Goal: Task Accomplishment & Management: Use online tool/utility

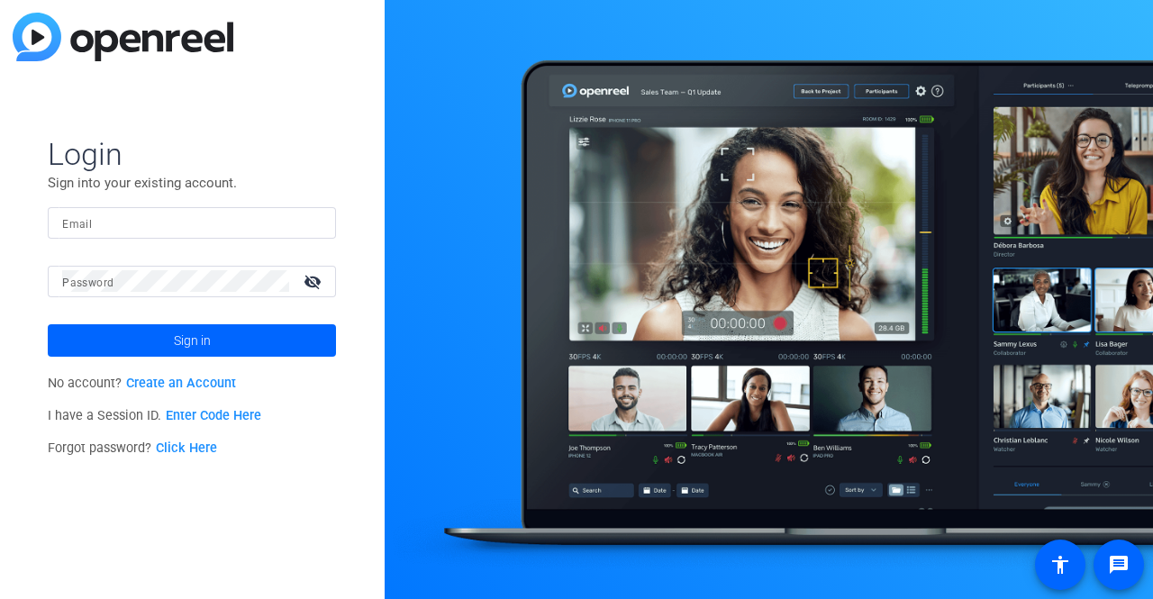
click at [189, 221] on input "Email" at bounding box center [191, 223] width 259 height 22
type input "[EMAIL_ADDRESS][DOMAIN_NAME]"
click at [48, 324] on button "Sign in" at bounding box center [192, 340] width 288 height 32
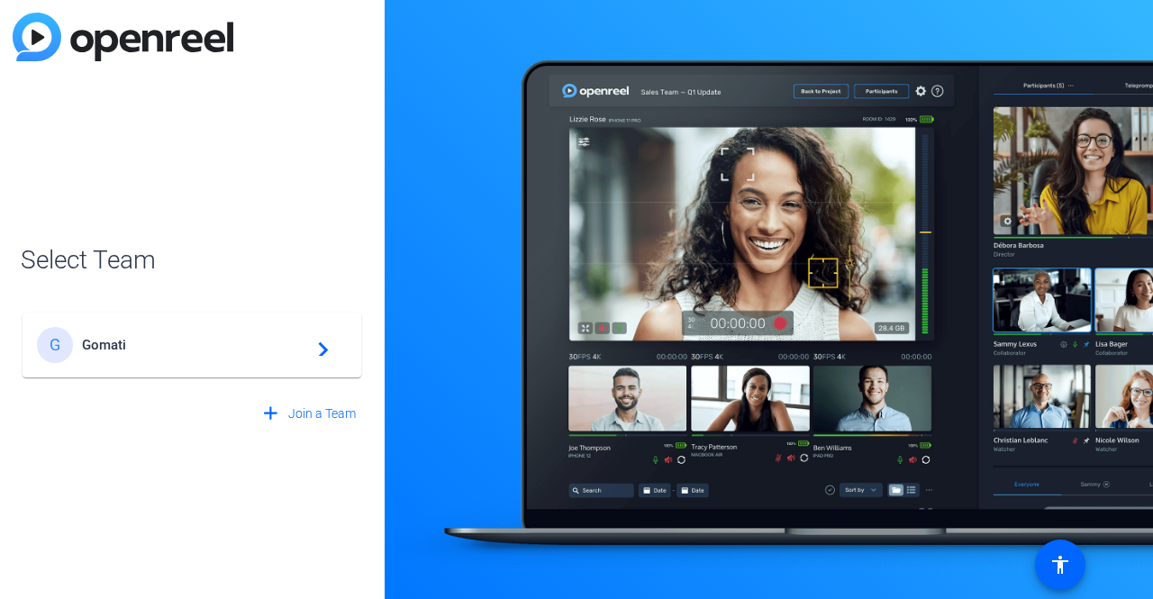
click at [313, 357] on div "G Gomati navigate_next" at bounding box center [192, 345] width 310 height 36
click at [321, 349] on div "G Gomati navigate_next" at bounding box center [192, 336] width 342 height 86
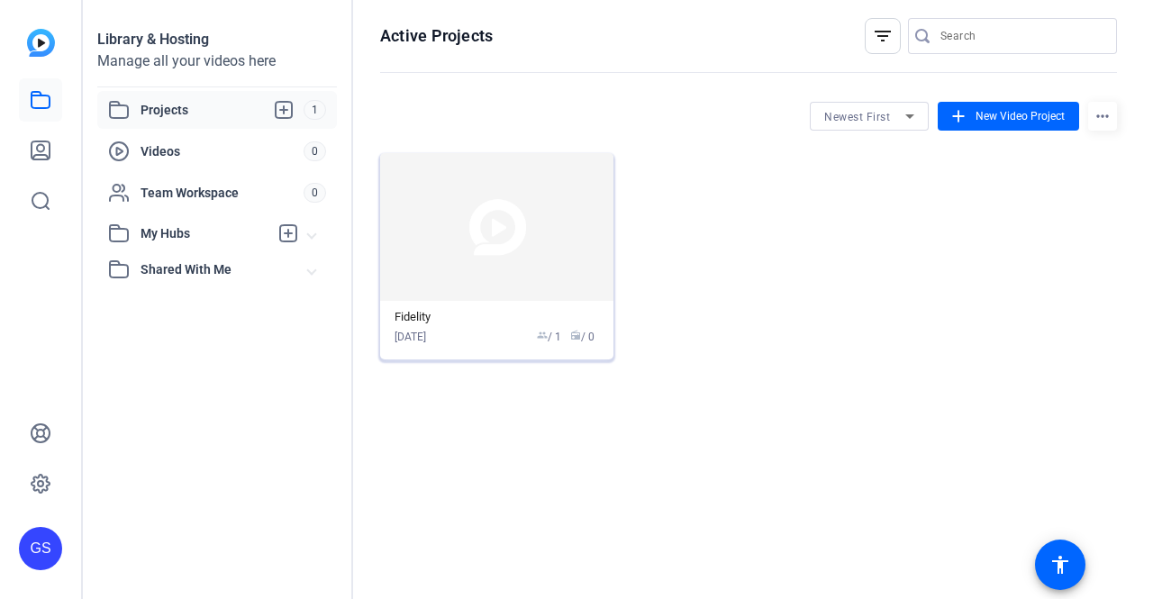
click at [489, 258] on img at bounding box center [496, 227] width 233 height 148
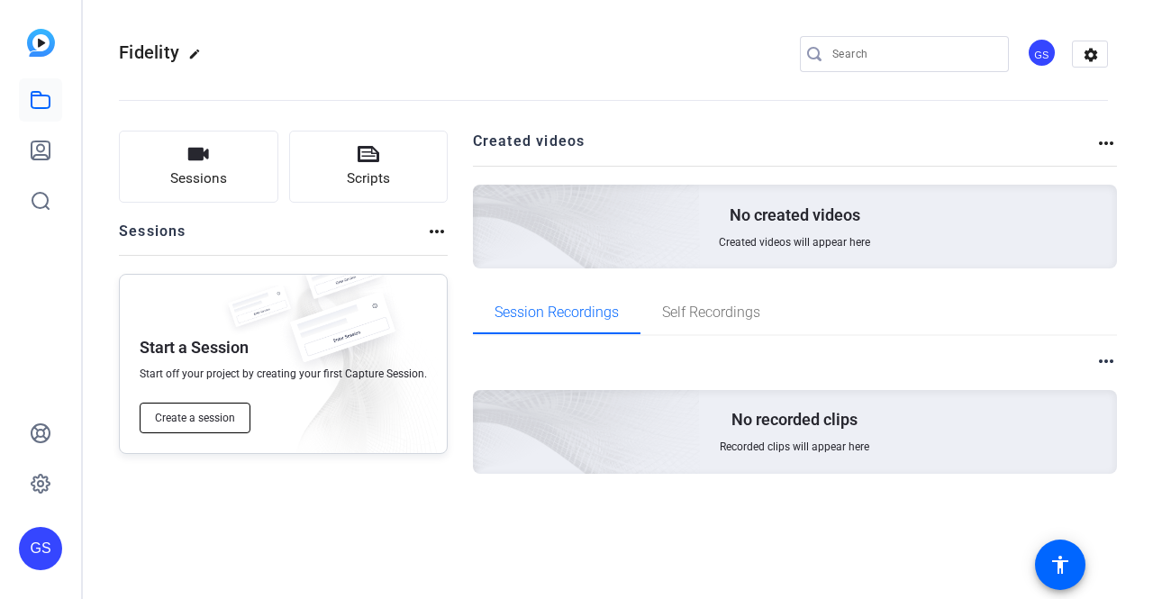
click at [209, 421] on span "Create a session" at bounding box center [195, 418] width 80 height 14
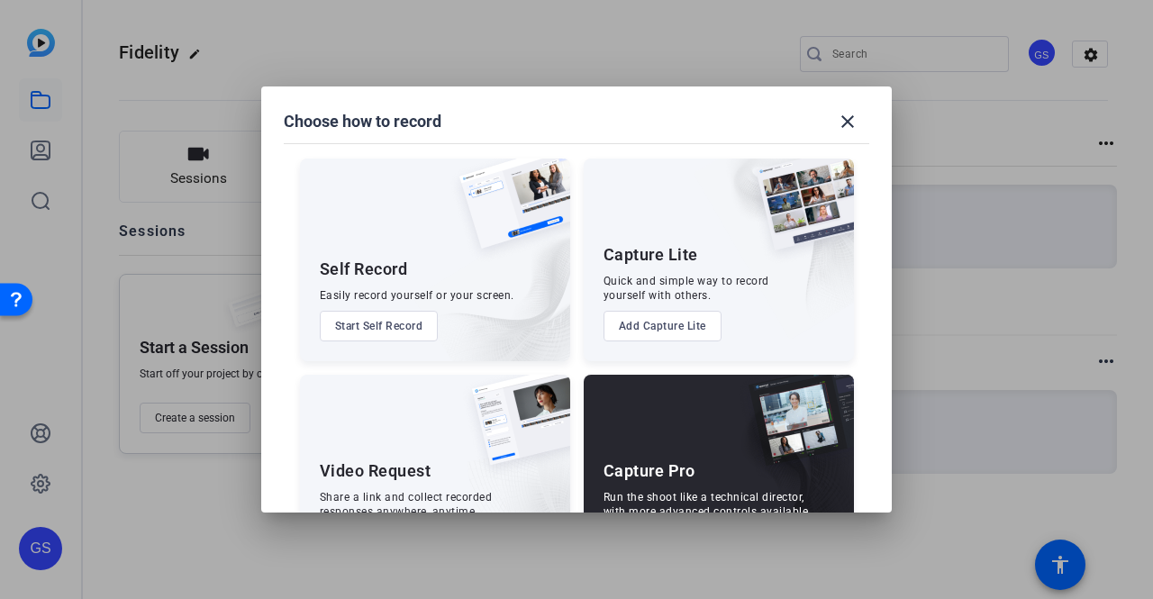
click at [374, 321] on button "Start Self Record" at bounding box center [379, 326] width 119 height 31
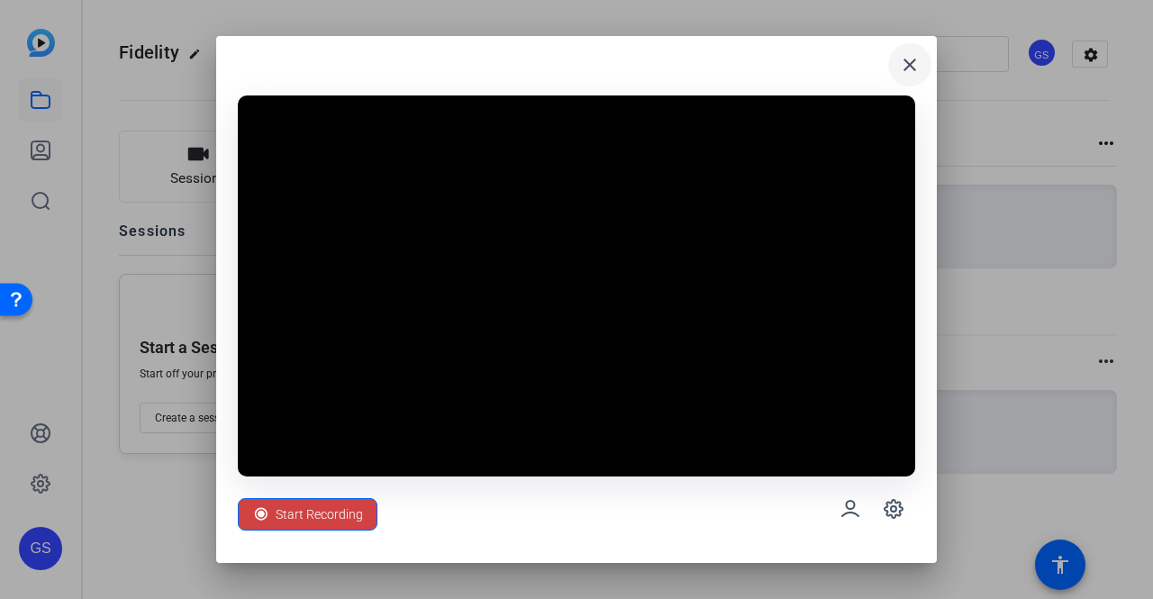
click at [906, 68] on mat-icon "close" at bounding box center [910, 65] width 22 height 22
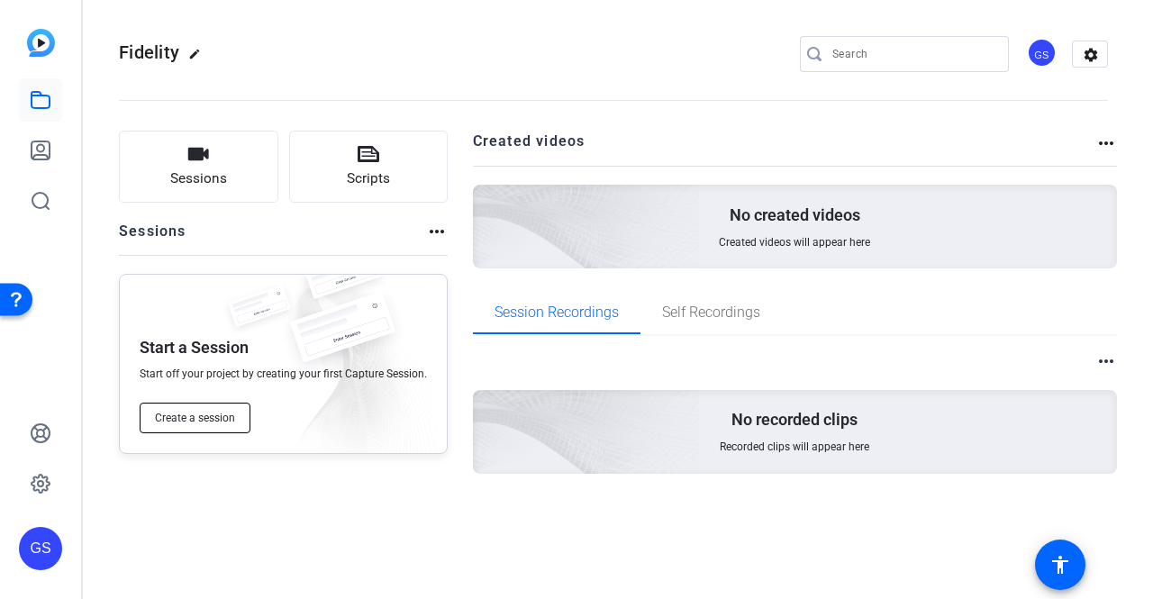
click at [192, 413] on span "Create a session" at bounding box center [195, 418] width 80 height 14
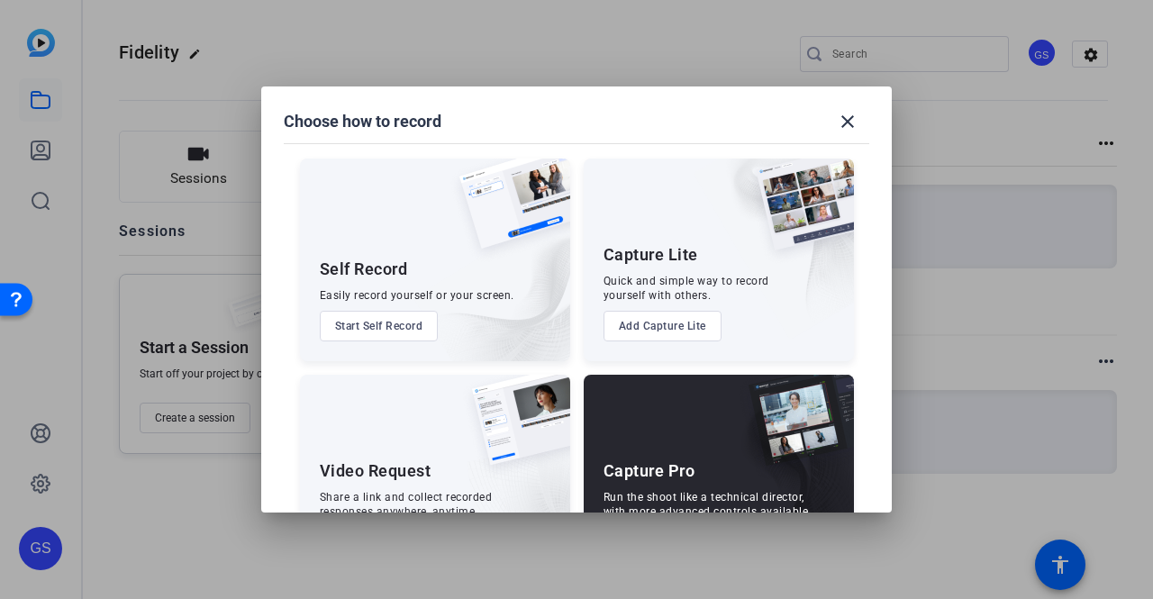
click at [373, 325] on button "Start Self Record" at bounding box center [379, 326] width 119 height 31
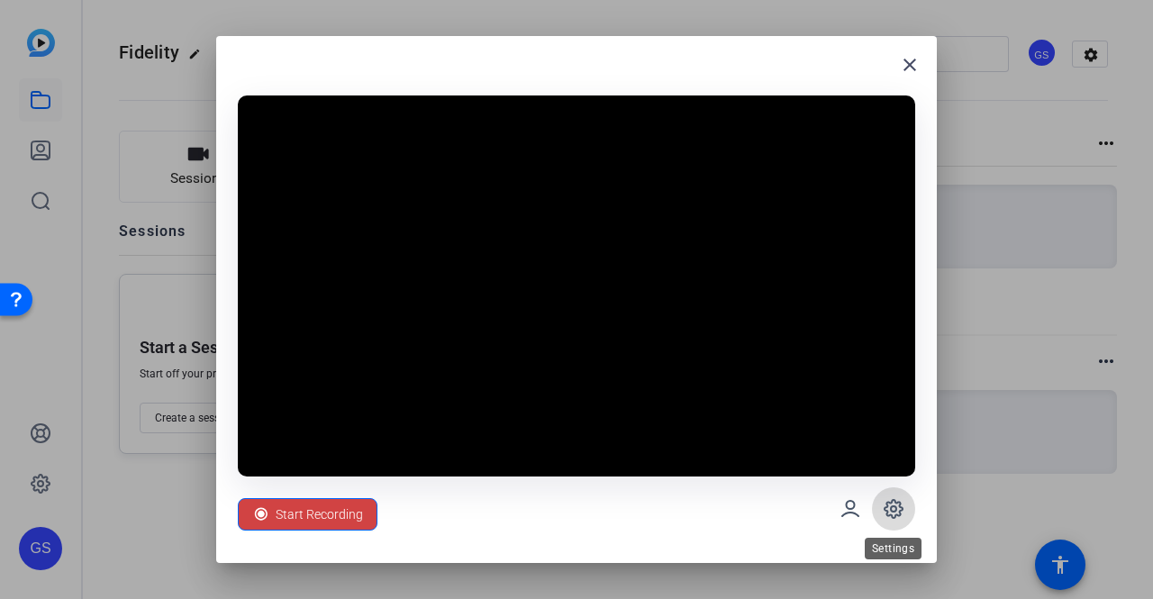
click at [890, 503] on icon at bounding box center [893, 509] width 18 height 18
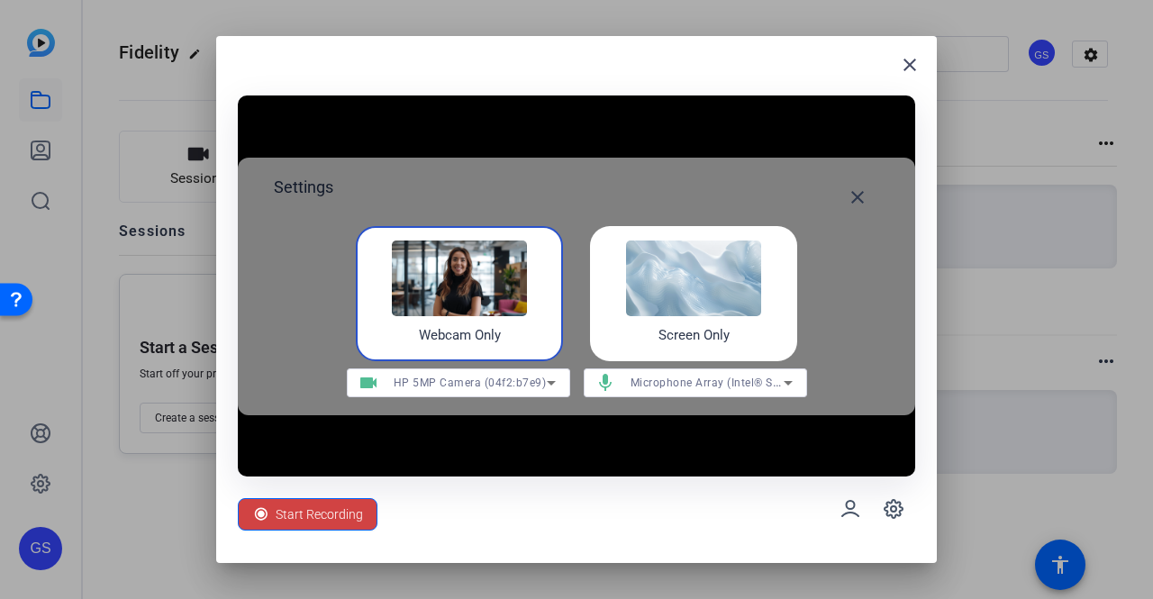
click at [477, 282] on img at bounding box center [459, 278] width 135 height 76
click at [851, 198] on mat-icon "close" at bounding box center [857, 197] width 22 height 22
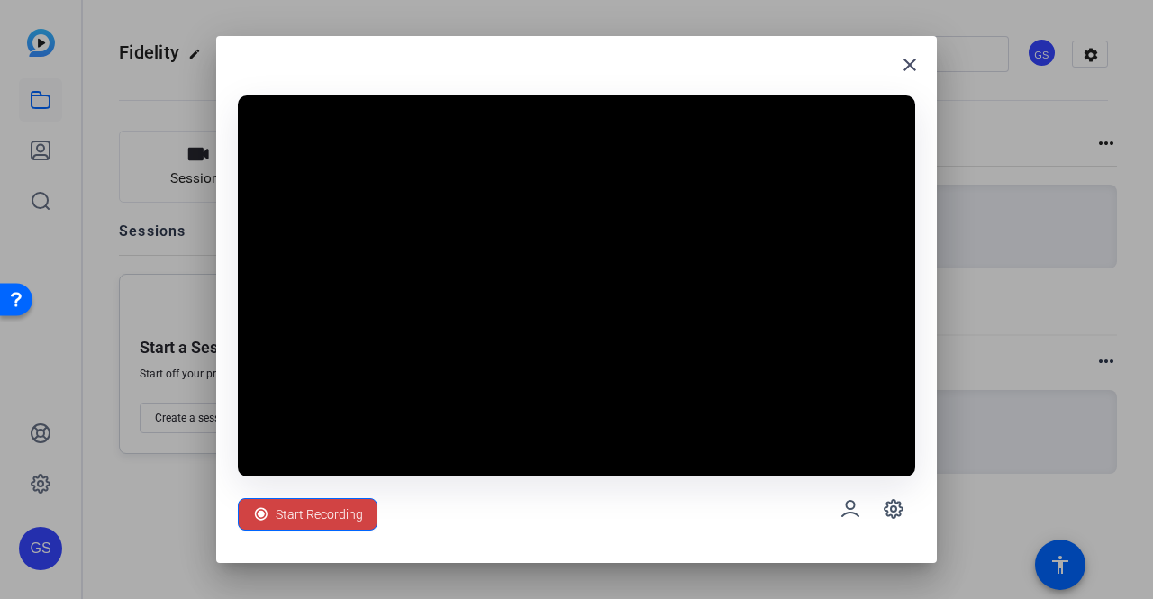
click at [4, 61] on div at bounding box center [576, 299] width 1153 height 599
click at [851, 198] on video at bounding box center [576, 285] width 677 height 381
click at [625, 513] on div "Start Recording" at bounding box center [576, 508] width 677 height 65
click at [906, 65] on mat-icon "close" at bounding box center [910, 65] width 22 height 22
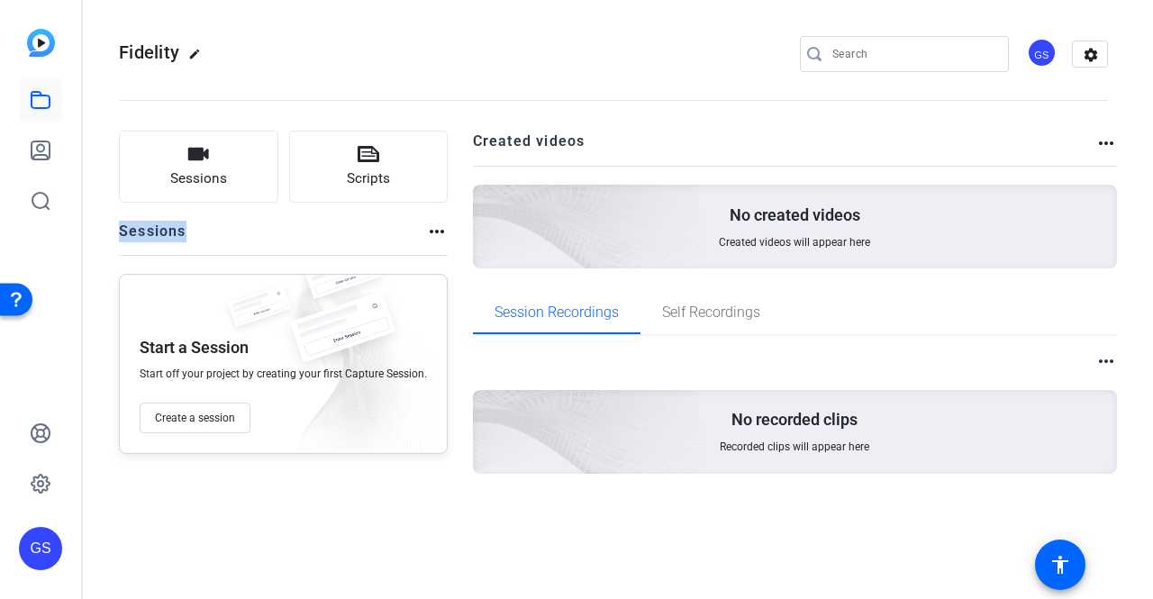
drag, startPoint x: 205, startPoint y: 234, endPoint x: 115, endPoint y: 235, distance: 90.1
click at [115, 235] on div "Sessions Scripts Sessions more_horiz Start a Session Start off your project by …" at bounding box center [613, 331] width 1061 height 446
click at [255, 229] on div "Sessions more_horiz" at bounding box center [283, 238] width 329 height 34
click at [1044, 62] on div "GS" at bounding box center [1042, 53] width 30 height 30
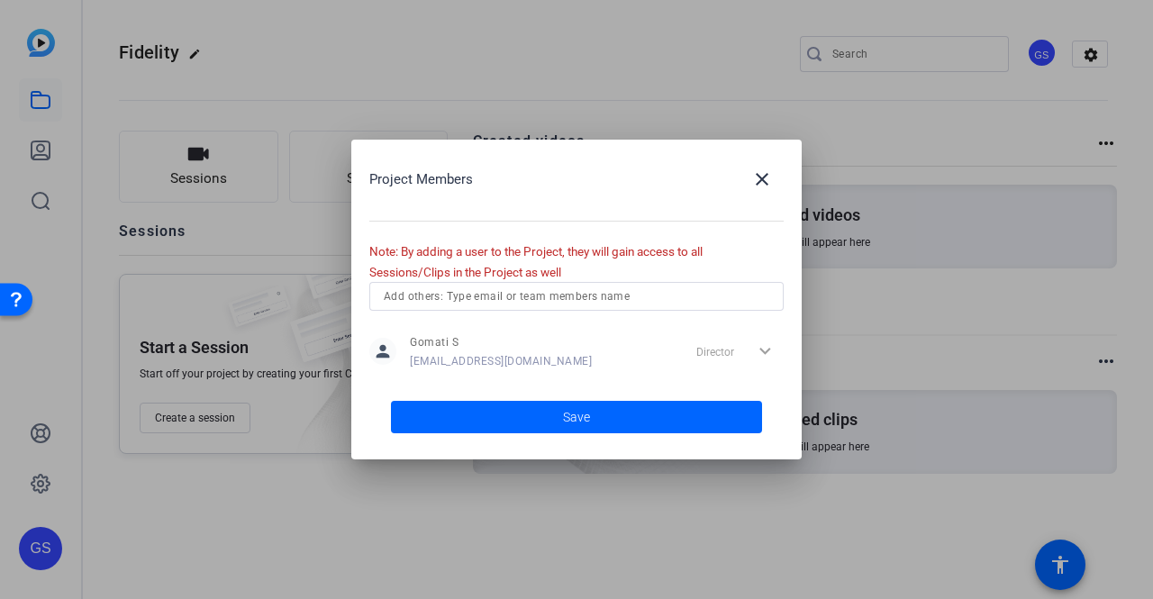
drag, startPoint x: 445, startPoint y: 258, endPoint x: 637, endPoint y: 267, distance: 192.0
click at [637, 267] on div "Project Members close Note: By adding a user to the Project, they will gain acc…" at bounding box center [576, 300] width 450 height 320
click at [766, 182] on mat-icon "close" at bounding box center [762, 179] width 22 height 22
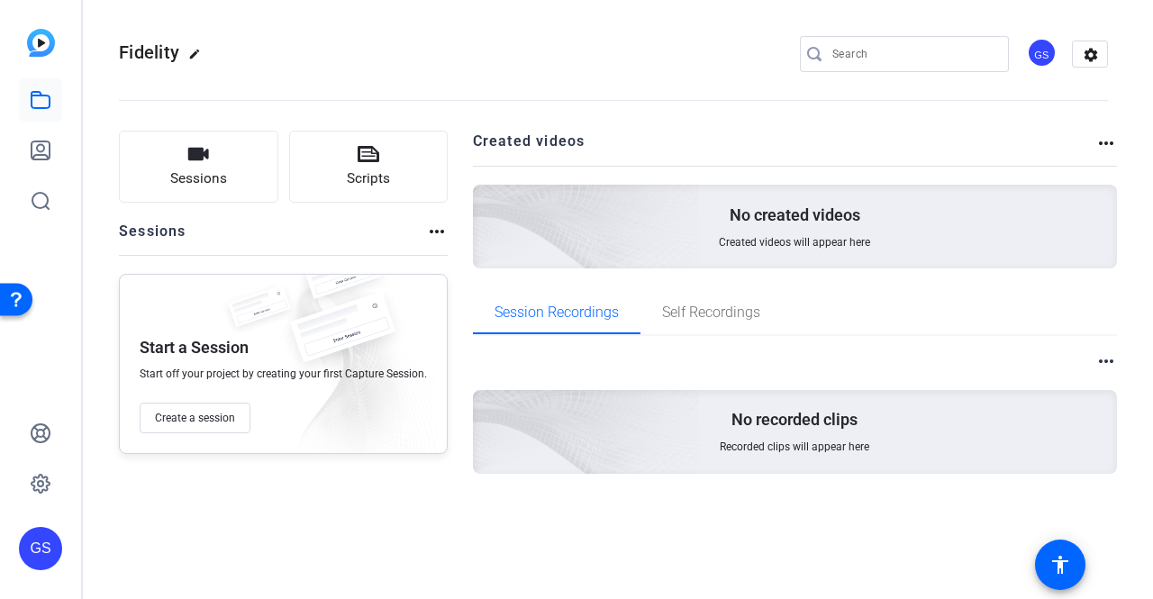
click at [693, 61] on div "Fidelity edit GS settings" at bounding box center [613, 54] width 989 height 27
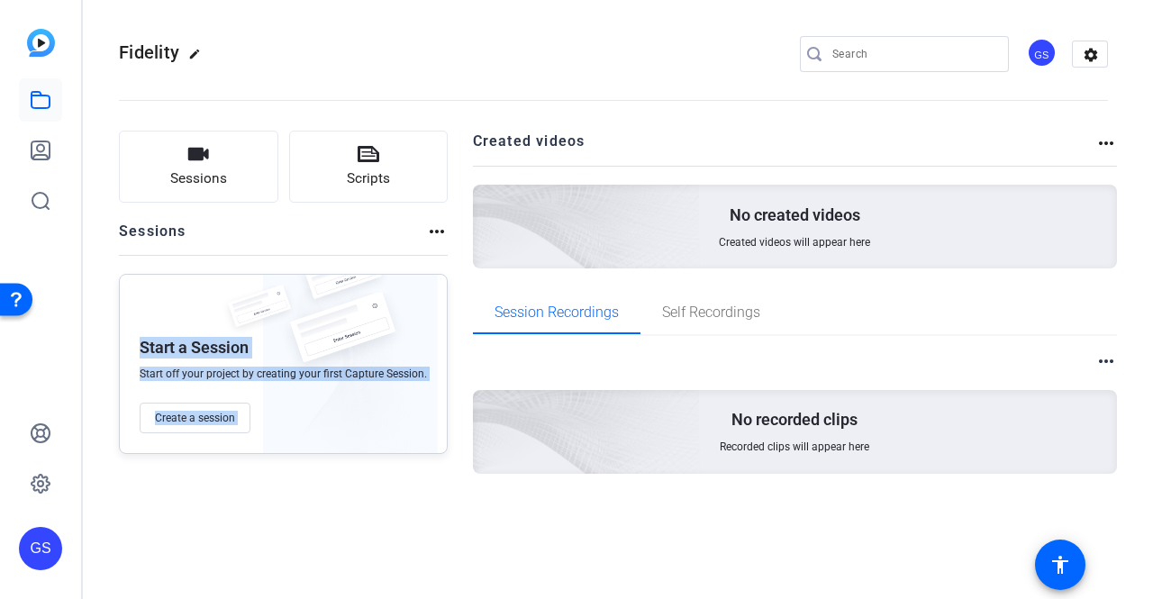
drag, startPoint x: 130, startPoint y: 354, endPoint x: 268, endPoint y: 352, distance: 138.7
click at [268, 352] on div "Start a Session Start off your project by creating your first Capture Session. …" at bounding box center [283, 364] width 329 height 180
click at [247, 506] on div "Sessions Scripts Sessions more_horiz Start a Session Start off your project by …" at bounding box center [283, 331] width 329 height 401
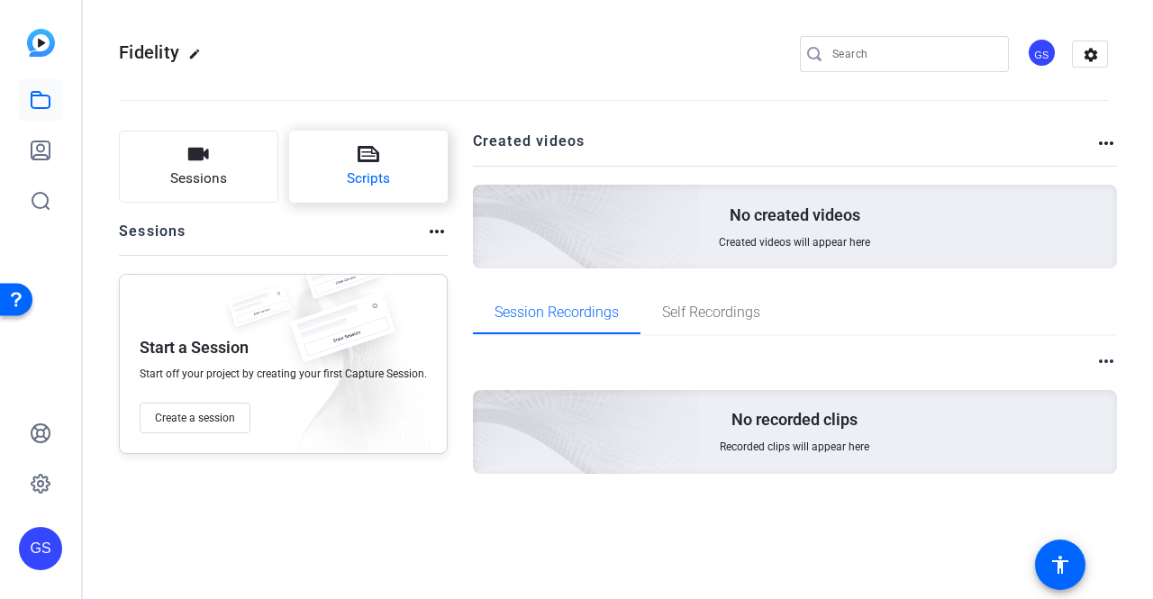
click at [342, 183] on button "Scripts" at bounding box center [368, 167] width 159 height 72
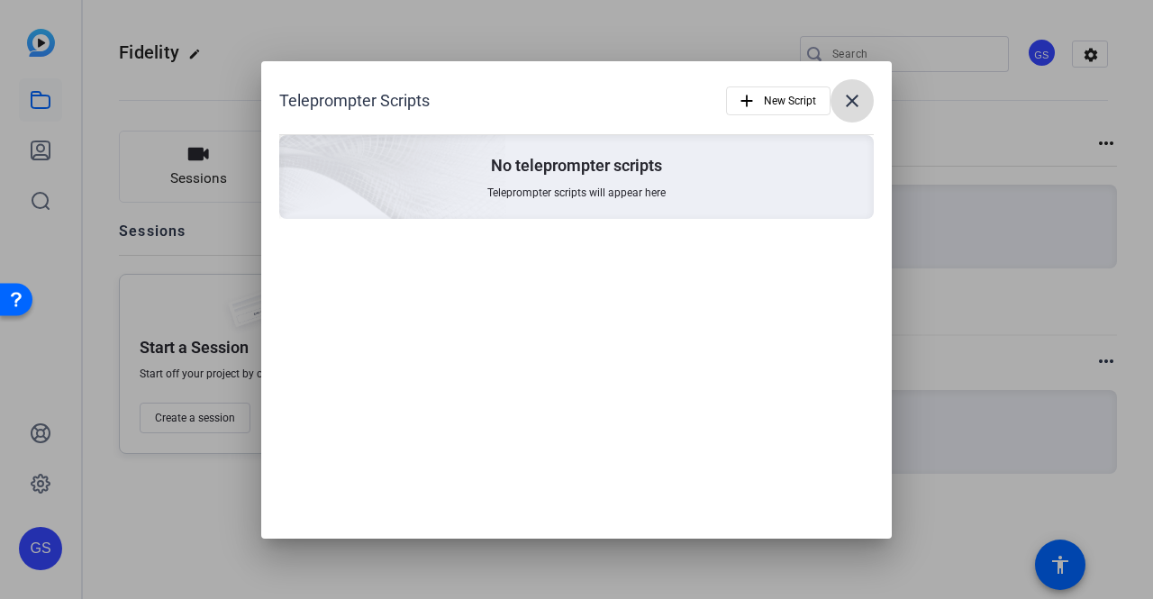
click at [860, 98] on mat-icon "close" at bounding box center [852, 101] width 22 height 22
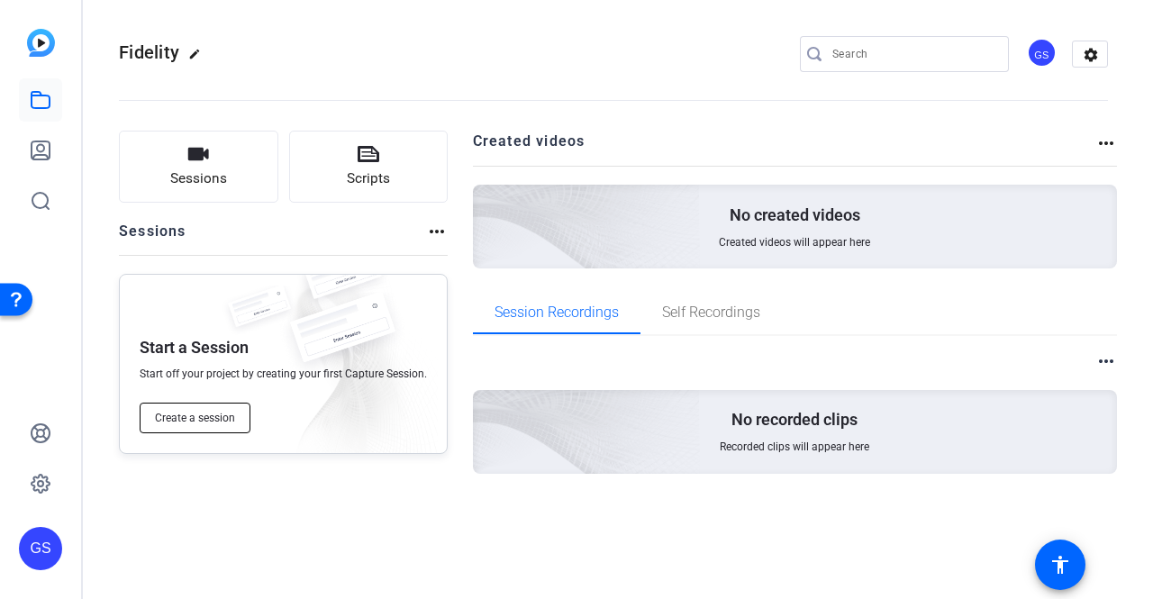
click at [202, 413] on span "Create a session" at bounding box center [195, 418] width 80 height 14
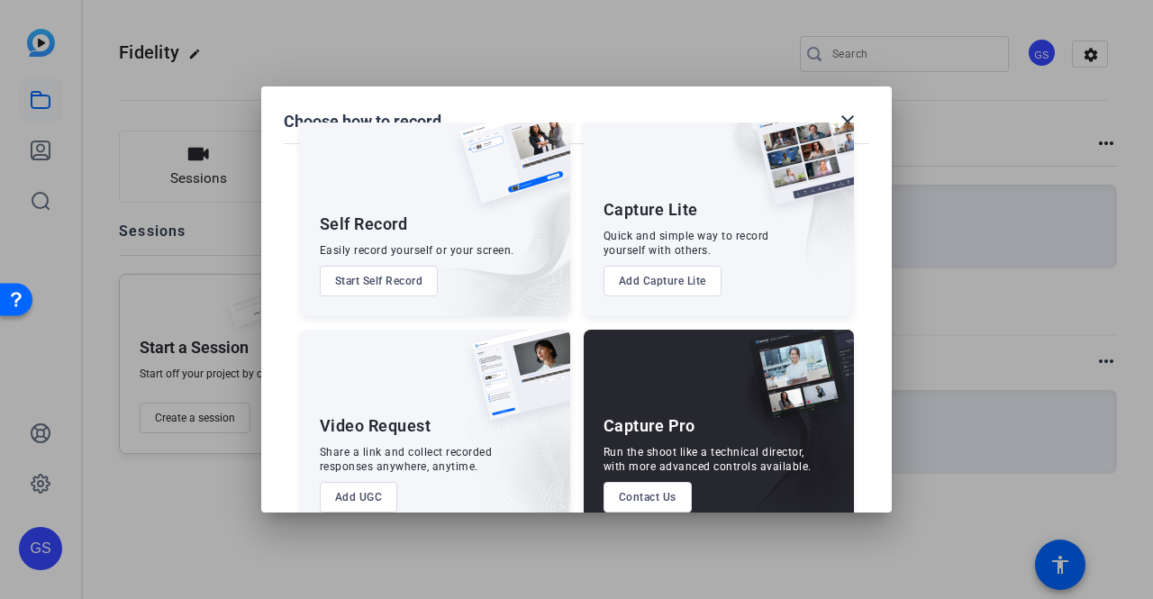
scroll to position [34, 0]
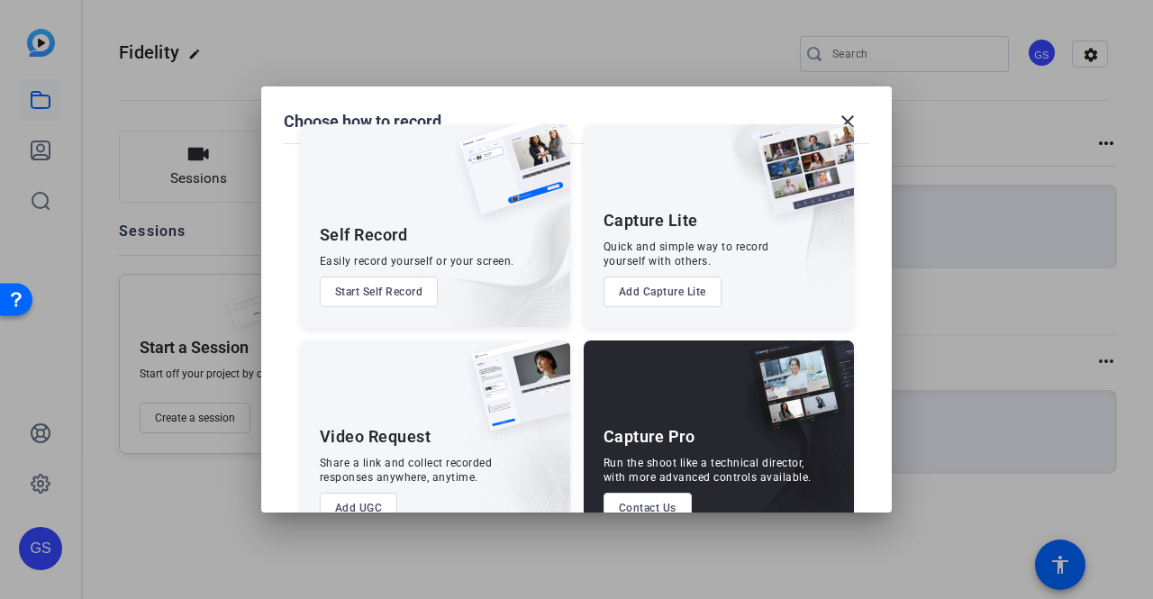
click at [400, 294] on button "Start Self Record" at bounding box center [379, 291] width 119 height 31
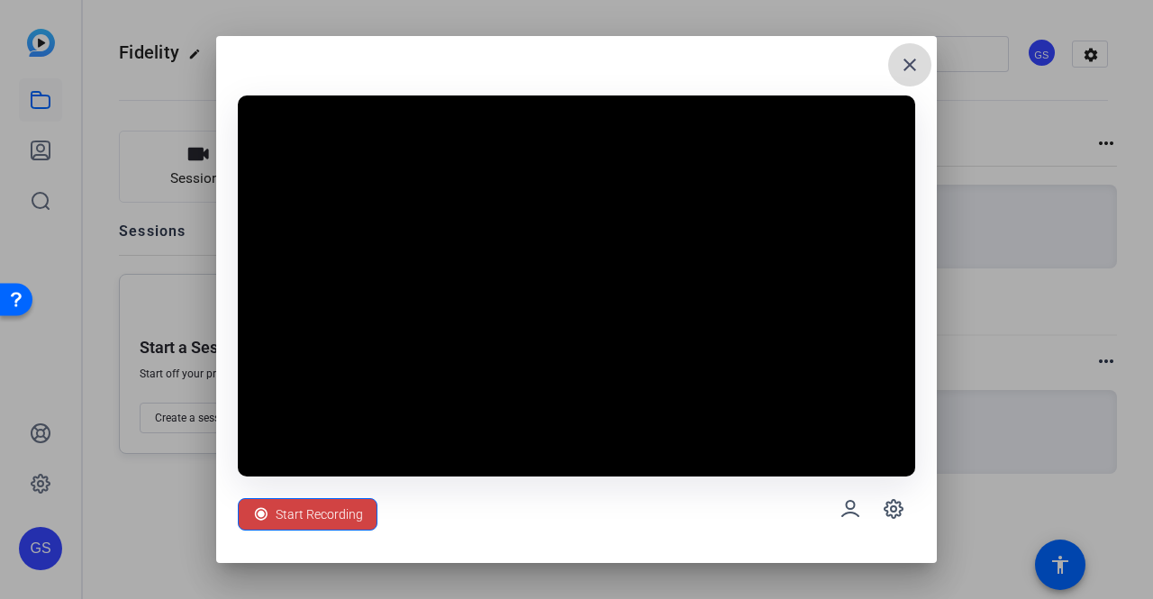
click at [910, 63] on mat-icon "close" at bounding box center [910, 65] width 22 height 22
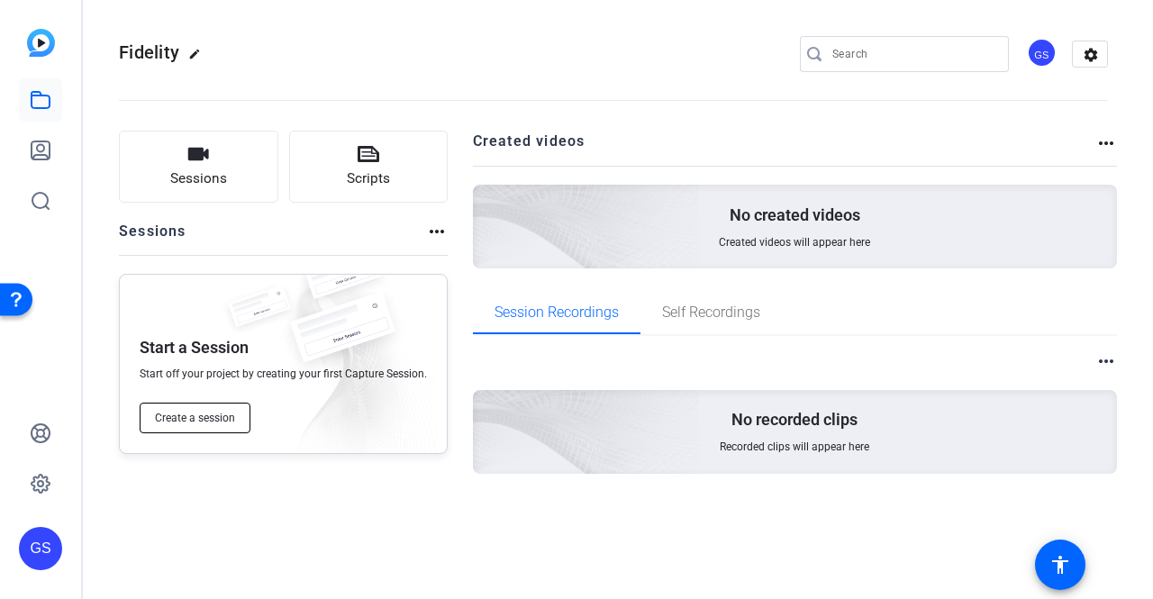
click at [189, 421] on span "Create a session" at bounding box center [195, 418] width 80 height 14
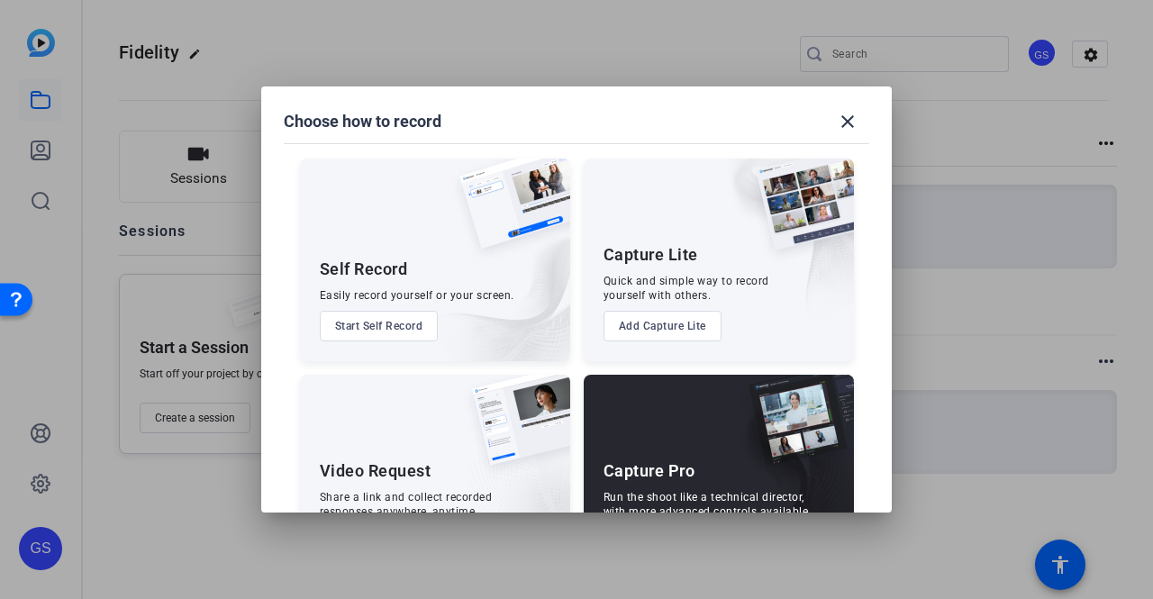
click at [367, 314] on button "Start Self Record" at bounding box center [379, 326] width 119 height 31
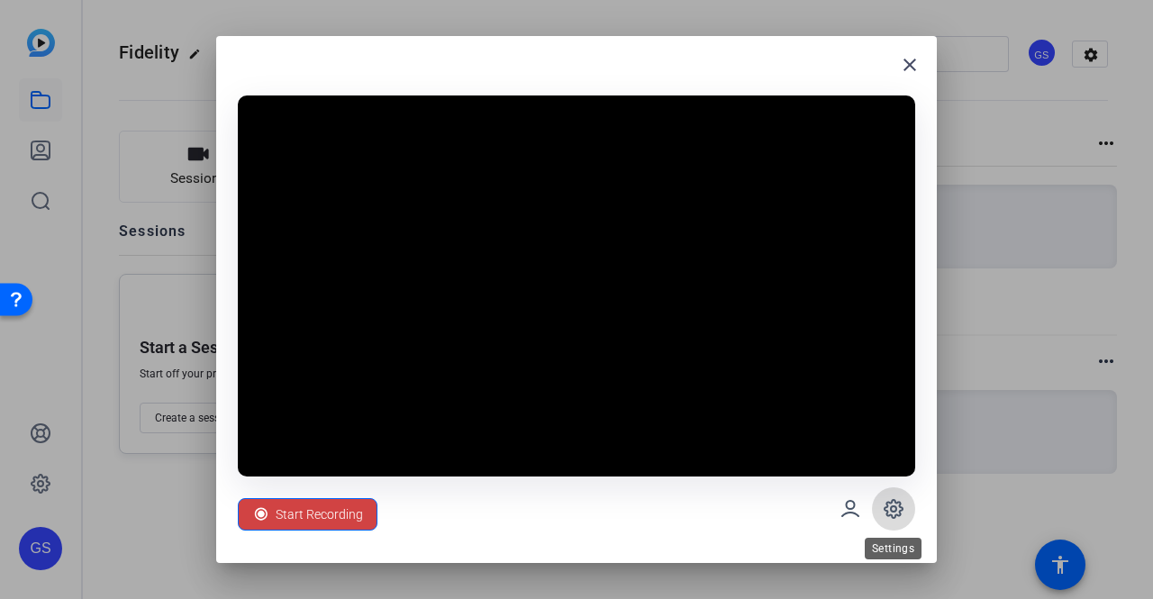
click at [894, 513] on icon at bounding box center [894, 509] width 22 height 22
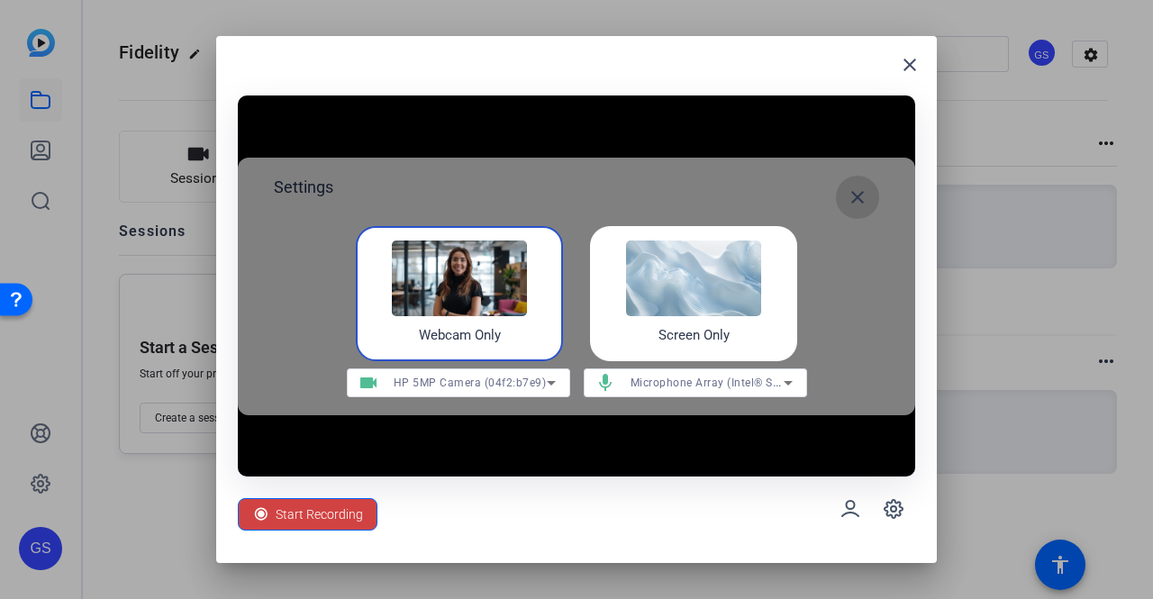
click at [857, 201] on mat-icon "close" at bounding box center [857, 197] width 22 height 22
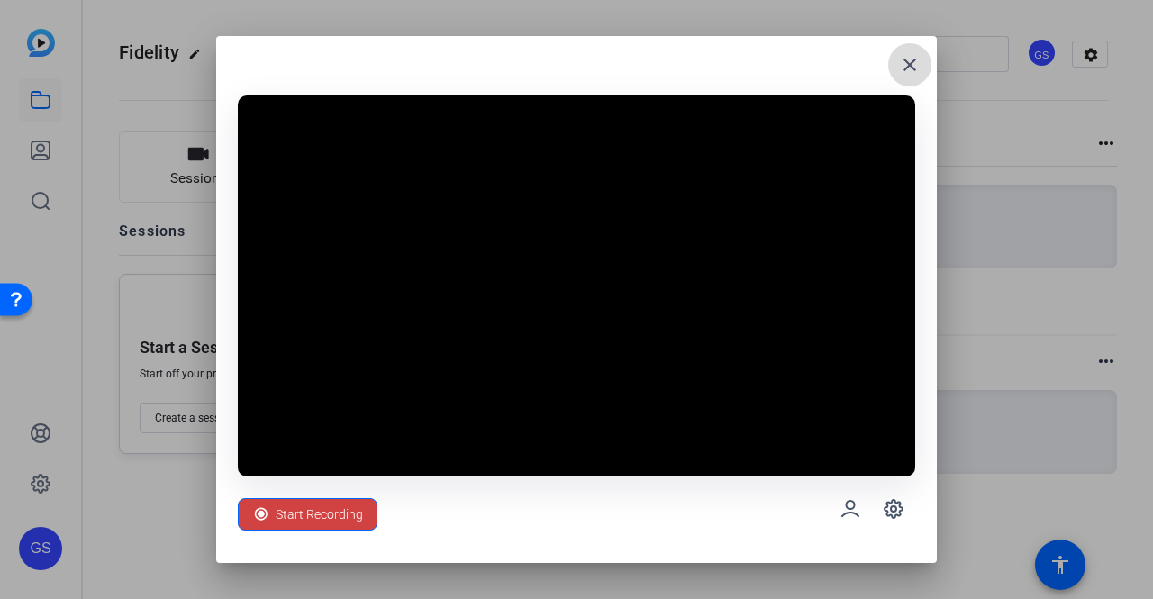
click at [911, 62] on mat-icon "close" at bounding box center [910, 65] width 22 height 22
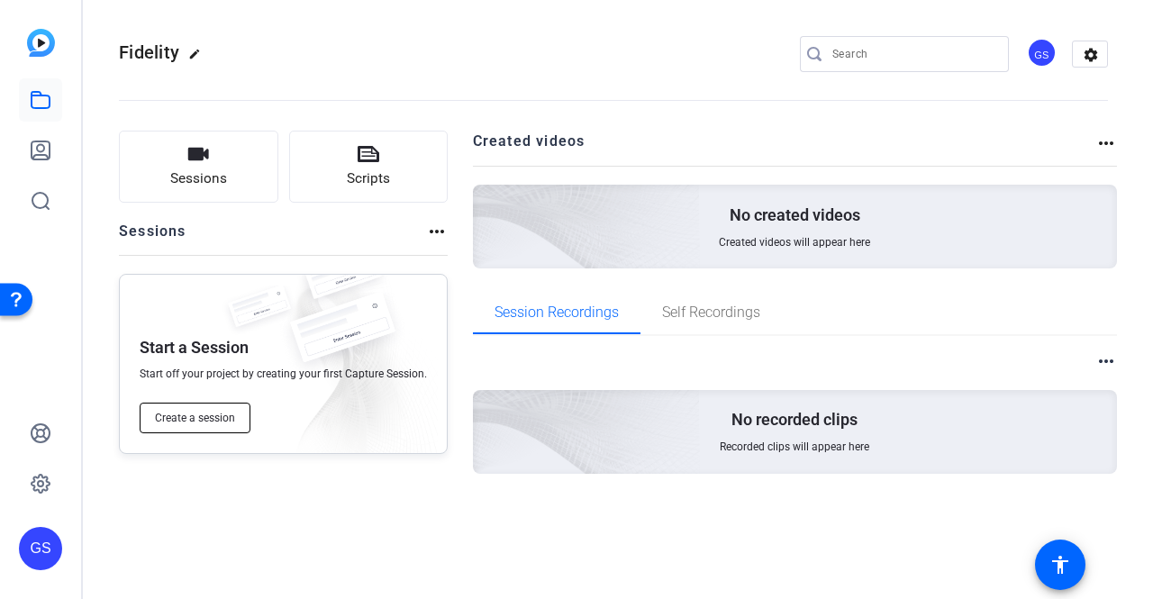
click at [201, 422] on span "Create a session" at bounding box center [195, 418] width 80 height 14
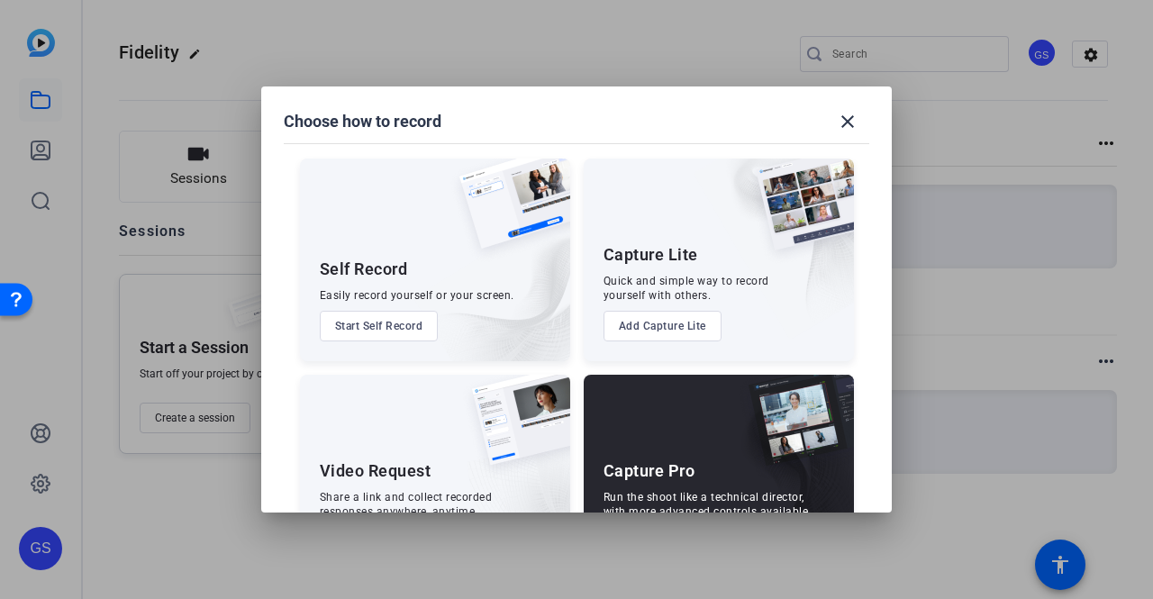
click at [384, 326] on button "Start Self Record" at bounding box center [379, 326] width 119 height 31
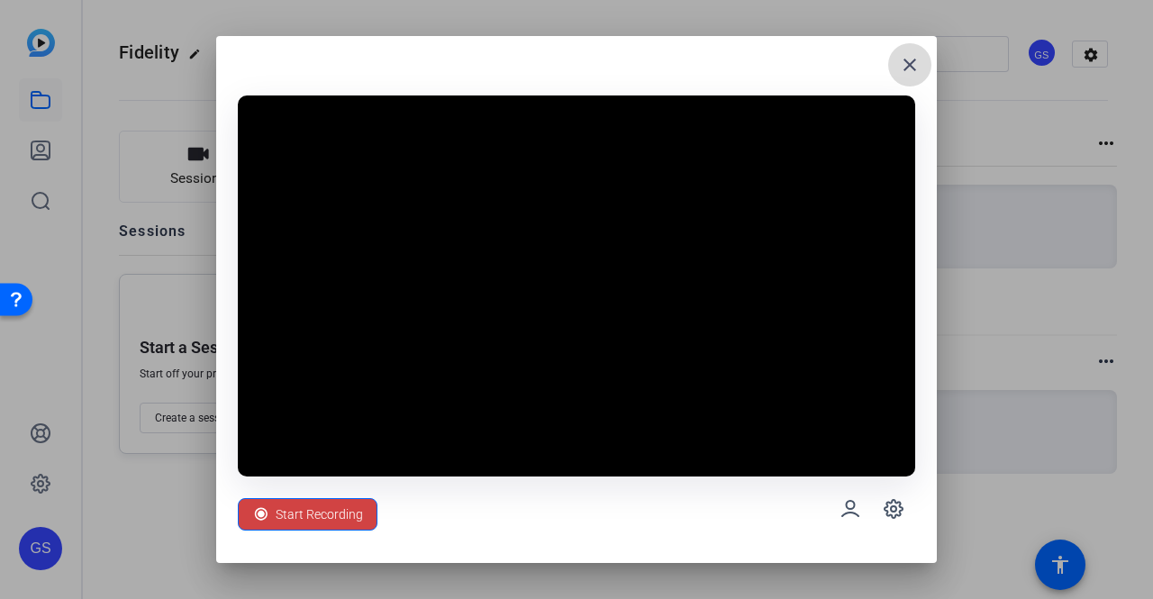
click at [910, 64] on mat-icon "close" at bounding box center [910, 65] width 22 height 22
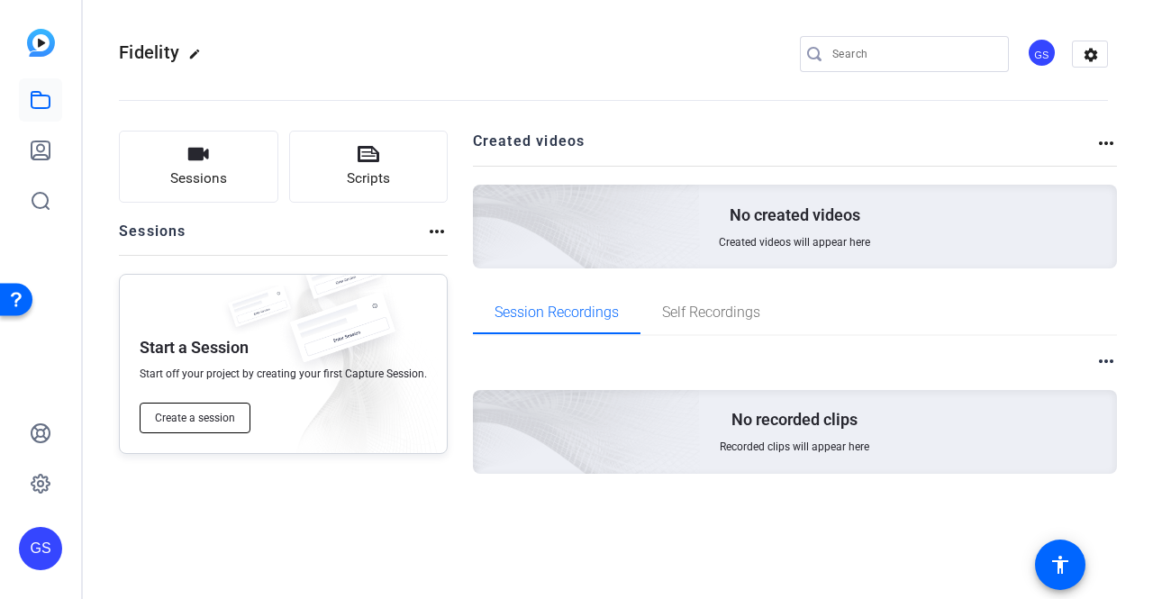
click at [221, 425] on button "Create a session" at bounding box center [195, 418] width 111 height 31
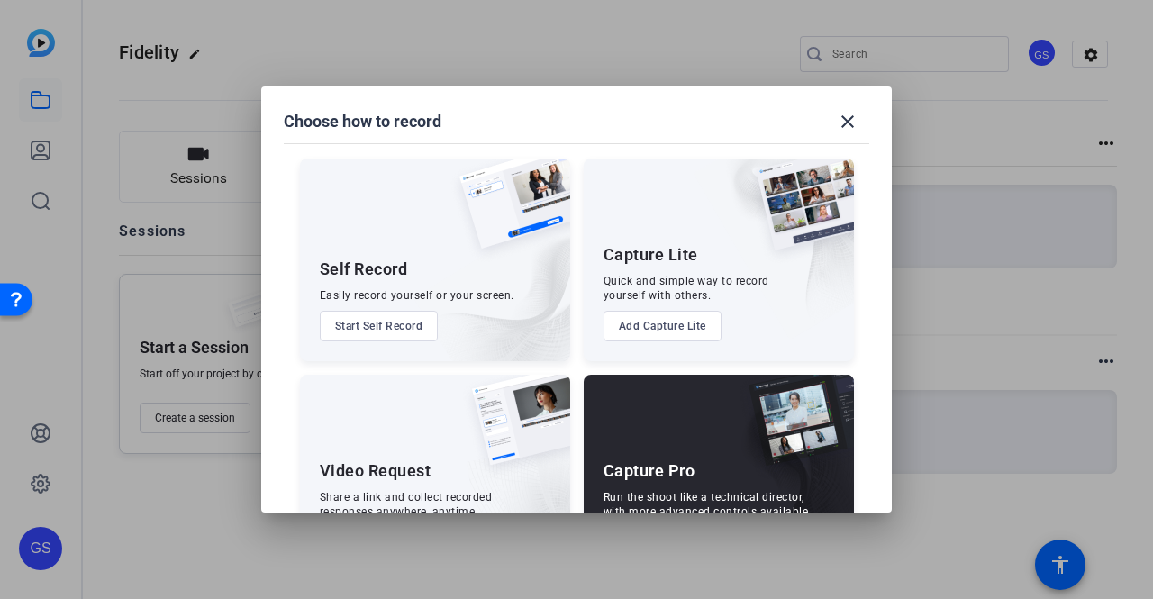
click at [218, 419] on div at bounding box center [576, 299] width 1153 height 599
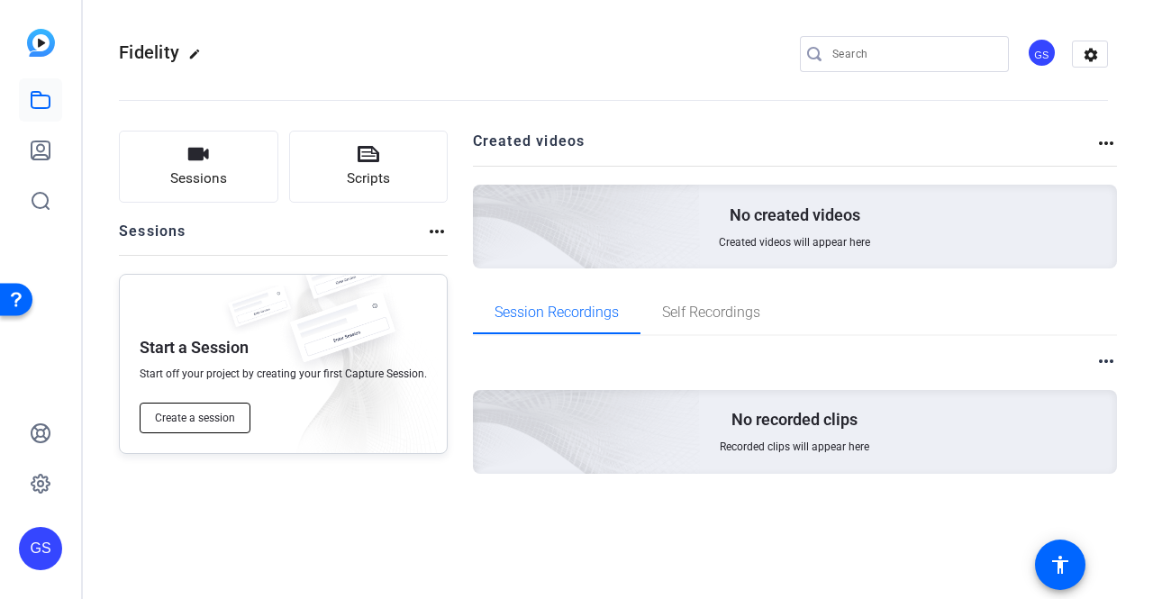
click at [173, 410] on button "Create a session" at bounding box center [195, 418] width 111 height 31
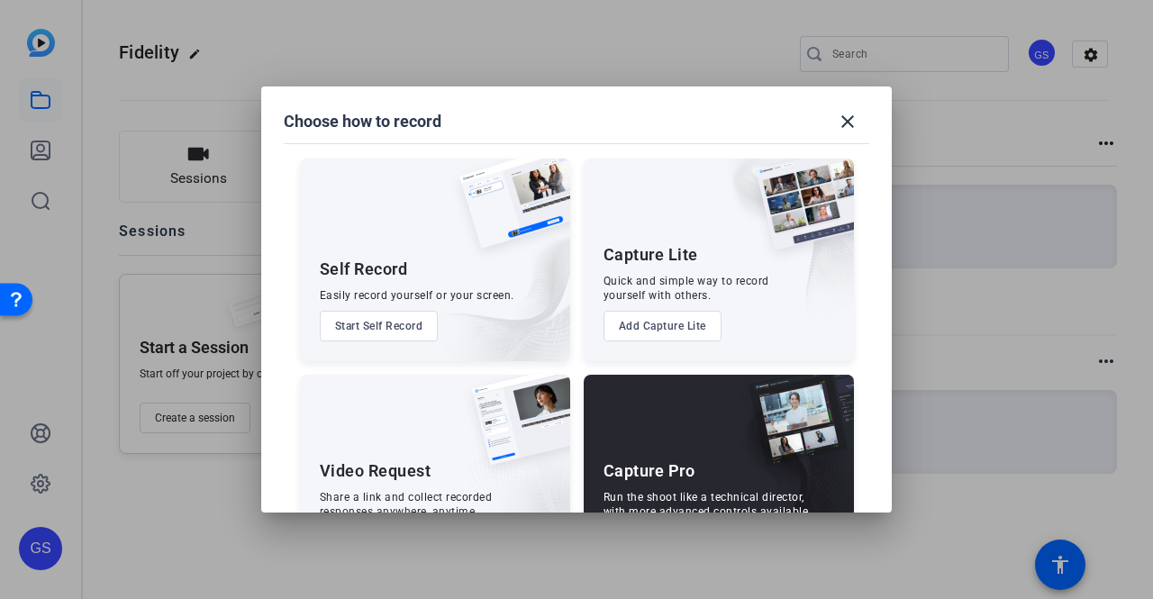
click at [381, 329] on button "Start Self Record" at bounding box center [379, 326] width 119 height 31
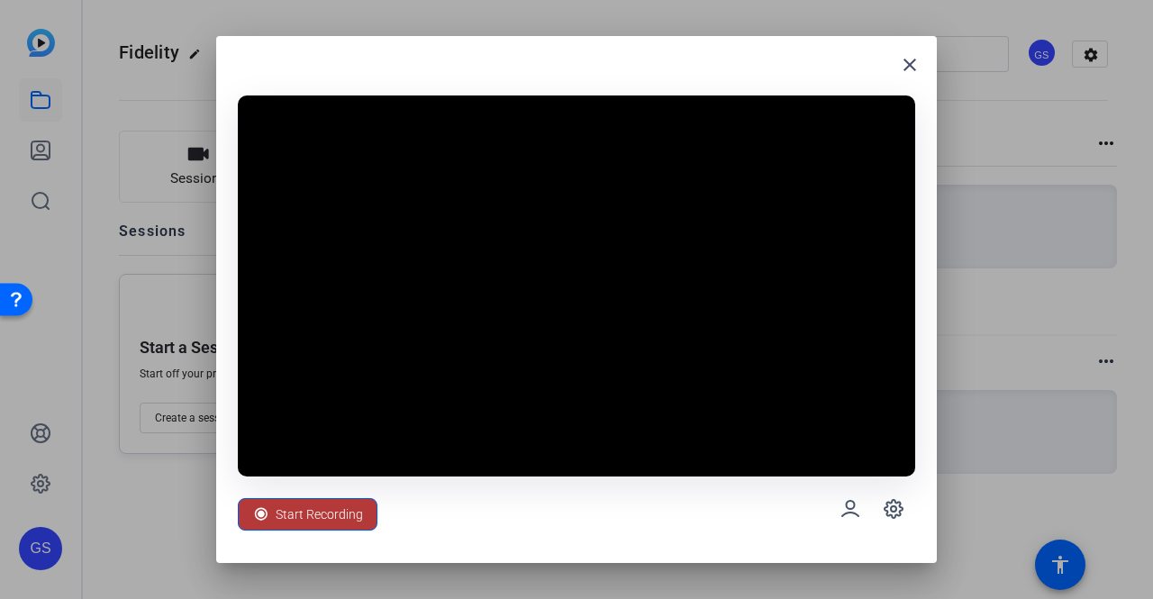
click at [295, 514] on span "Start Recording" at bounding box center [319, 514] width 87 height 34
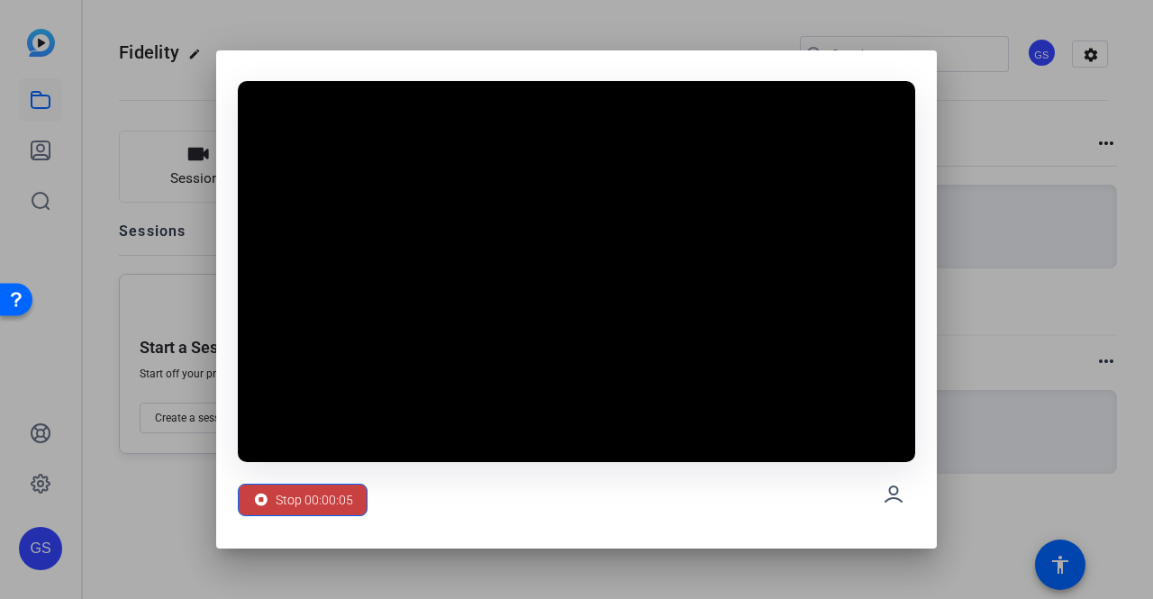
click at [259, 496] on icon at bounding box center [261, 499] width 13 height 13
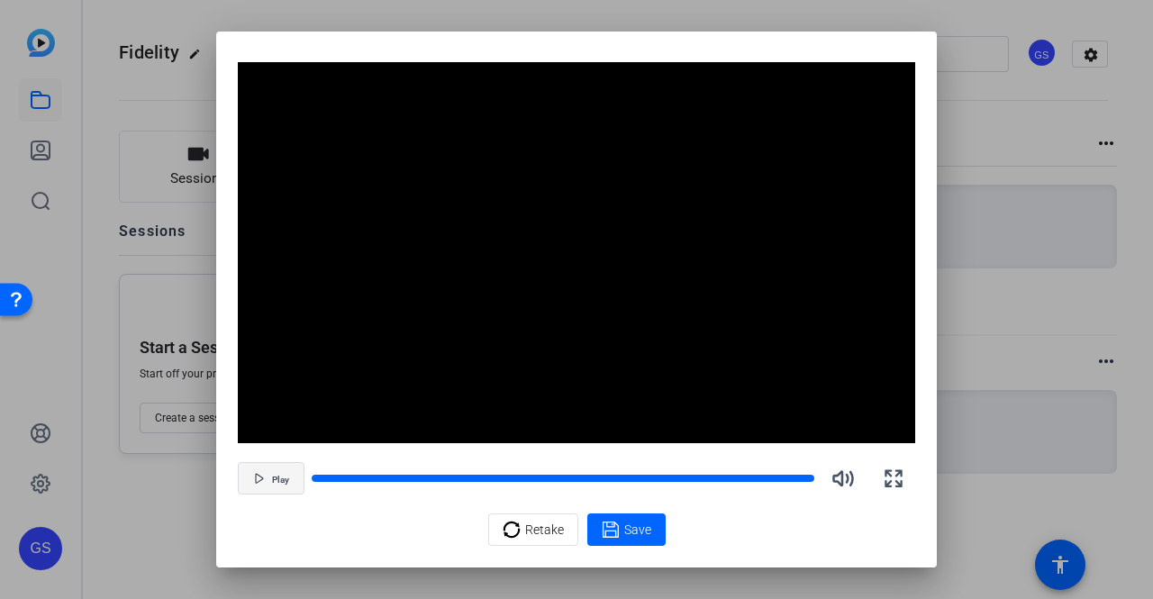
click at [272, 487] on span "button" at bounding box center [271, 478] width 65 height 43
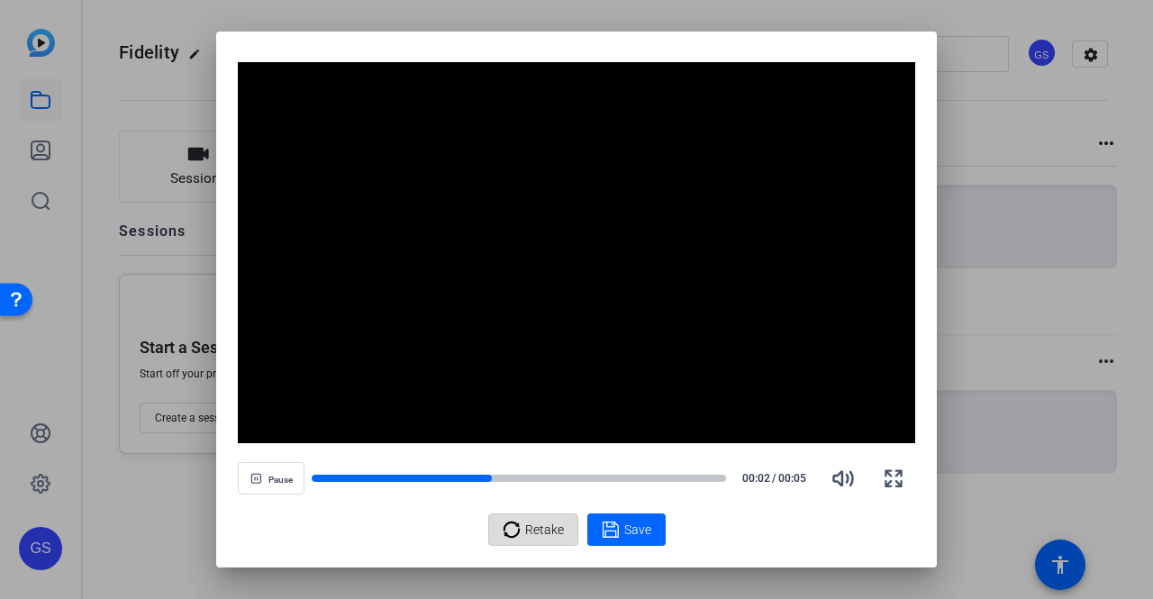
click at [528, 535] on span "Retake" at bounding box center [544, 529] width 39 height 34
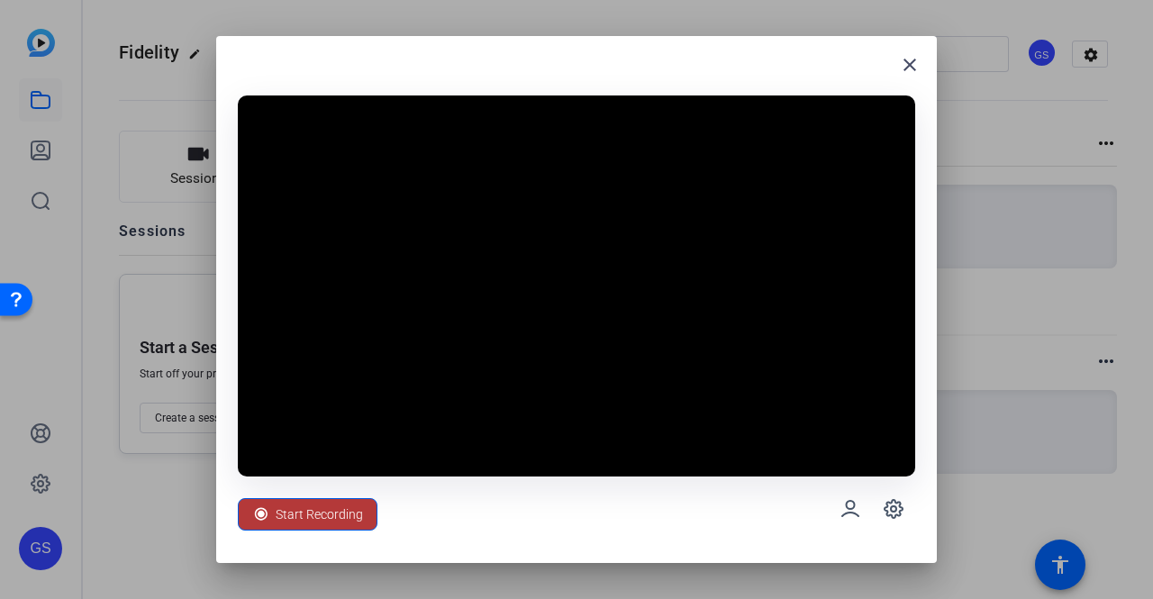
click at [299, 518] on span "Start Recording" at bounding box center [319, 514] width 87 height 34
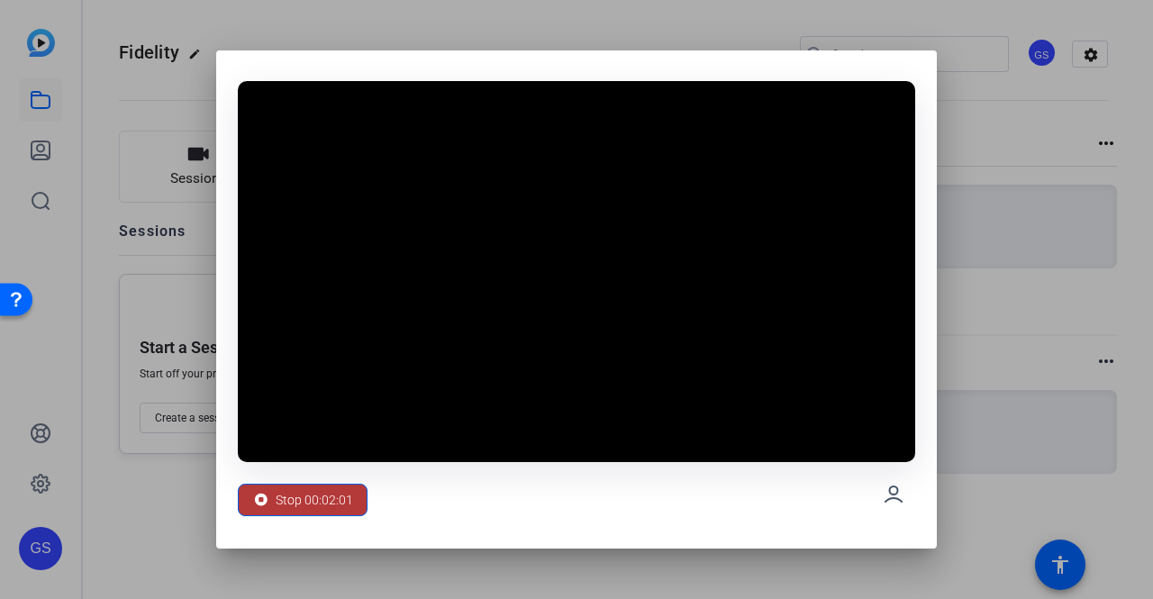
click at [330, 500] on span "Stop 00:02:01" at bounding box center [314, 500] width 77 height 34
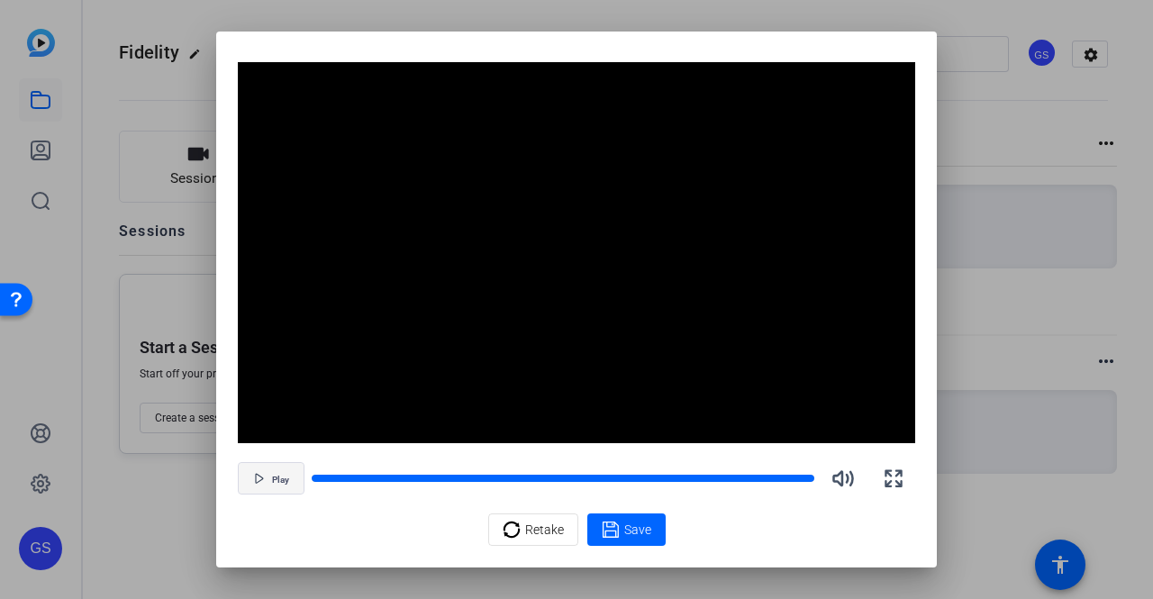
click at [260, 480] on icon "button" at bounding box center [258, 478] width 7 height 9
click at [276, 479] on span "Pause" at bounding box center [280, 480] width 24 height 11
click at [276, 479] on span "Play" at bounding box center [280, 480] width 17 height 11
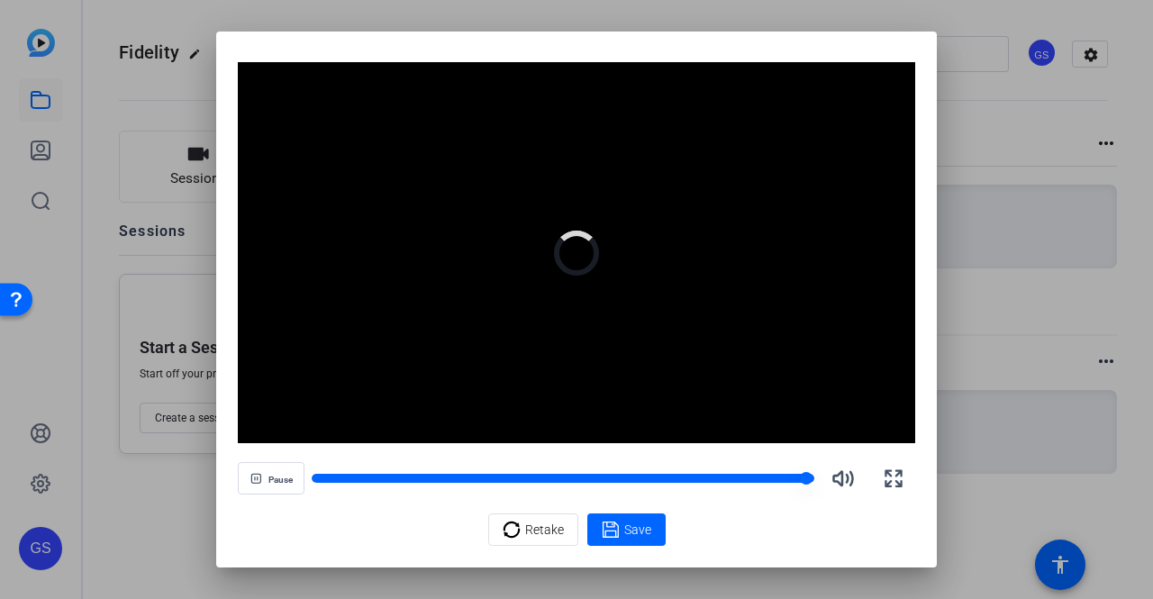
click at [317, 479] on div at bounding box center [563, 478] width 502 height 9
drag, startPoint x: 808, startPoint y: 480, endPoint x: 345, endPoint y: 481, distance: 462.9
click at [345, 481] on div at bounding box center [563, 478] width 502 height 13
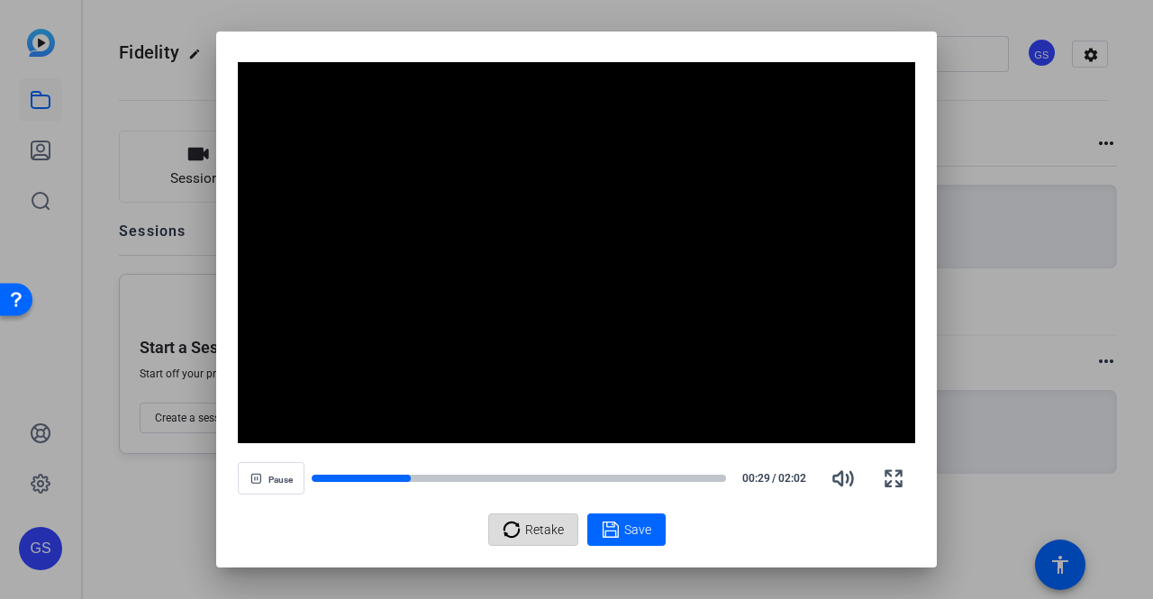
click at [535, 530] on span "Retake" at bounding box center [544, 529] width 39 height 34
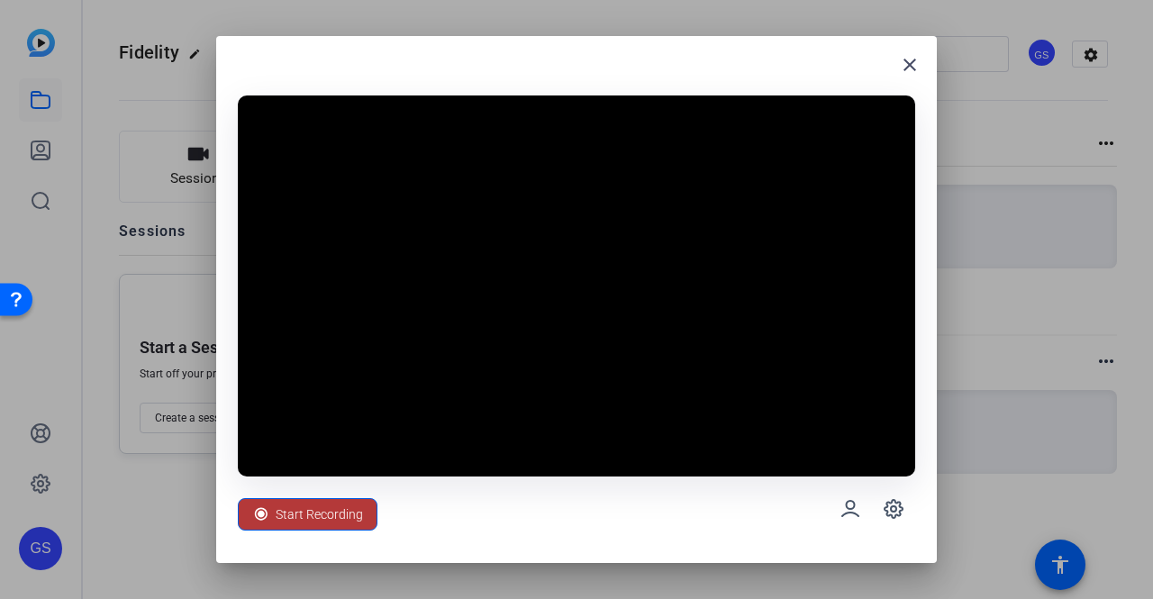
click at [345, 514] on span "Start Recording" at bounding box center [319, 514] width 87 height 34
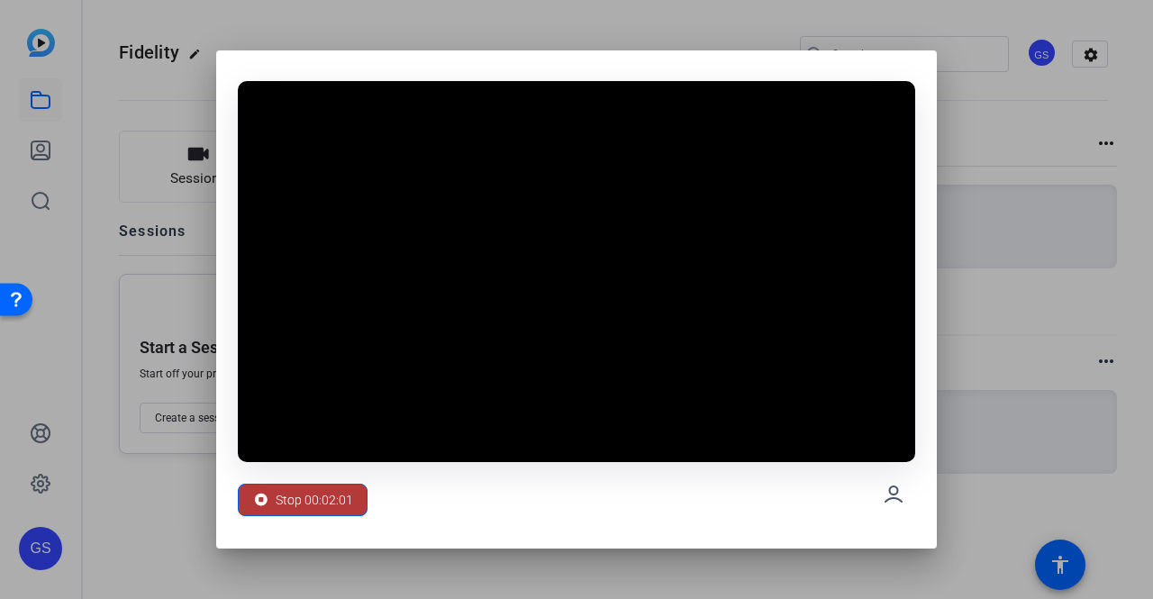
click at [294, 498] on span "Stop 00:02:01" at bounding box center [314, 500] width 77 height 34
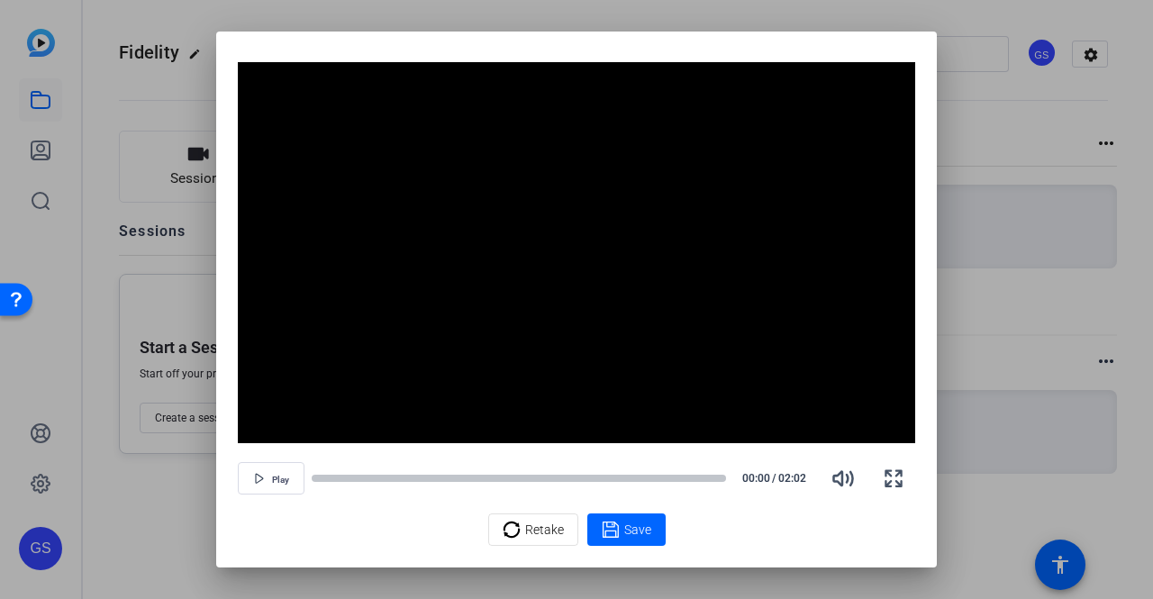
click at [291, 527] on div "Retake Save" at bounding box center [576, 529] width 677 height 32
click at [265, 484] on span "button" at bounding box center [271, 478] width 65 height 43
click at [895, 480] on icon "button" at bounding box center [894, 478] width 22 height 22
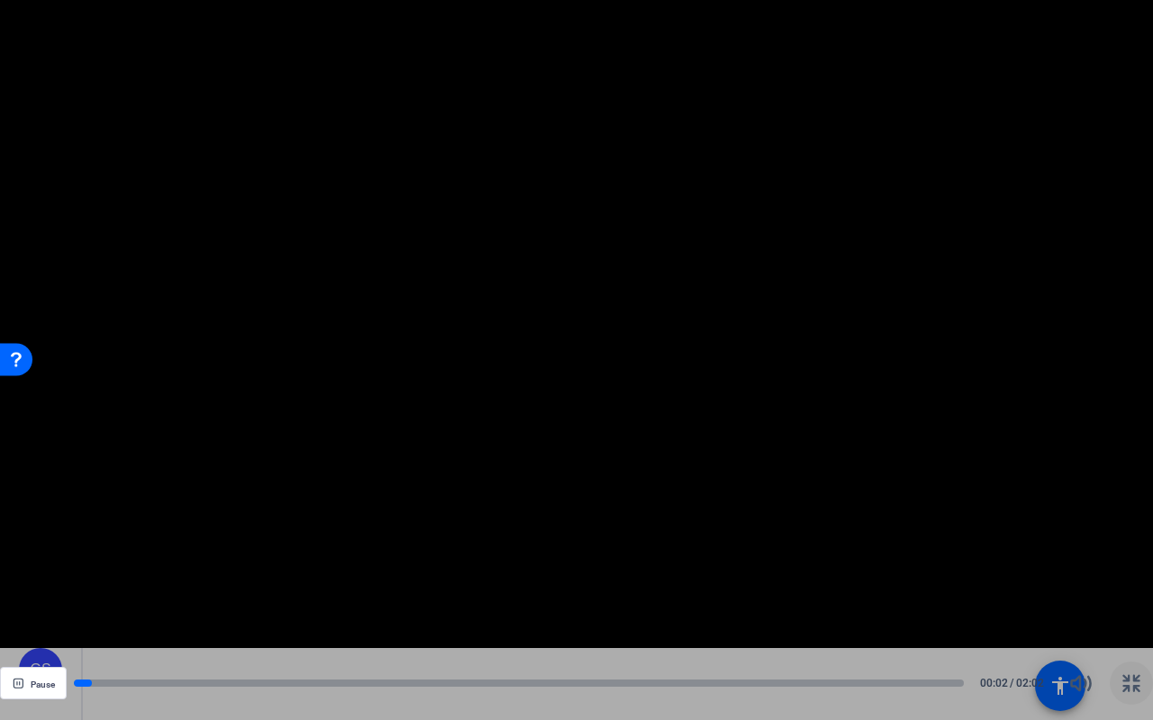
click at [1136, 598] on icon "button" at bounding box center [1131, 684] width 22 height 22
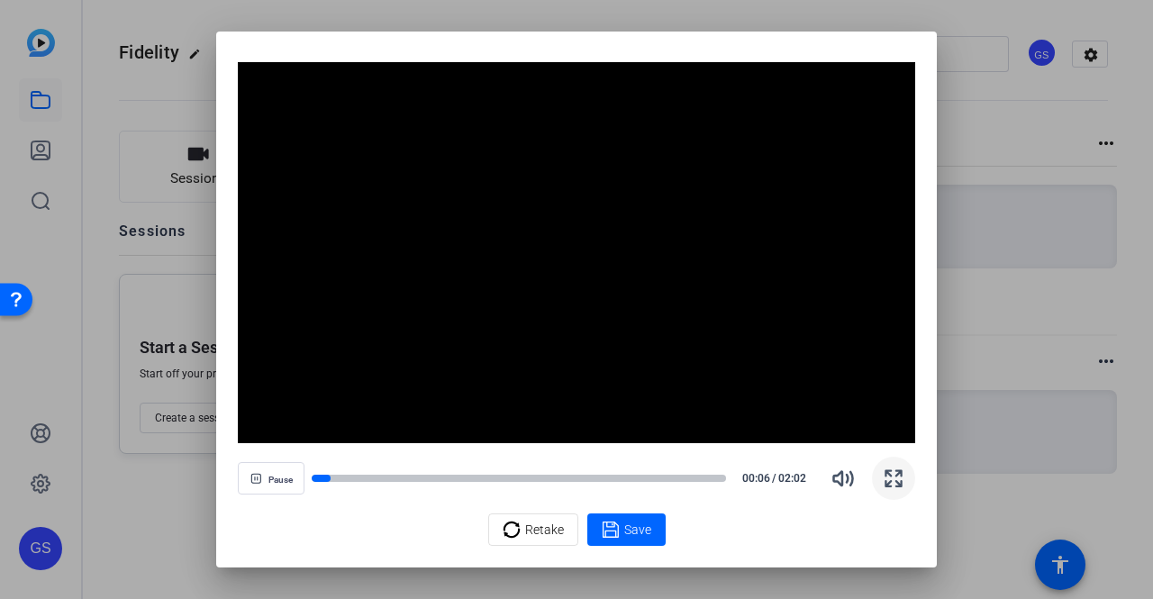
click at [962, 330] on div at bounding box center [576, 299] width 1153 height 599
click at [457, 541] on div "Retake Save" at bounding box center [576, 529] width 677 height 32
click at [522, 531] on div "Retake" at bounding box center [532, 529] width 61 height 34
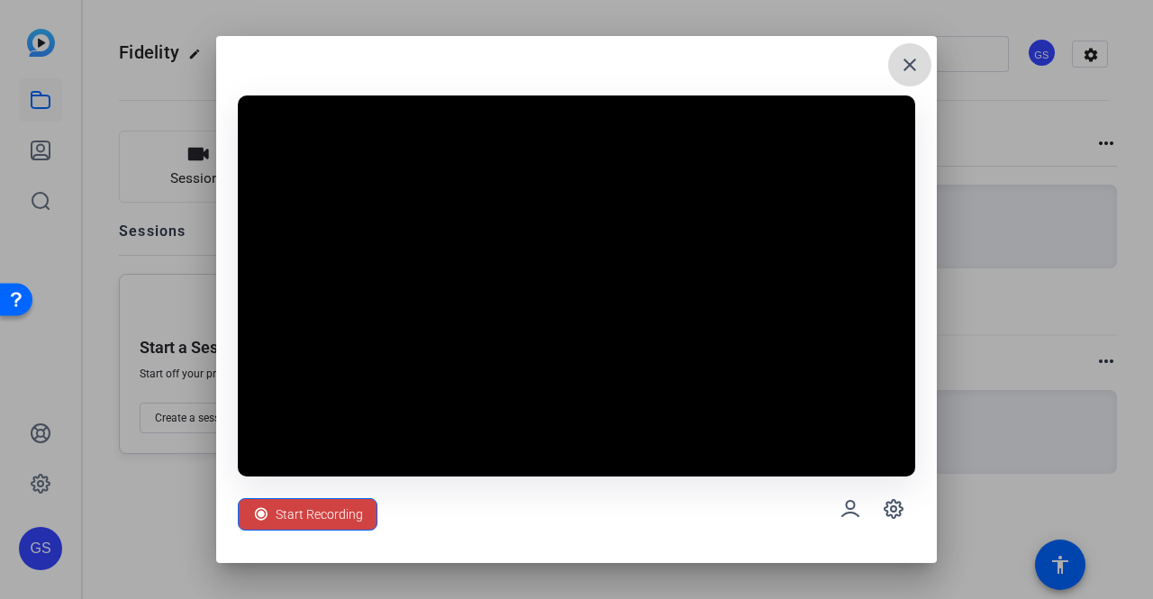
click at [904, 62] on mat-icon "close" at bounding box center [910, 65] width 22 height 22
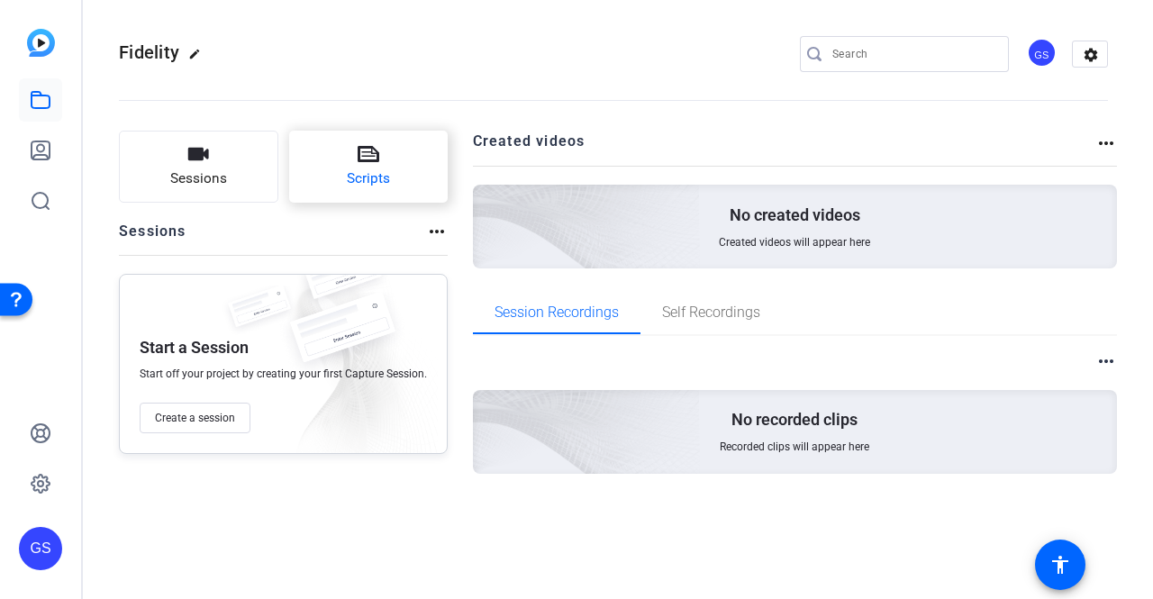
click at [367, 179] on span "Scripts" at bounding box center [368, 178] width 43 height 21
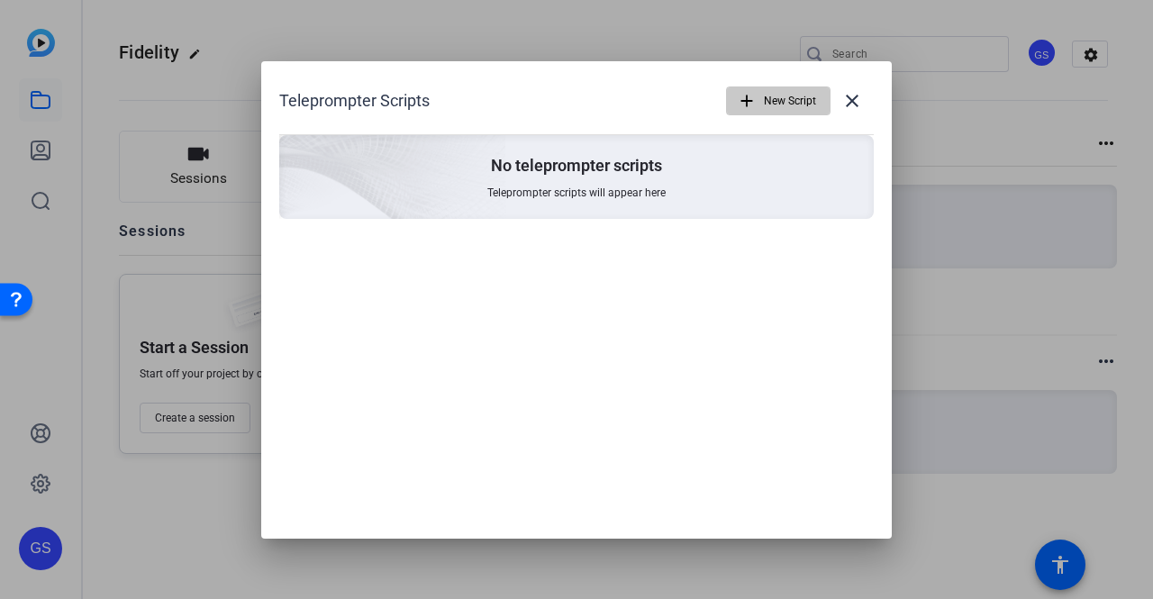
click at [785, 111] on span "New Script" at bounding box center [790, 101] width 52 height 34
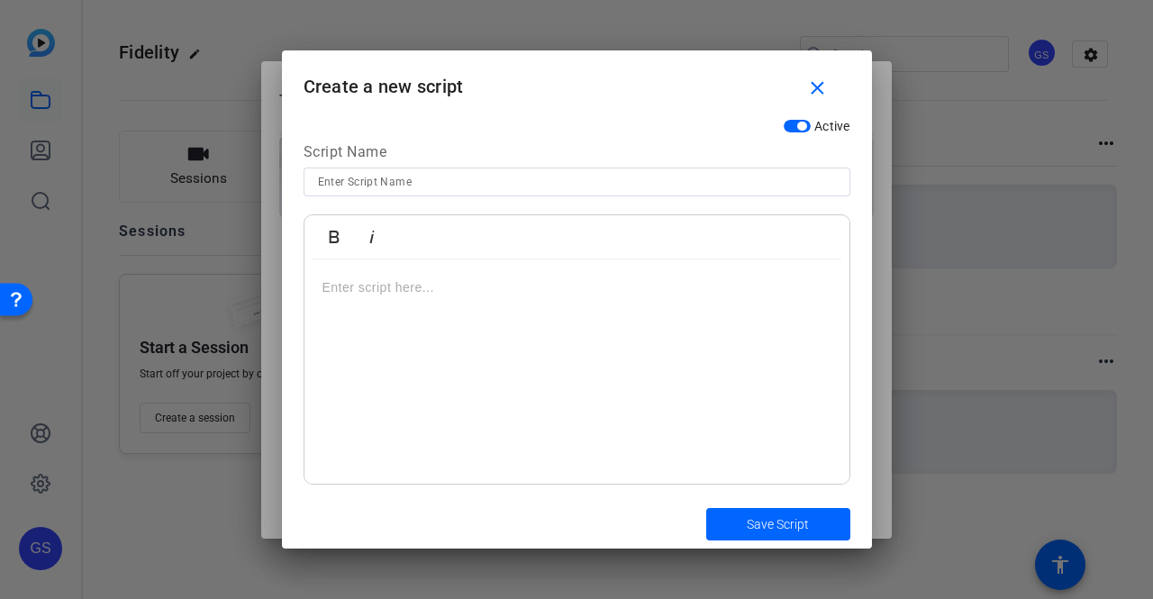
click at [490, 308] on div at bounding box center [576, 371] width 545 height 225
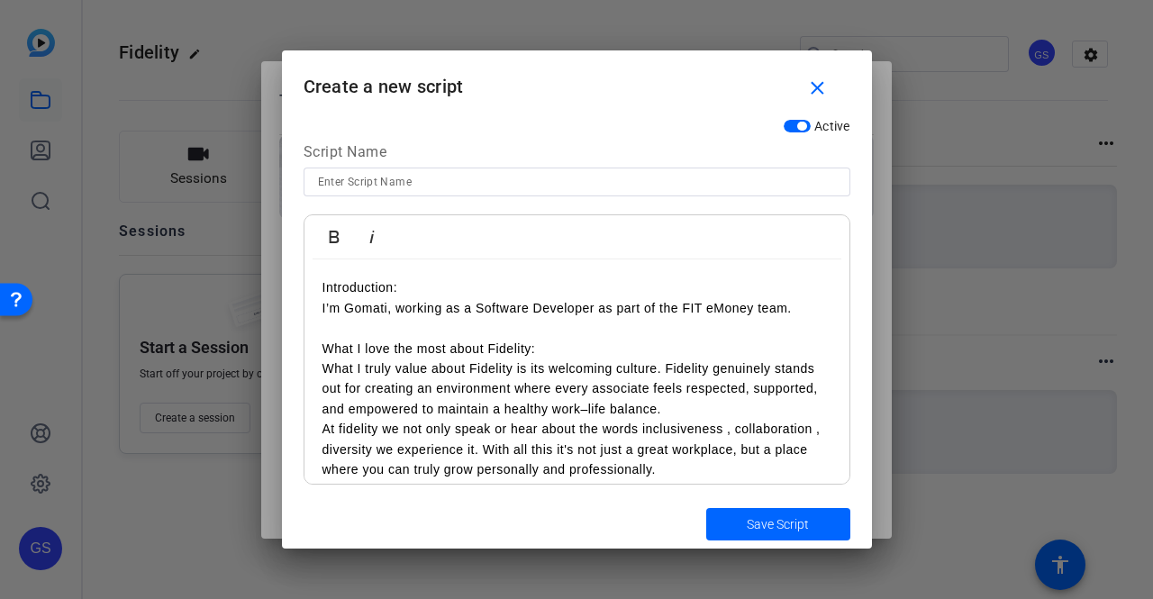
scroll to position [297, 0]
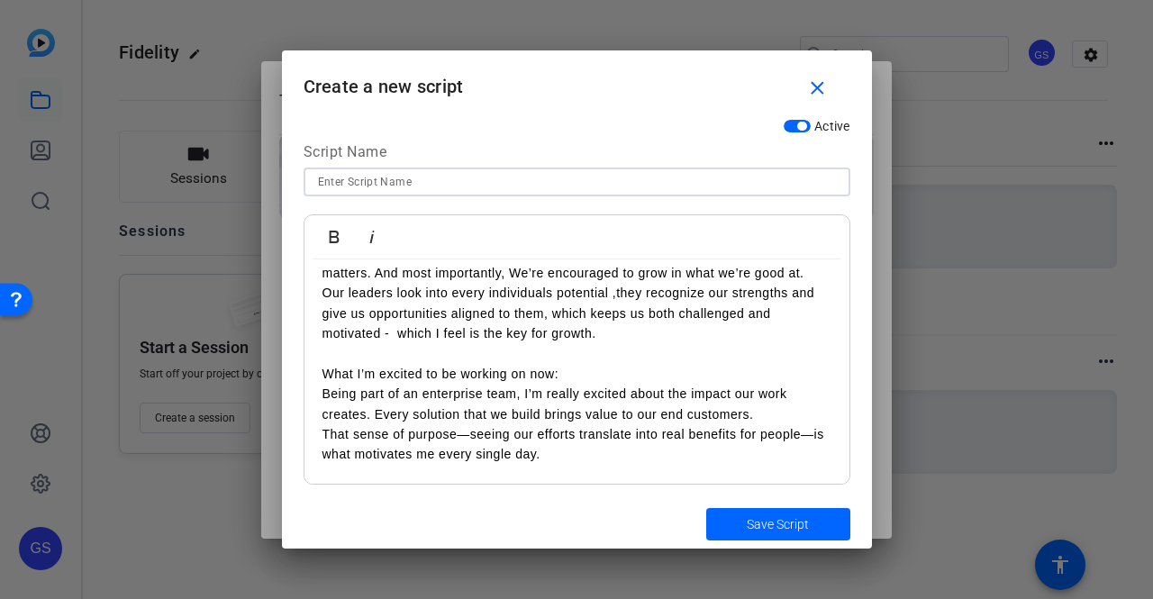
click at [390, 187] on input at bounding box center [577, 182] width 518 height 22
type input "FIND Live"
click at [749, 519] on span "Save Script" at bounding box center [778, 524] width 62 height 19
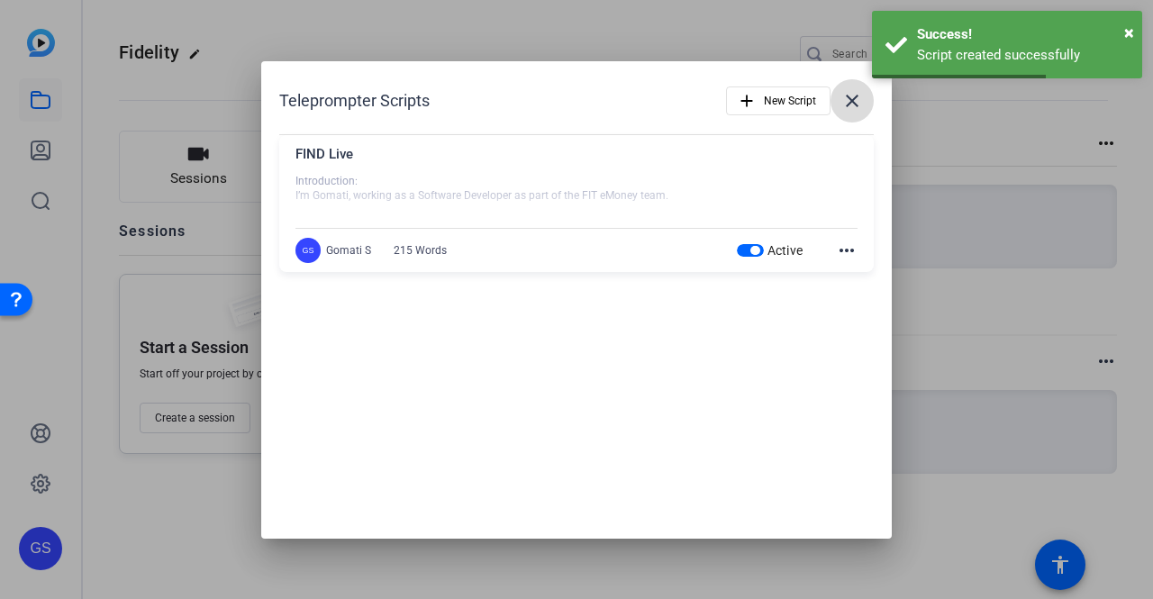
click at [848, 98] on mat-icon "close" at bounding box center [852, 101] width 22 height 22
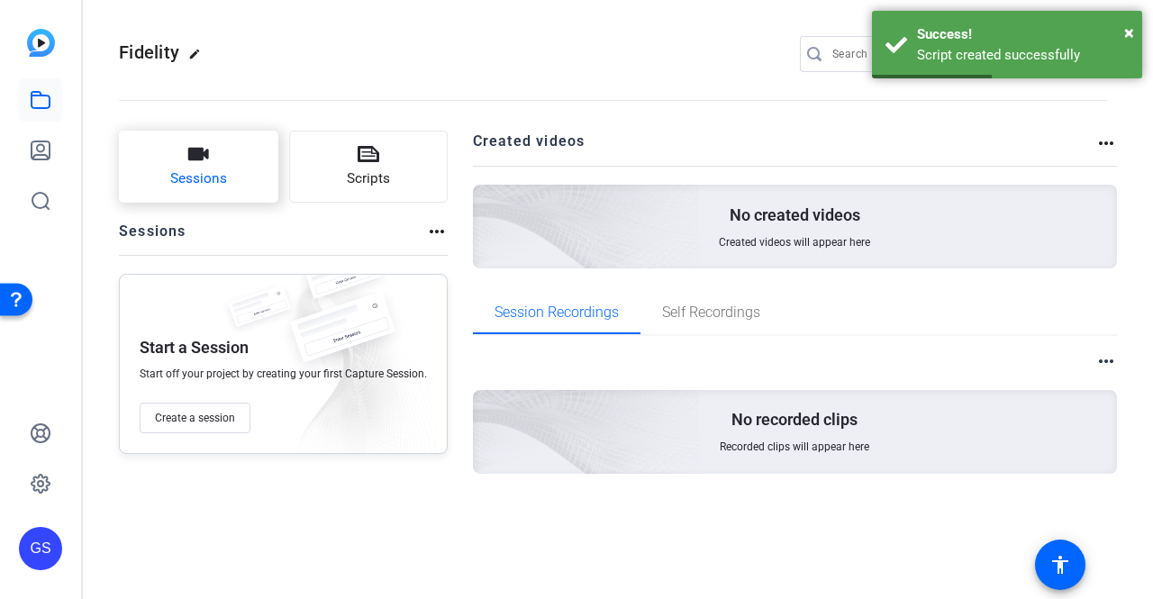
click at [189, 157] on icon "button" at bounding box center [198, 154] width 21 height 13
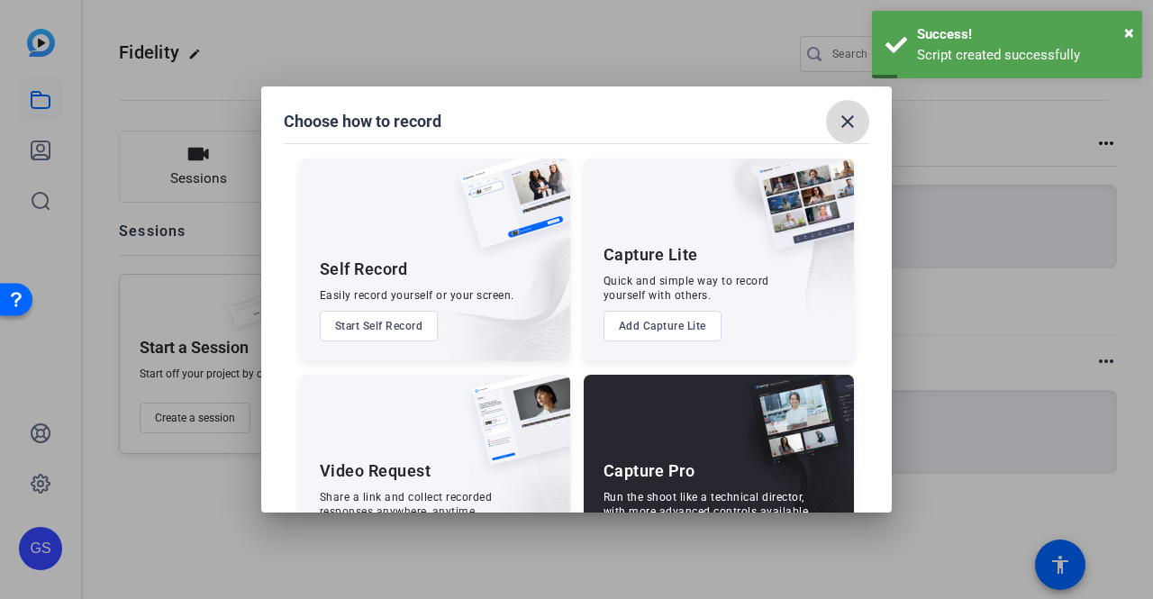
click at [845, 119] on mat-icon "close" at bounding box center [848, 122] width 22 height 22
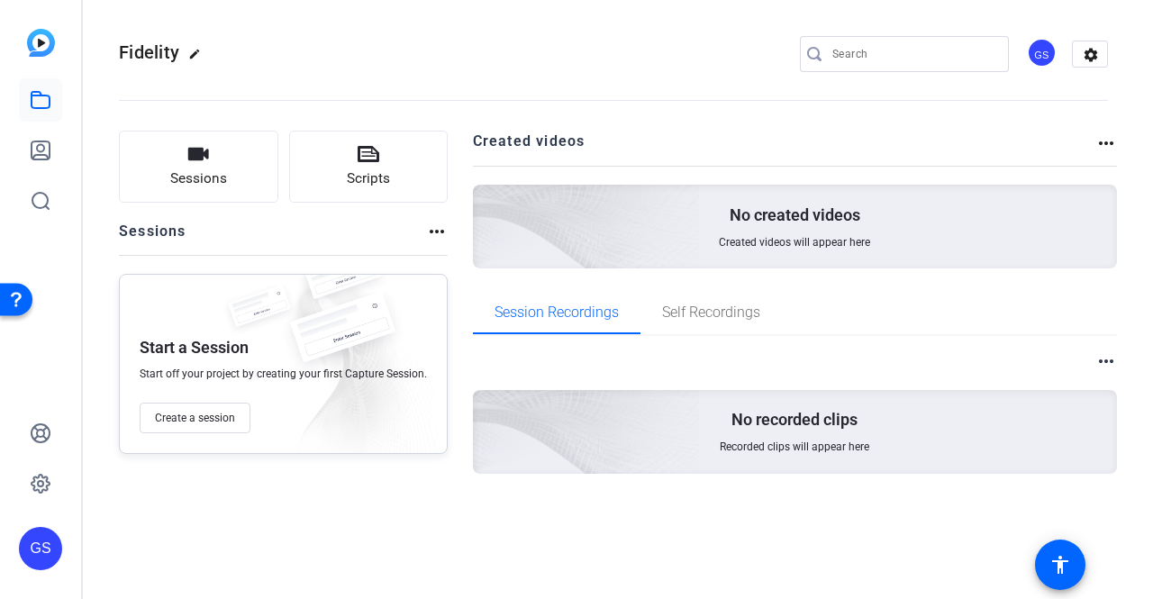
click at [196, 53] on mat-icon "edit" at bounding box center [199, 59] width 22 height 22
click at [194, 53] on input "Fidelity" at bounding box center [192, 54] width 118 height 22
type input "FIND"
click at [286, 50] on span "check_circle" at bounding box center [281, 54] width 22 height 22
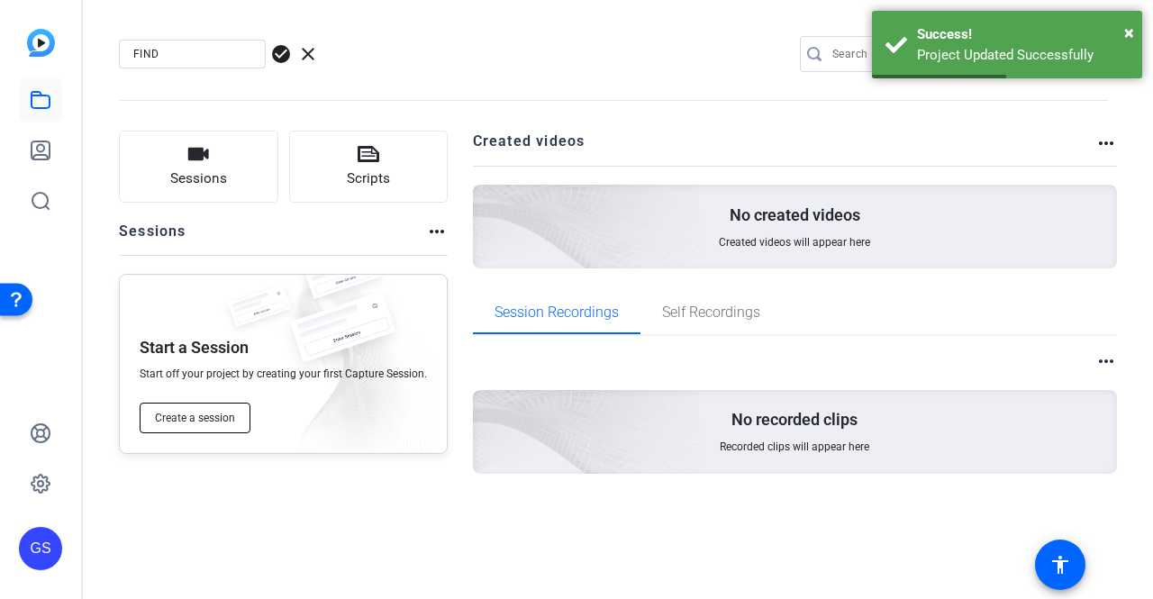
click at [201, 420] on span "Create a session" at bounding box center [195, 418] width 80 height 14
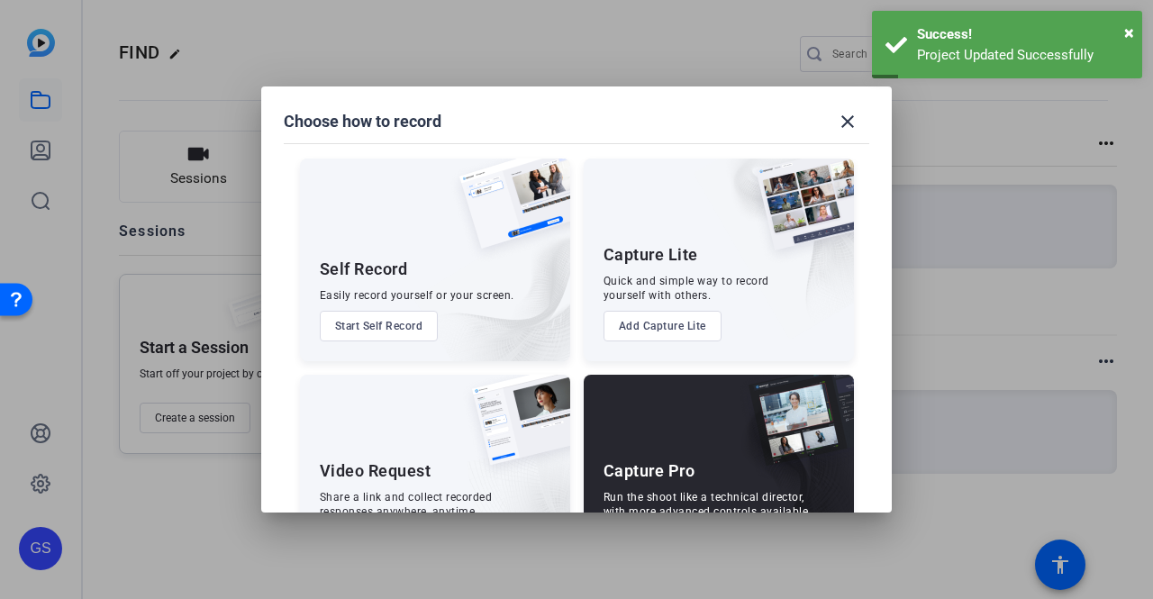
click at [388, 327] on button "Start Self Record" at bounding box center [379, 326] width 119 height 31
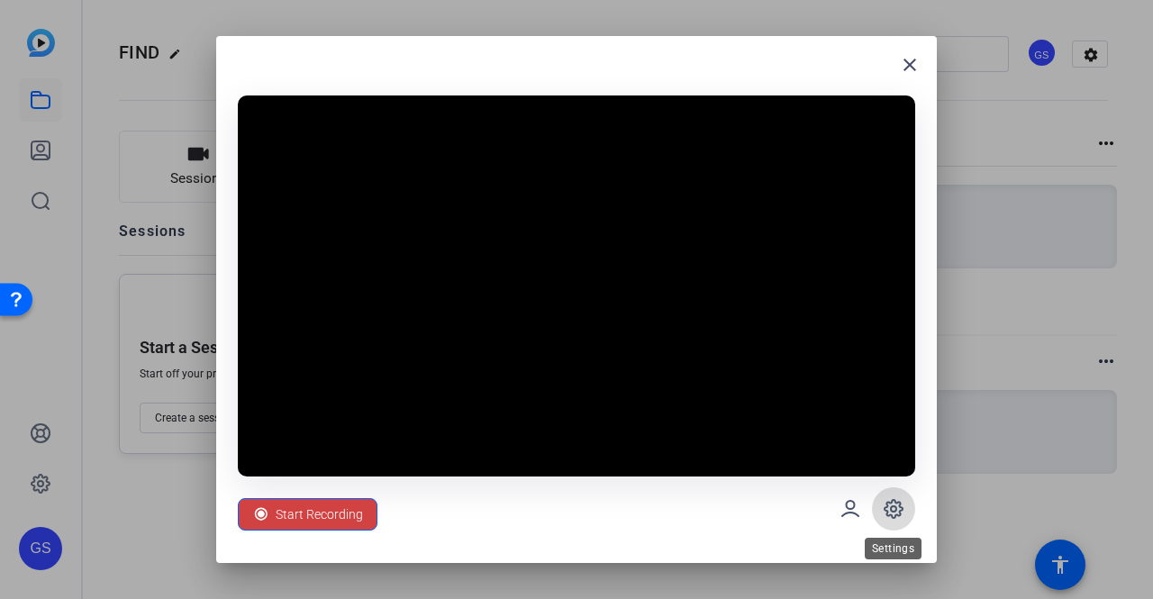
click at [897, 509] on icon at bounding box center [894, 509] width 22 height 22
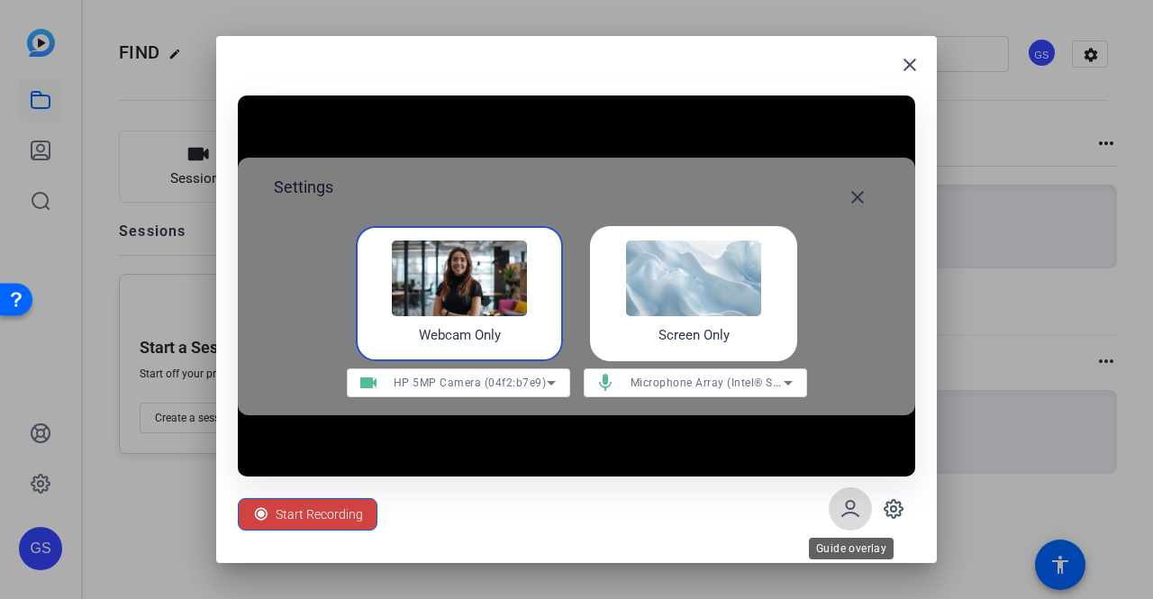
click at [834, 509] on span at bounding box center [849, 508] width 43 height 43
click at [856, 508] on icon at bounding box center [850, 509] width 22 height 22
click at [846, 514] on icon at bounding box center [850, 509] width 22 height 22
click at [858, 498] on icon at bounding box center [850, 509] width 22 height 22
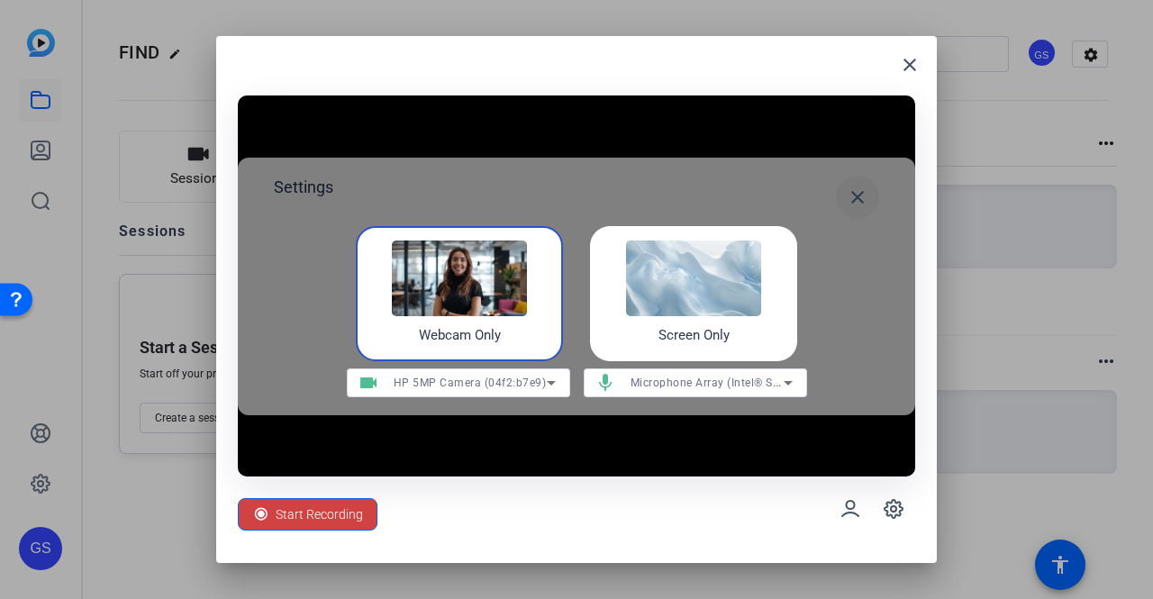
click at [865, 208] on span at bounding box center [857, 197] width 43 height 43
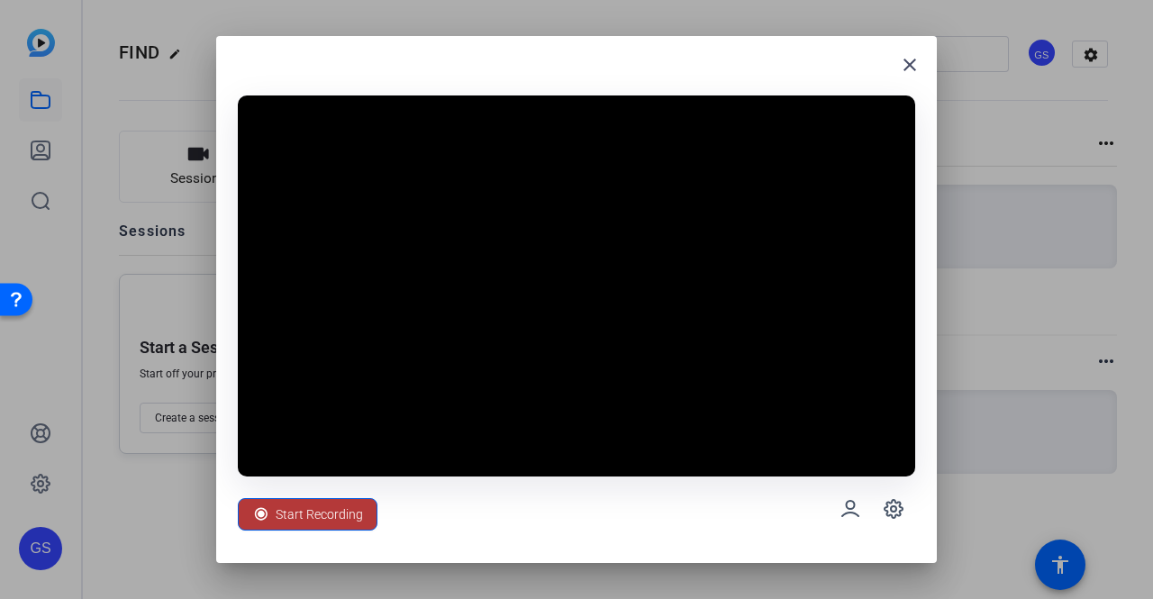
click at [329, 512] on span "Start Recording" at bounding box center [319, 514] width 87 height 34
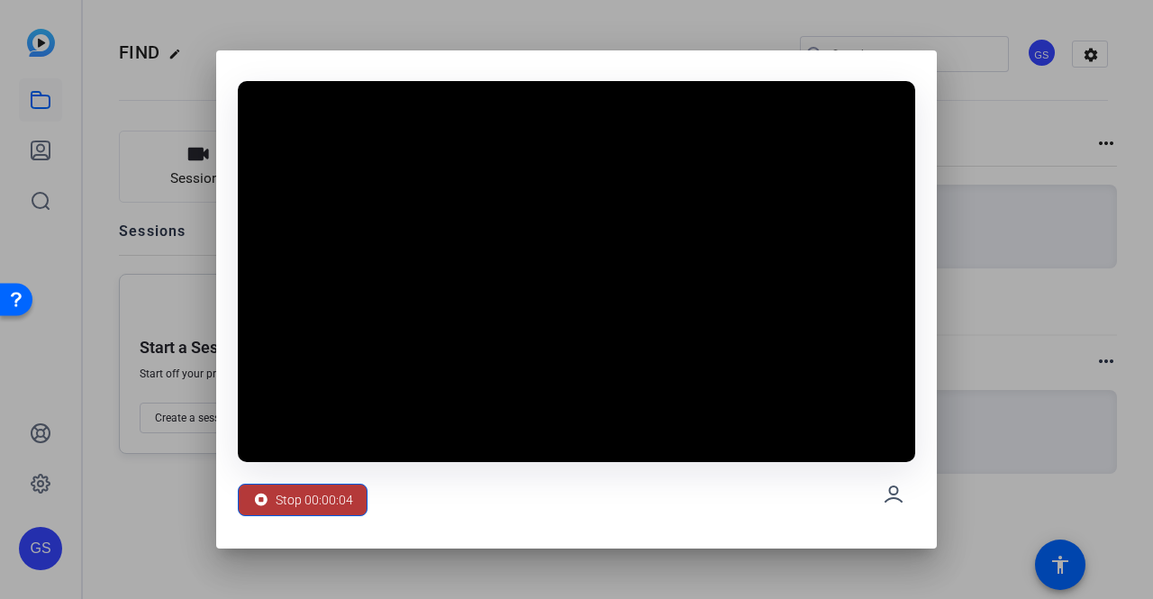
click at [321, 493] on span "Stop 00:00:04" at bounding box center [314, 500] width 77 height 34
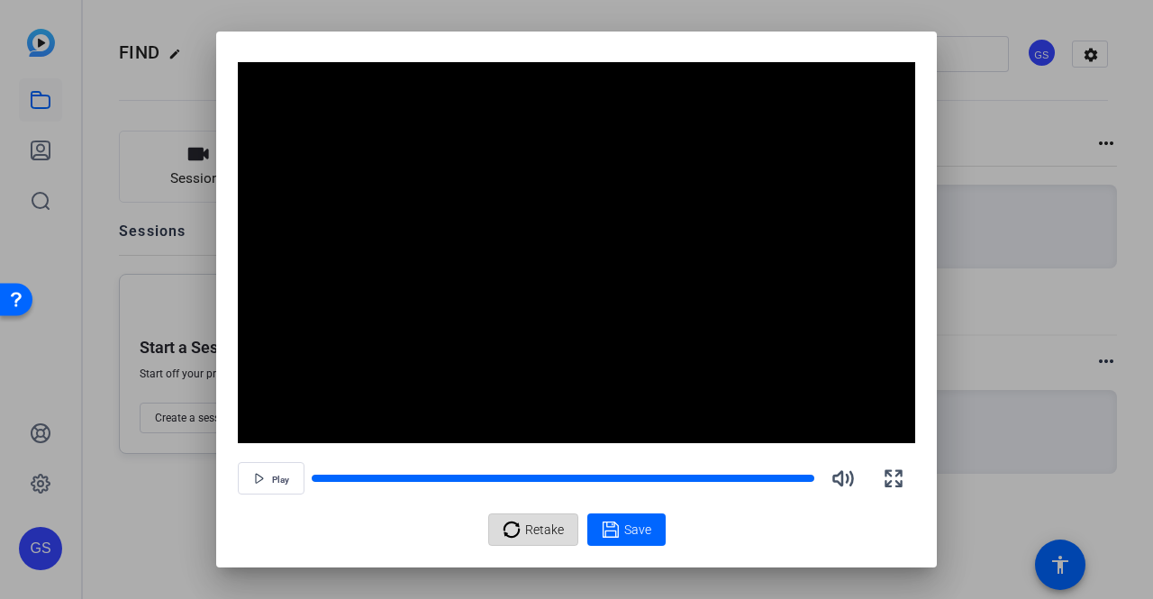
click at [530, 518] on span "Retake" at bounding box center [544, 529] width 39 height 34
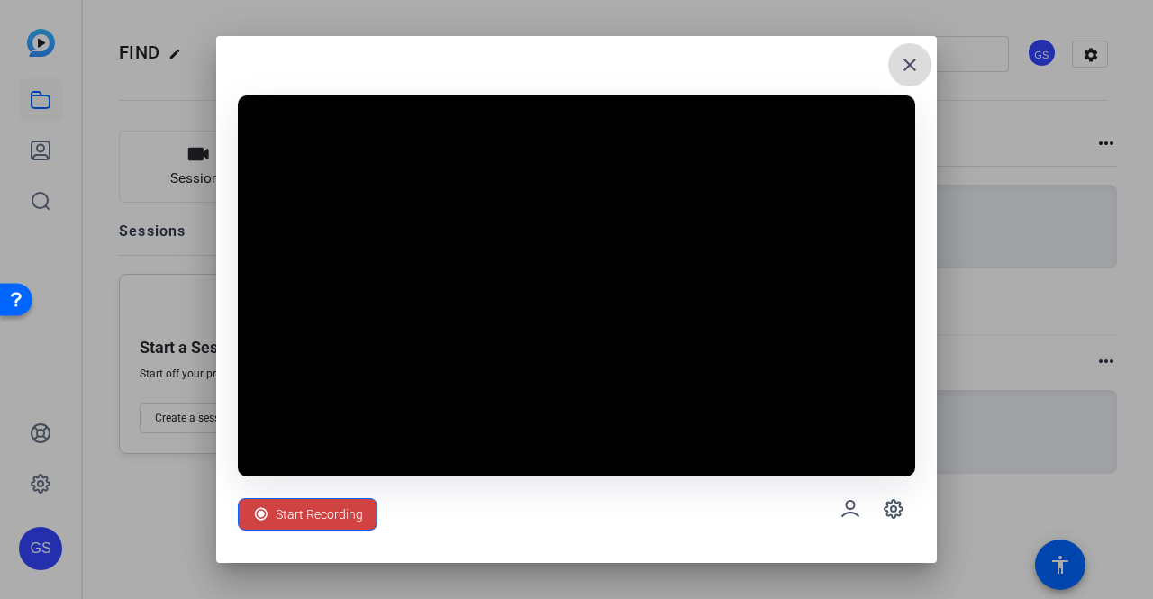
click at [900, 63] on mat-icon "close" at bounding box center [910, 65] width 22 height 22
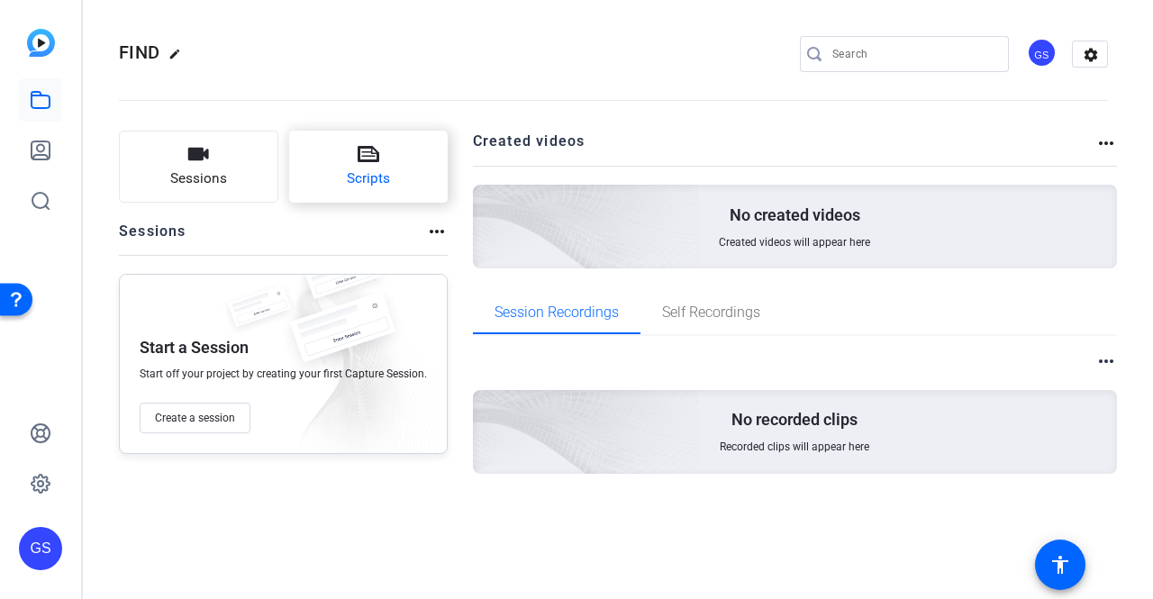
click at [380, 158] on button "Scripts" at bounding box center [368, 167] width 159 height 72
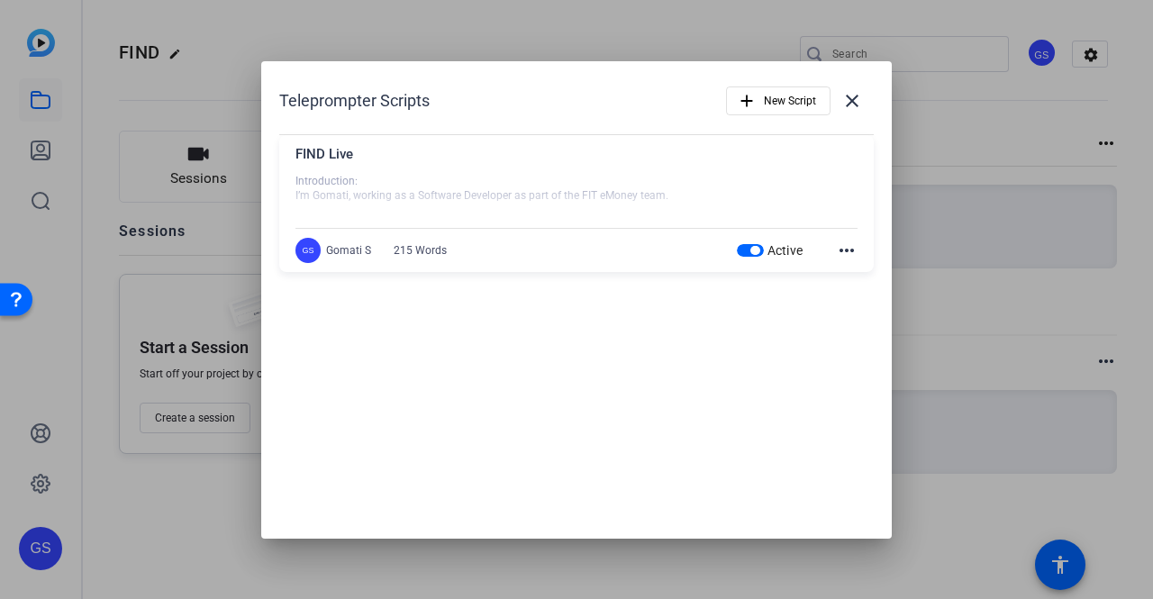
click at [844, 246] on mat-icon "more_horiz" at bounding box center [847, 251] width 22 height 22
click at [751, 255] on div at bounding box center [576, 299] width 1153 height 599
click at [748, 252] on span "button" at bounding box center [750, 250] width 27 height 13
click at [849, 100] on mat-icon "close" at bounding box center [852, 101] width 22 height 22
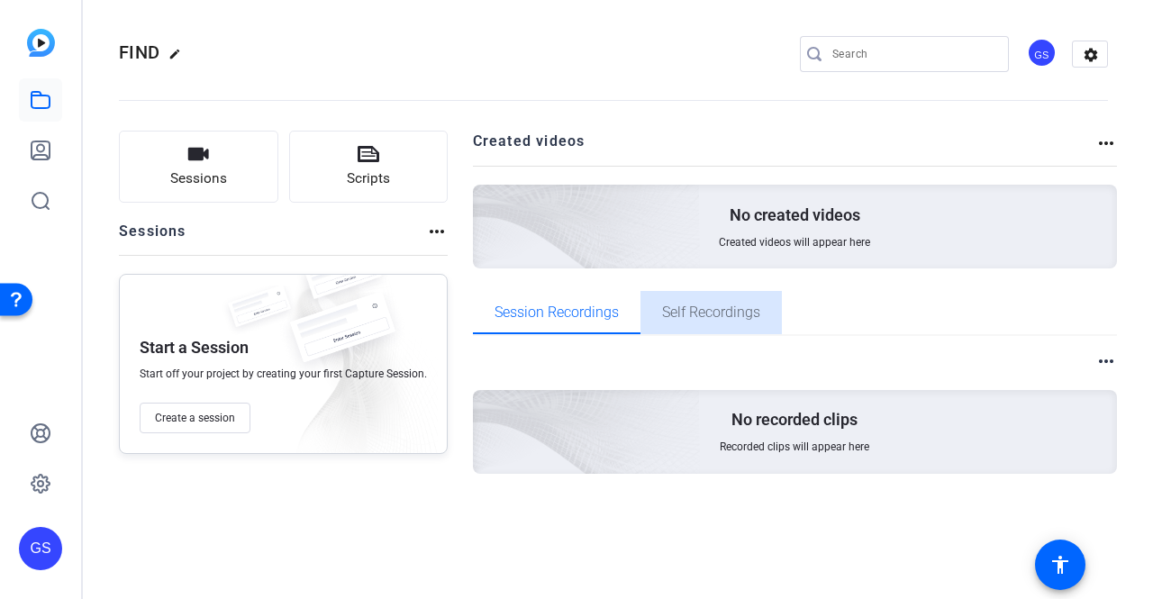
click at [719, 310] on span "Self Recordings" at bounding box center [711, 312] width 98 height 14
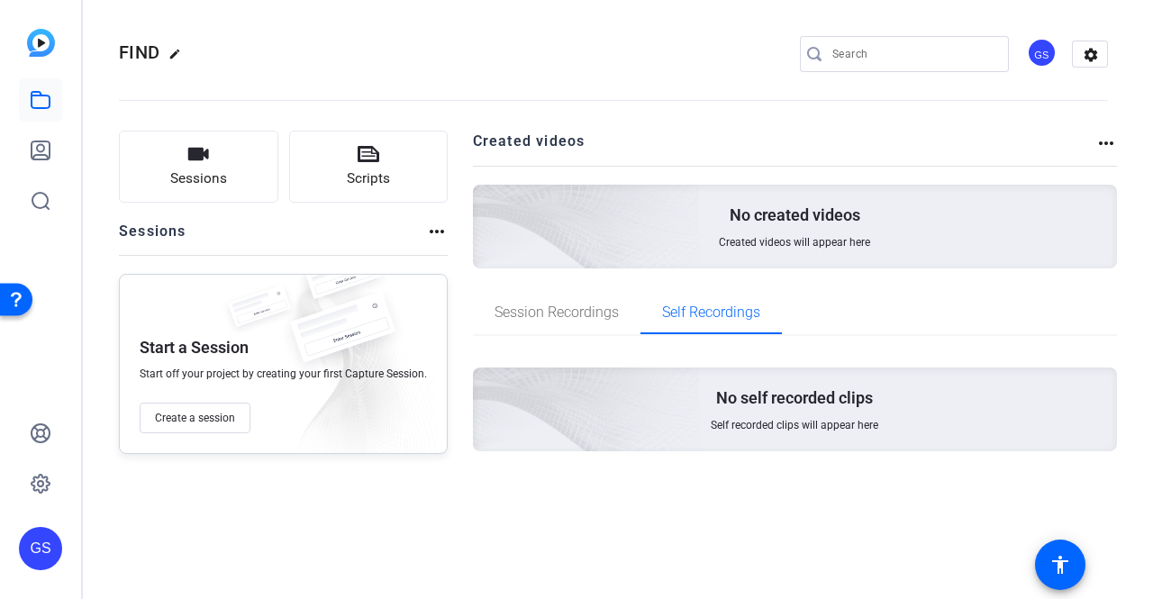
click at [749, 419] on span "Self recorded clips will appear here" at bounding box center [794, 425] width 167 height 14
click at [735, 249] on div "No created videos Created videos will appear here" at bounding box center [795, 227] width 645 height 84
click at [1059, 557] on mat-icon "accessibility" at bounding box center [1060, 565] width 22 height 22
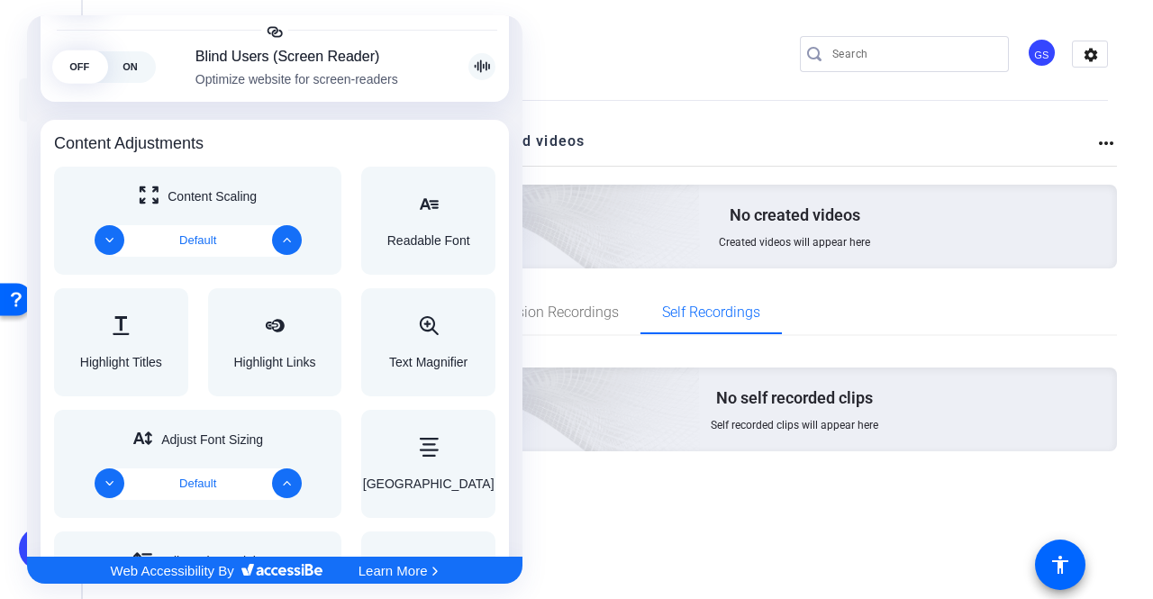
scroll to position [597, 0]
click at [277, 240] on button "Increase" at bounding box center [286, 240] width 32 height 32
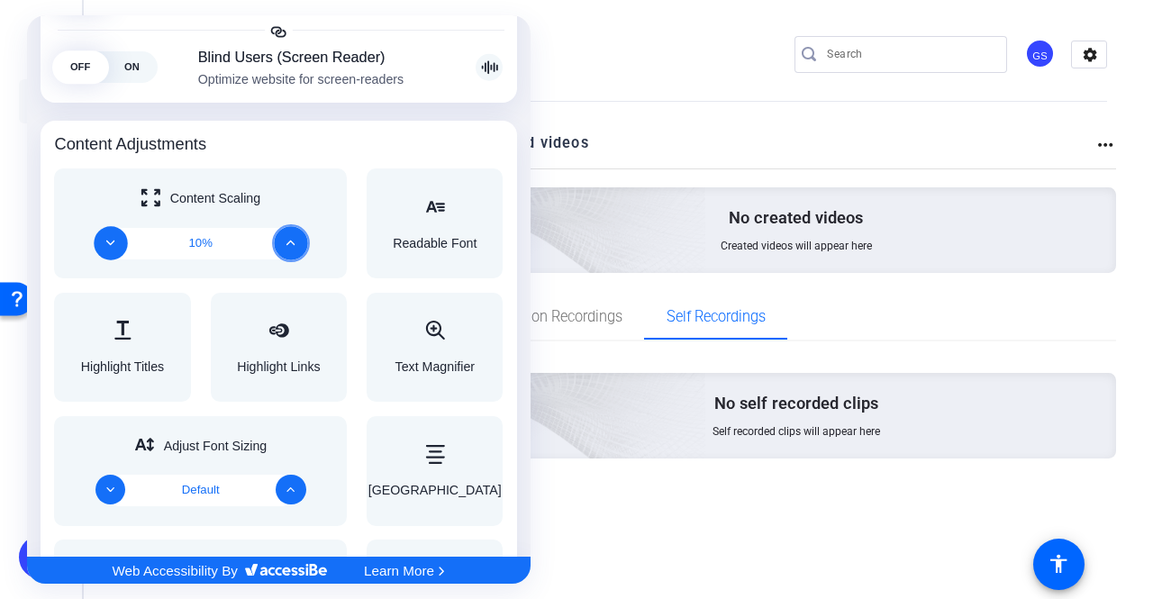
click at [112, 241] on icon "Decrease" at bounding box center [110, 243] width 9 height 9
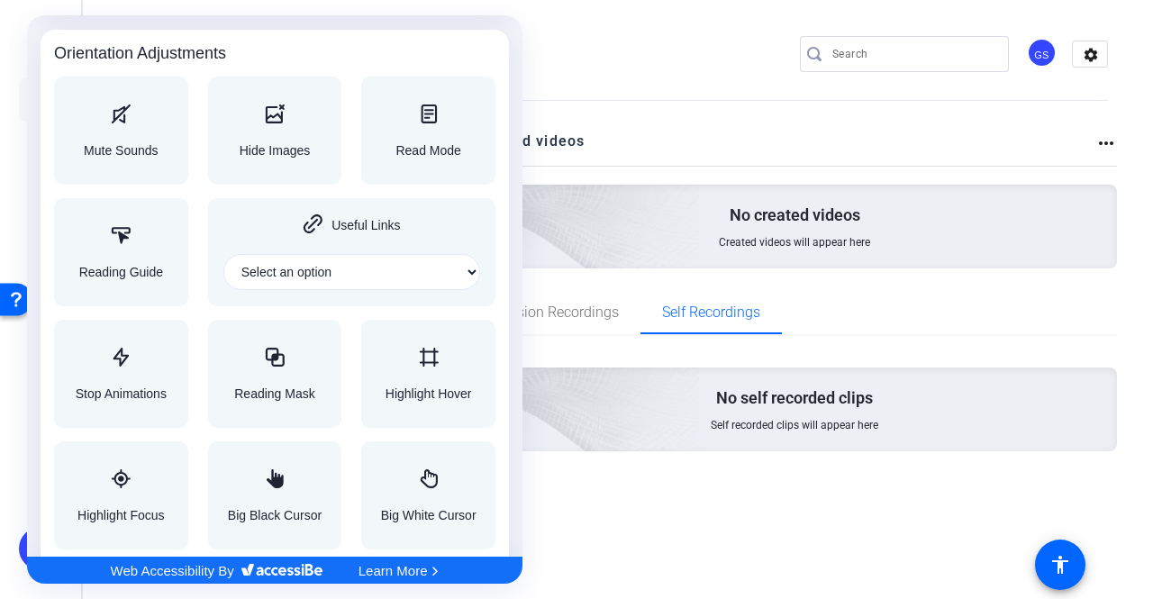
scroll to position [1957, 0]
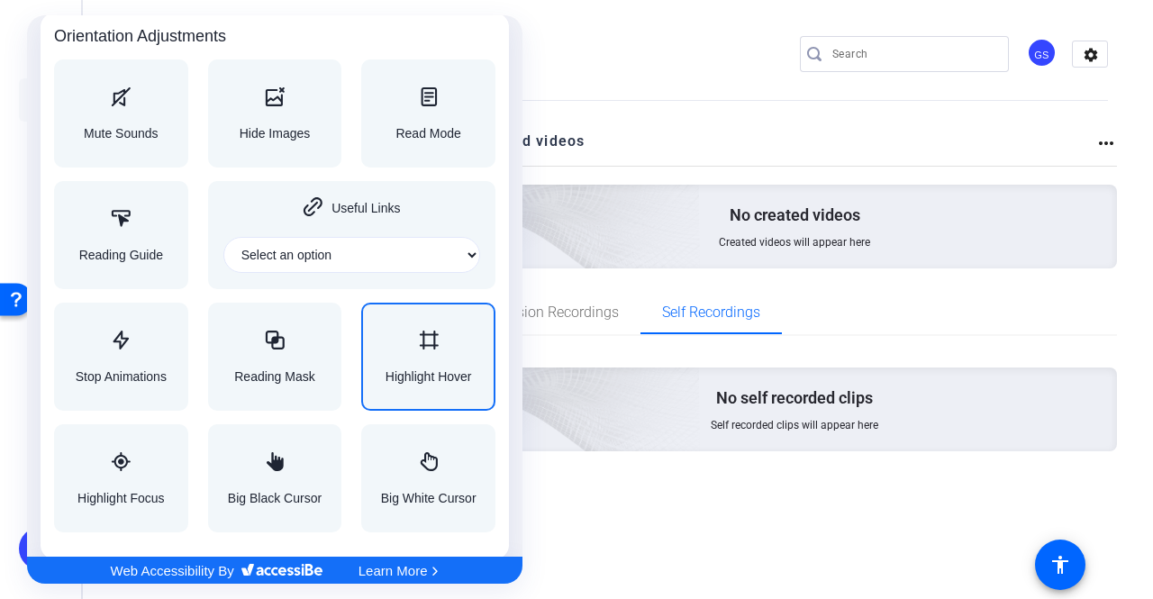
click at [402, 353] on div "Highlight Hover" at bounding box center [428, 356] width 86 height 52
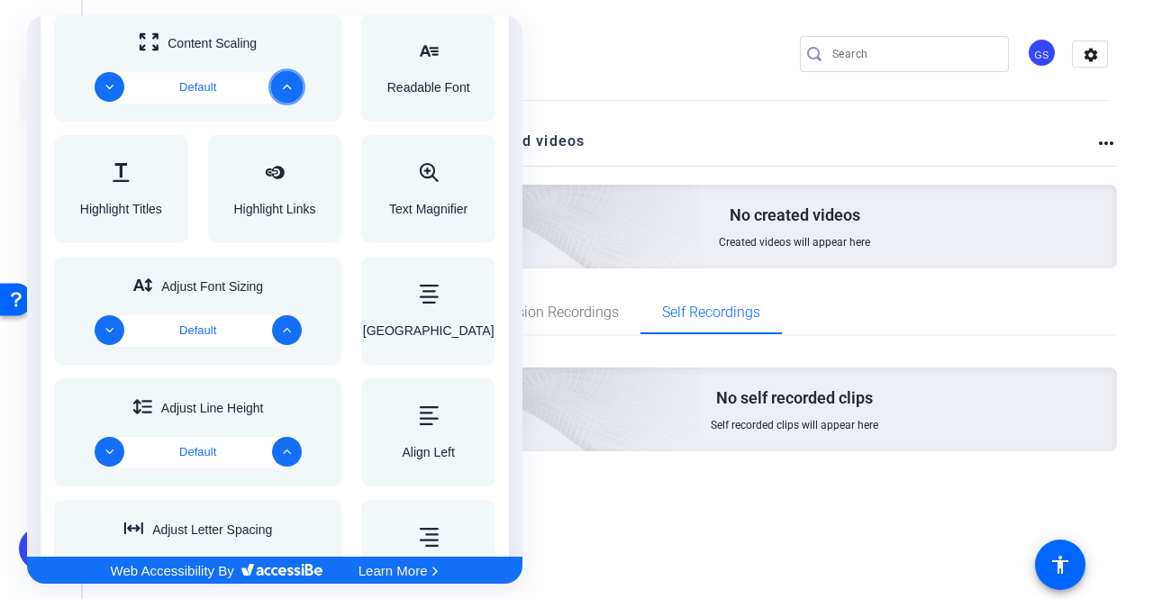
scroll to position [632, 0]
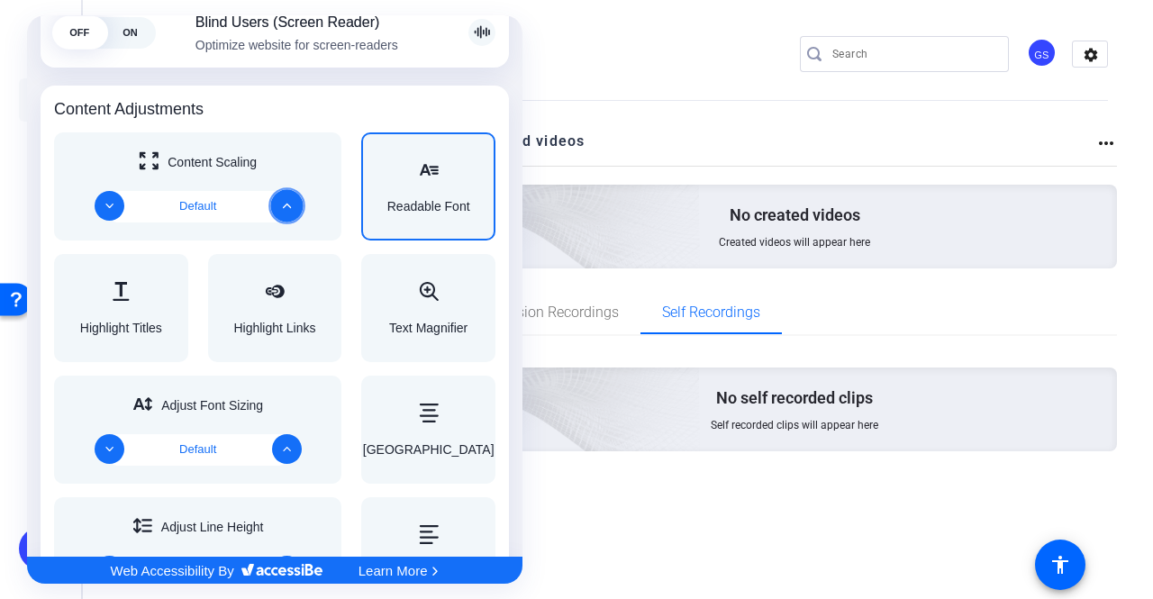
click at [425, 213] on div "Readable Font" at bounding box center [428, 186] width 134 height 108
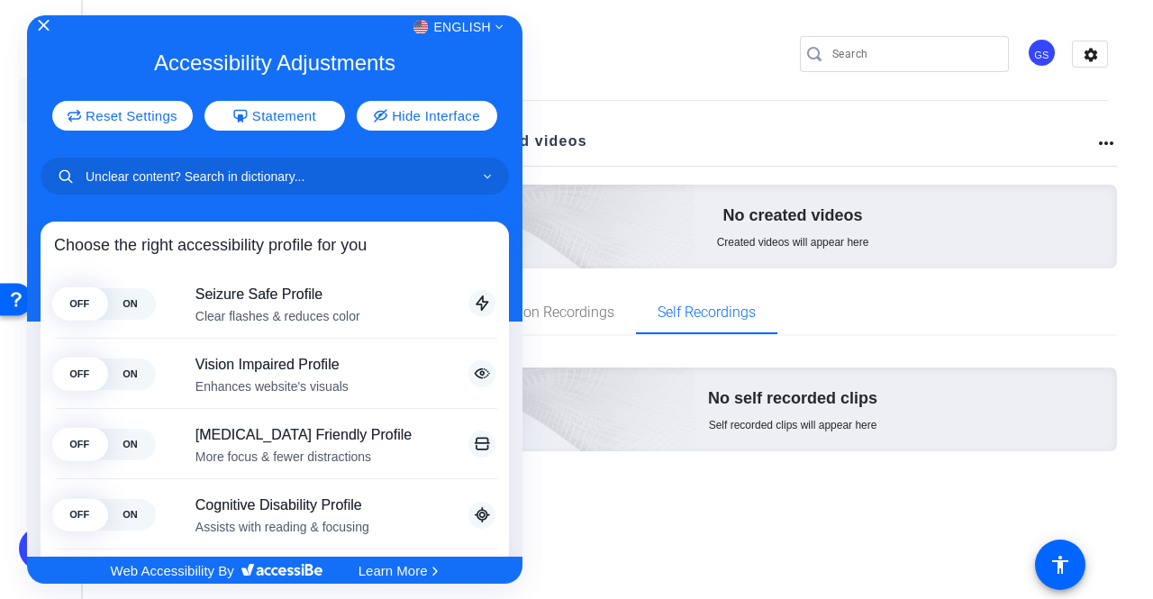
scroll to position [0, 0]
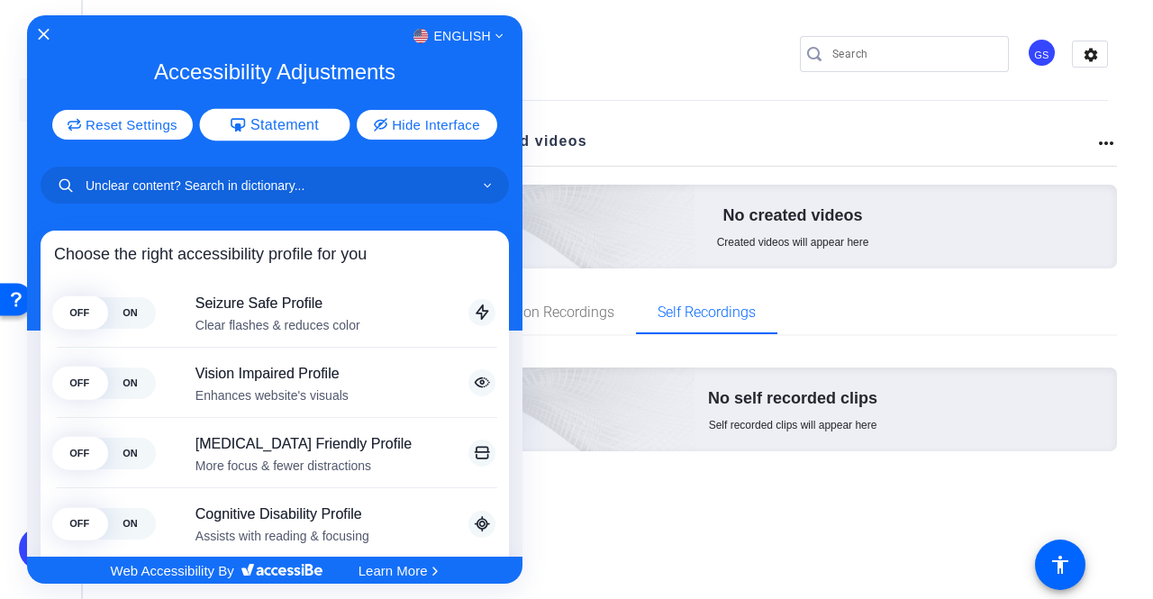
click at [310, 122] on span "Statement" at bounding box center [284, 124] width 68 height 14
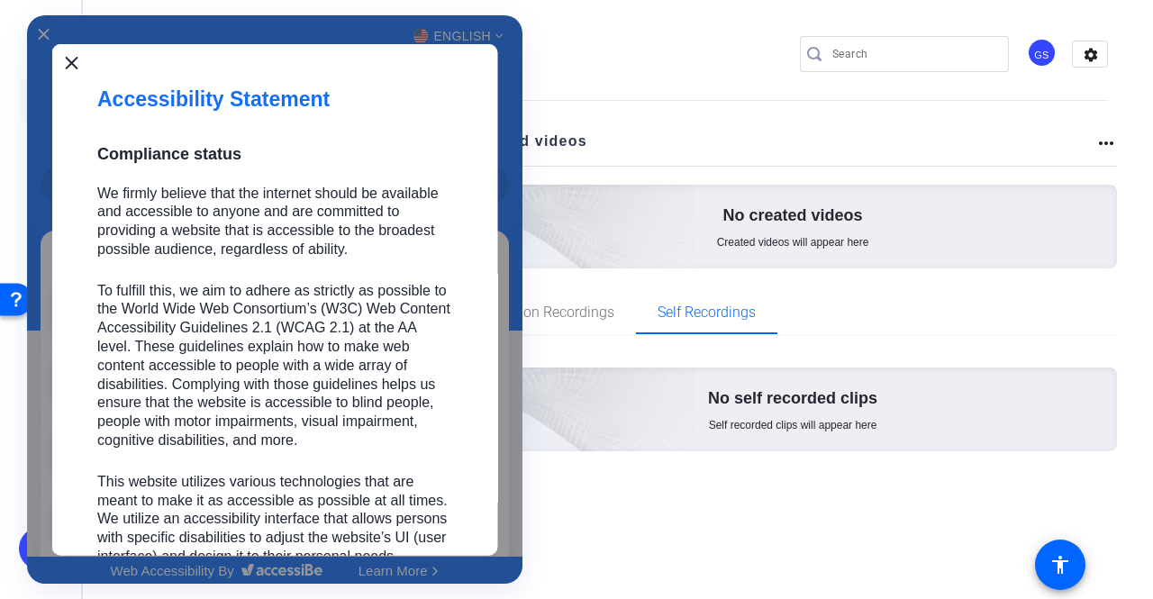
click at [65, 56] on icon "Close" at bounding box center [71, 62] width 13 height 13
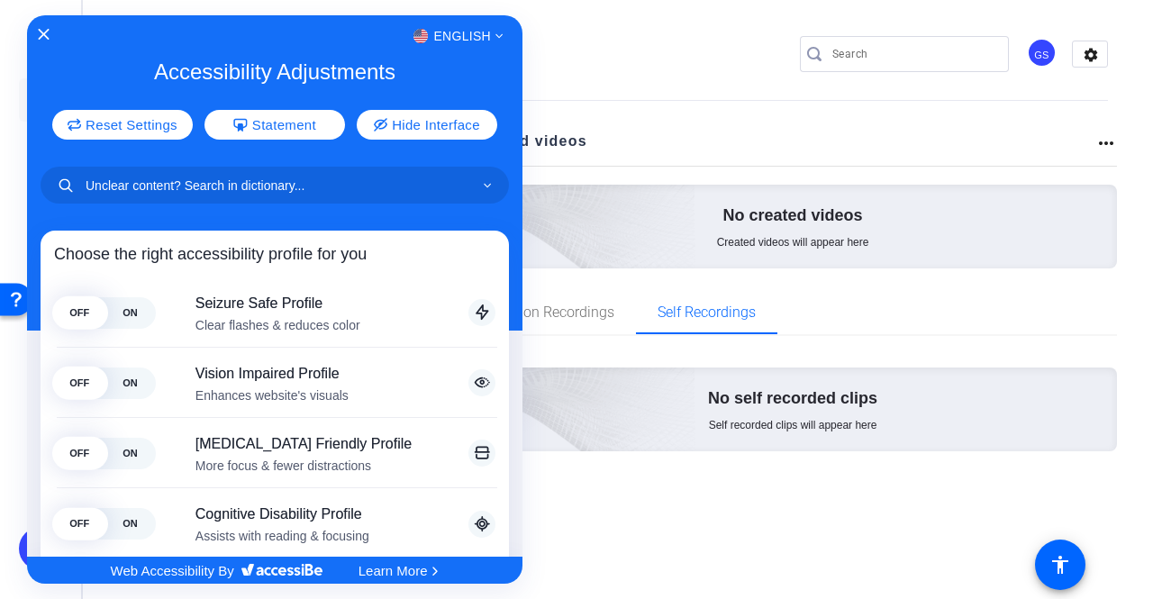
click at [575, 68] on div at bounding box center [576, 299] width 1153 height 599
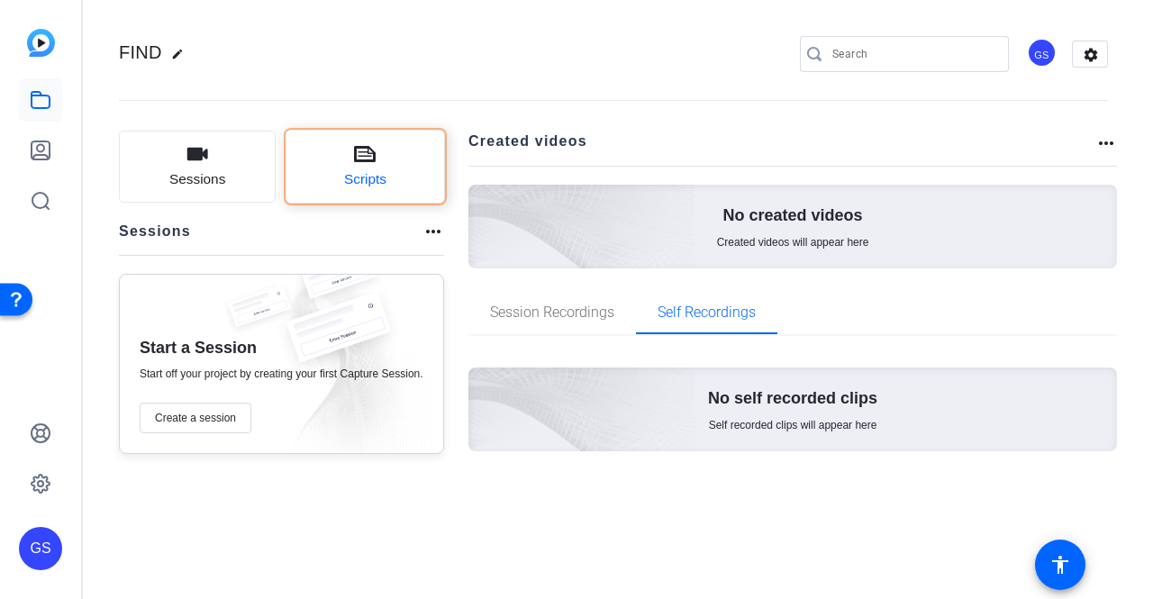
click at [355, 195] on button "Scripts" at bounding box center [364, 167] width 157 height 72
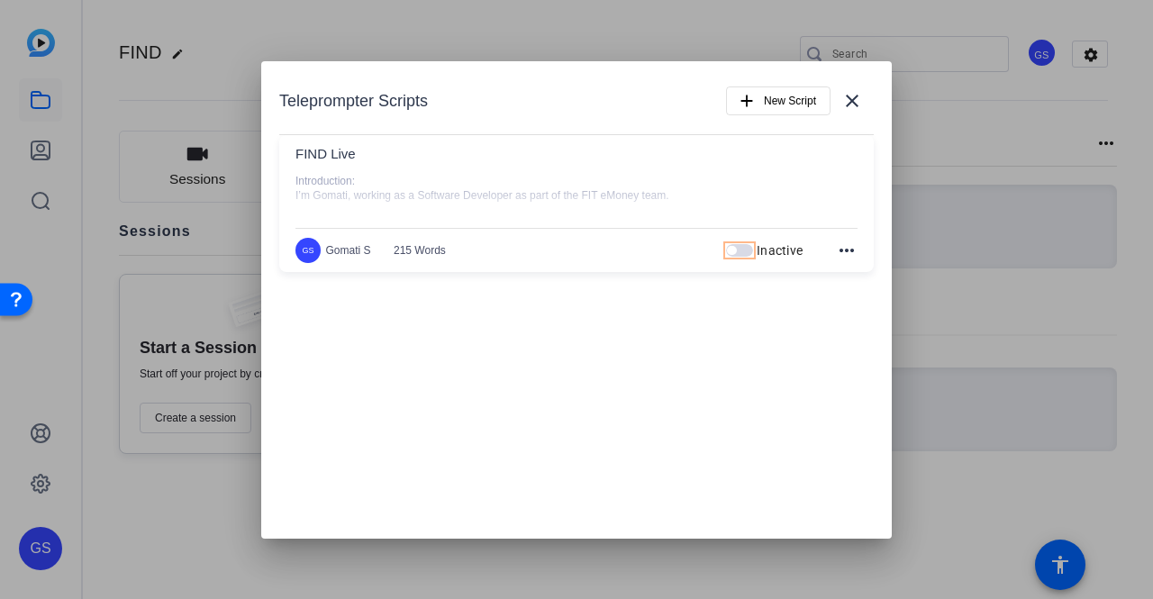
click at [747, 244] on span "button" at bounding box center [739, 250] width 27 height 13
click at [843, 251] on mat-icon "more_horiz" at bounding box center [847, 251] width 22 height 22
click at [849, 270] on button "Edit" at bounding box center [886, 276] width 101 height 23
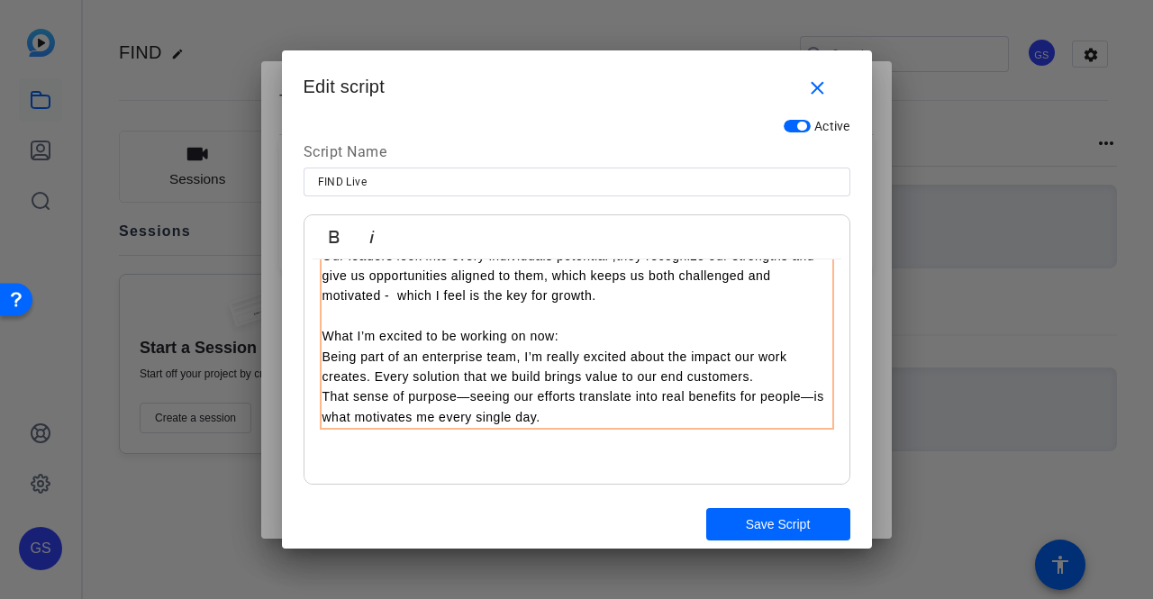
scroll to position [3, 0]
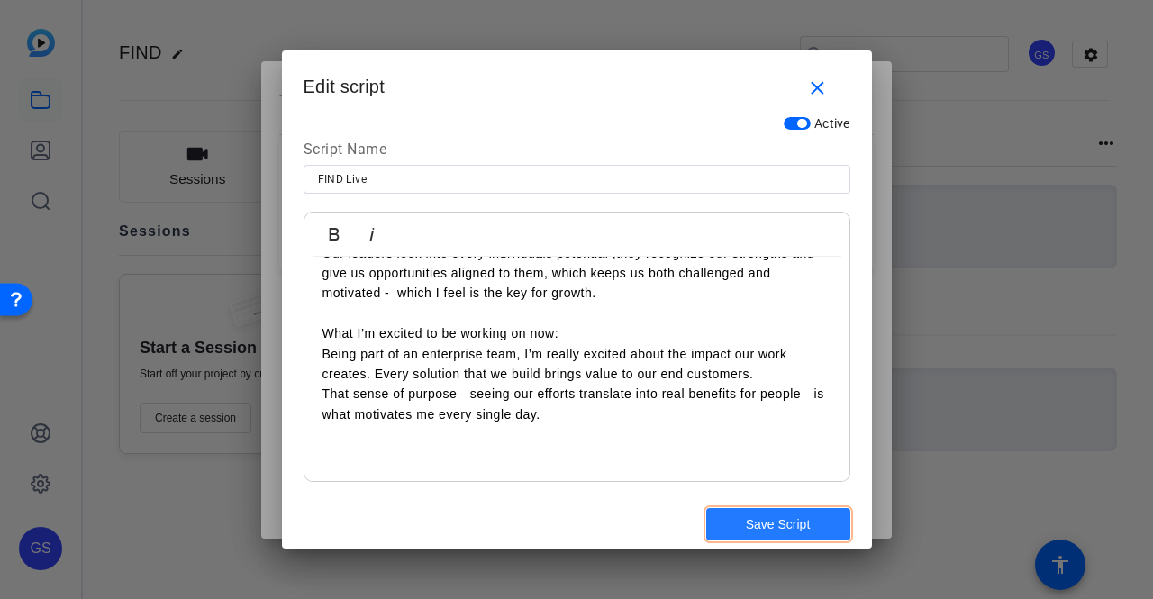
click at [746, 532] on span "Save Script" at bounding box center [778, 524] width 65 height 19
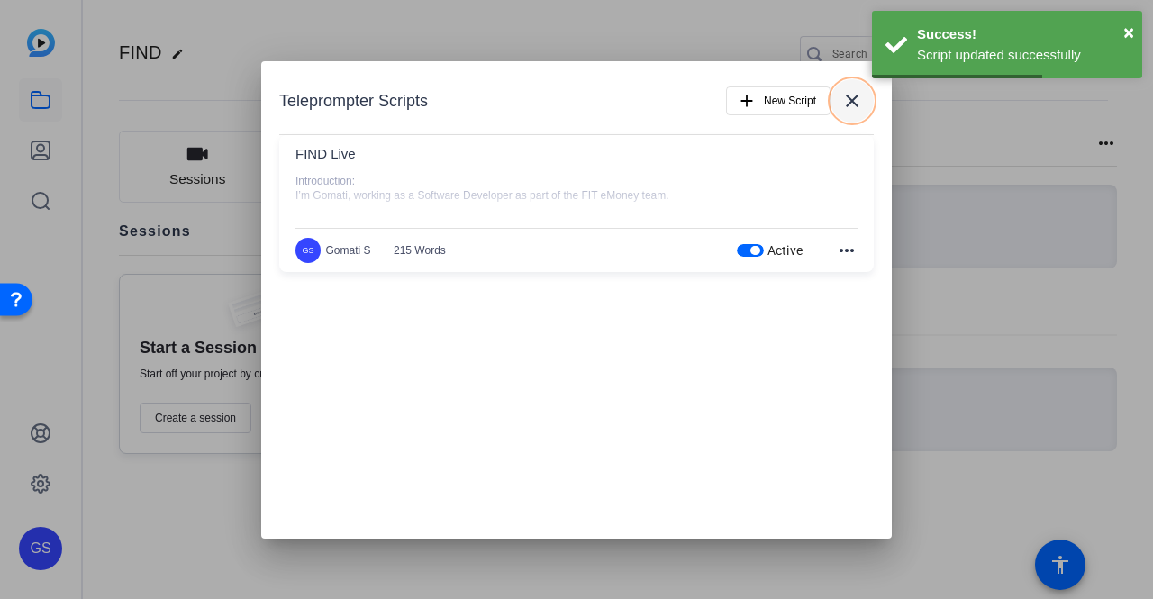
click at [850, 105] on mat-icon "close" at bounding box center [852, 101] width 22 height 22
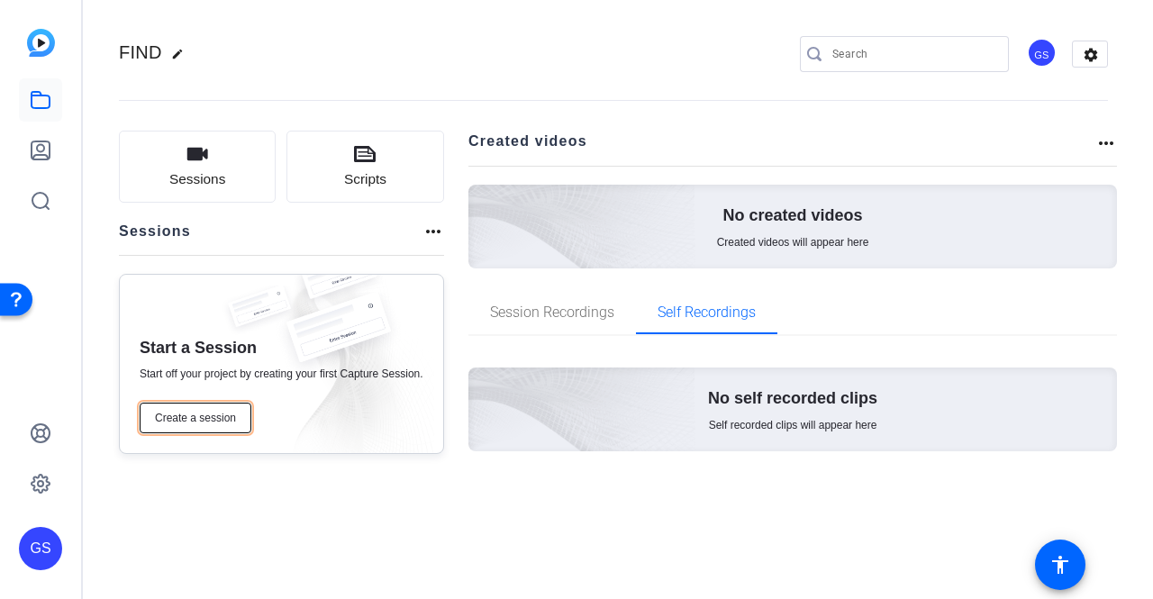
click at [220, 412] on span "Create a session" at bounding box center [195, 418] width 81 height 14
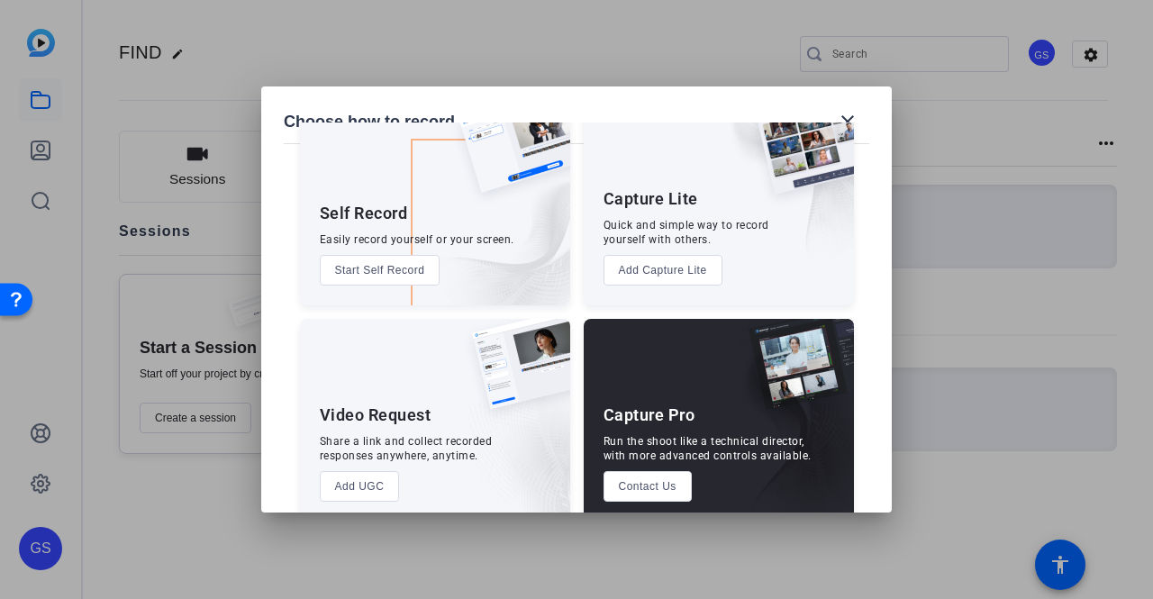
scroll to position [0, 0]
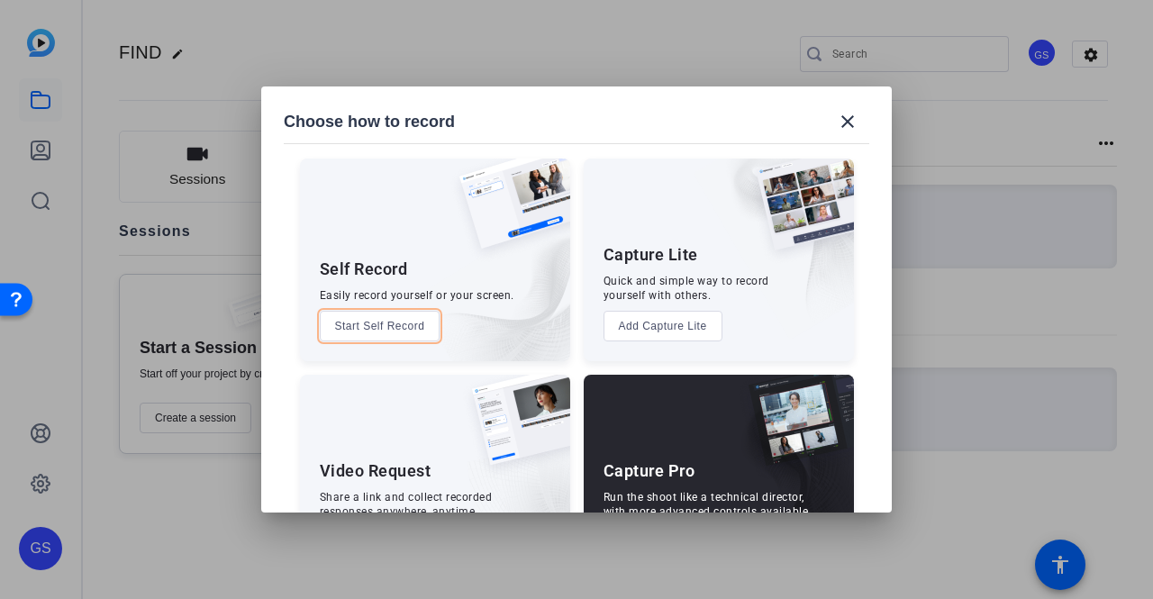
click at [354, 323] on button "Start Self Record" at bounding box center [380, 326] width 121 height 31
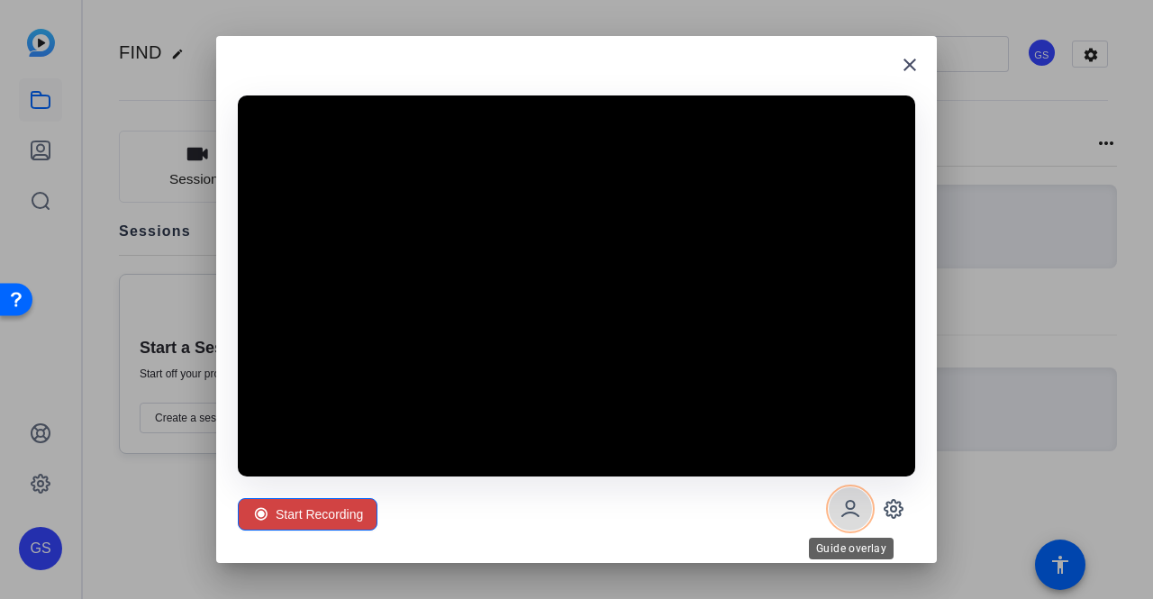
click at [856, 503] on icon at bounding box center [850, 509] width 22 height 22
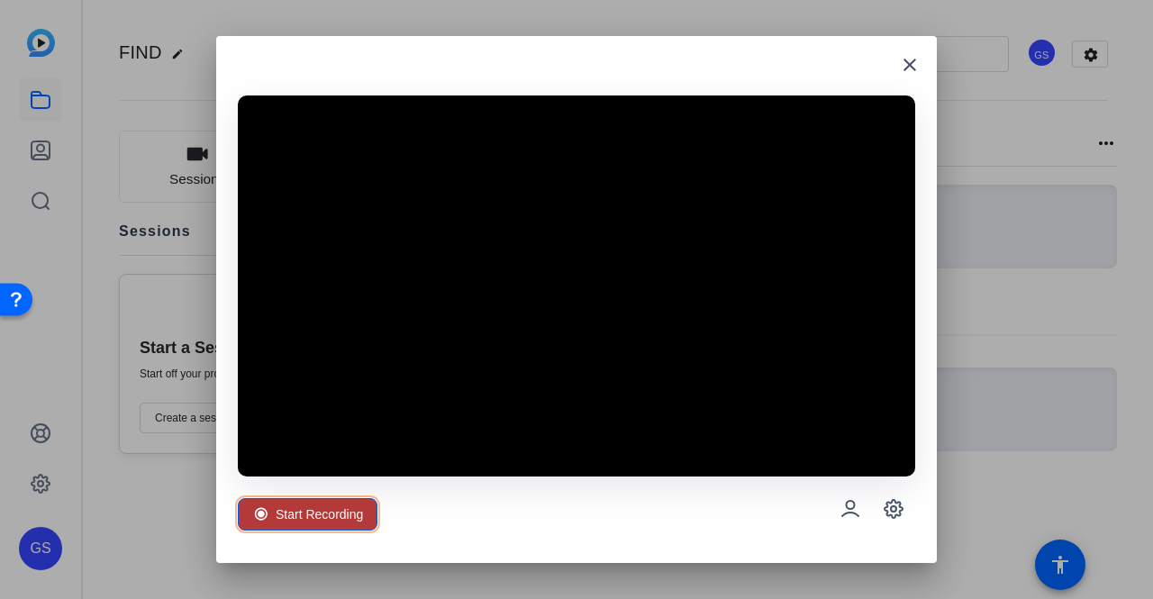
click at [344, 505] on span "Start Recording" at bounding box center [319, 514] width 87 height 34
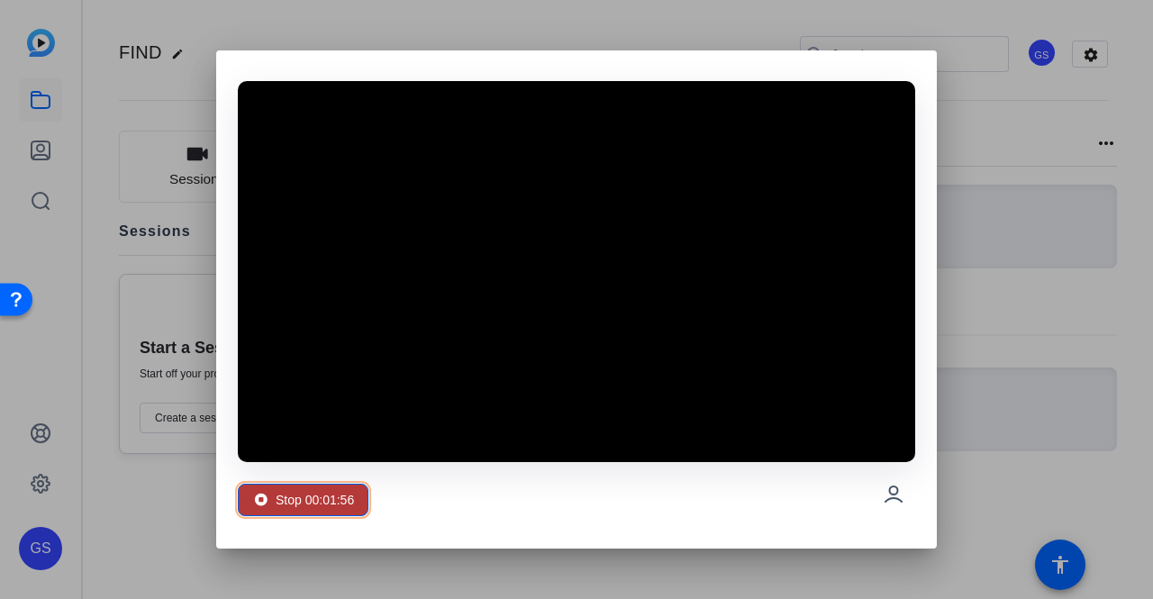
click at [321, 493] on span "Stop 00:01:56" at bounding box center [315, 500] width 78 height 34
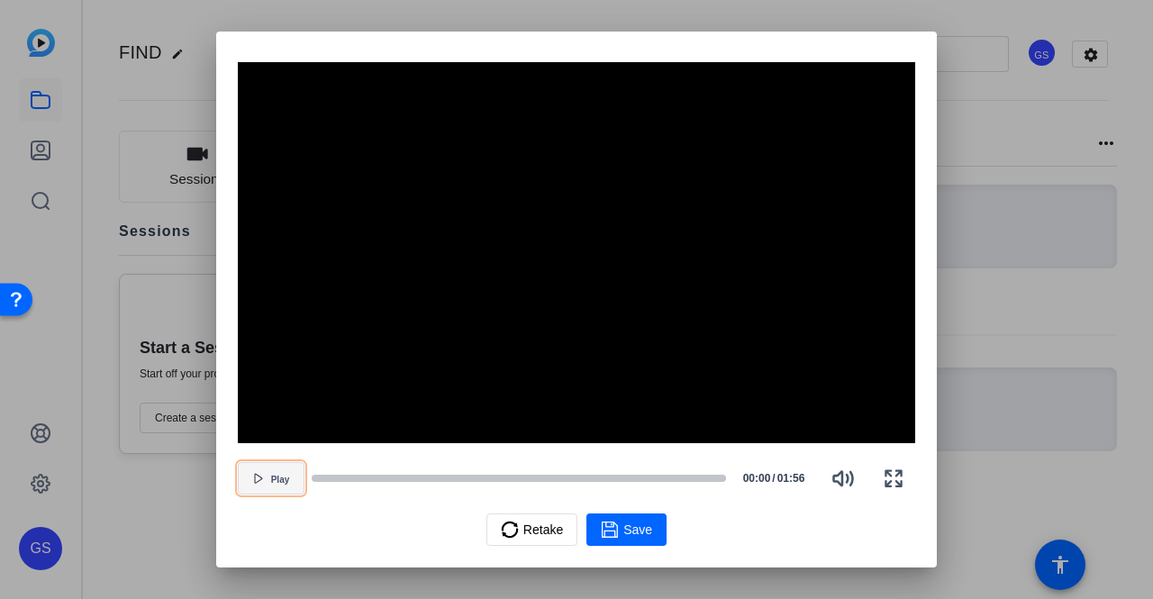
click at [270, 475] on span "button" at bounding box center [271, 478] width 65 height 43
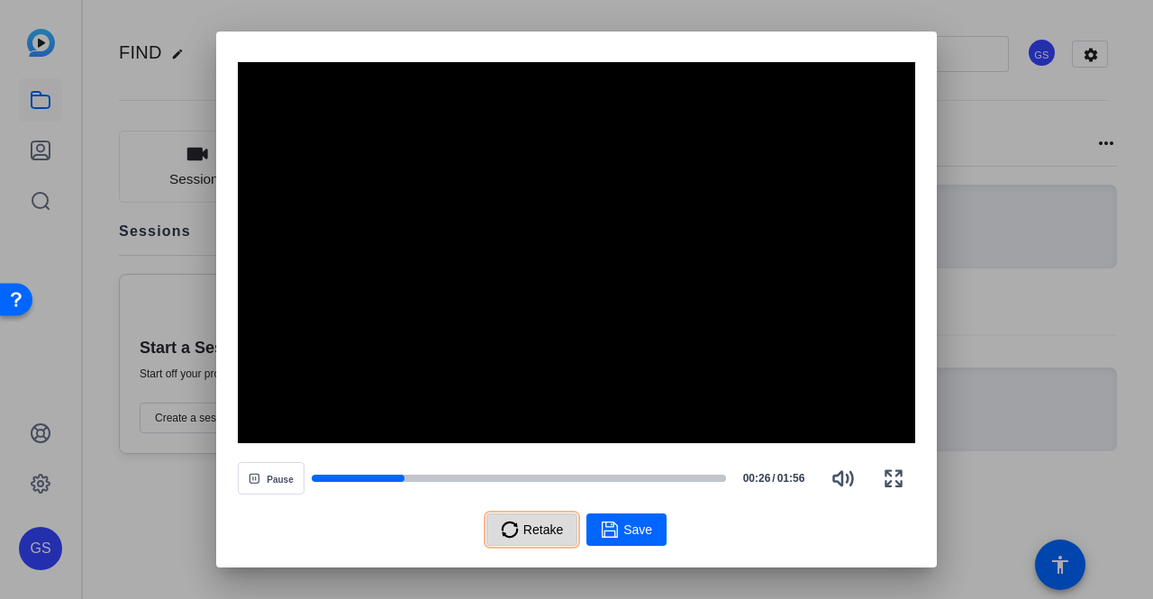
click at [528, 535] on span "Retake" at bounding box center [543, 529] width 40 height 34
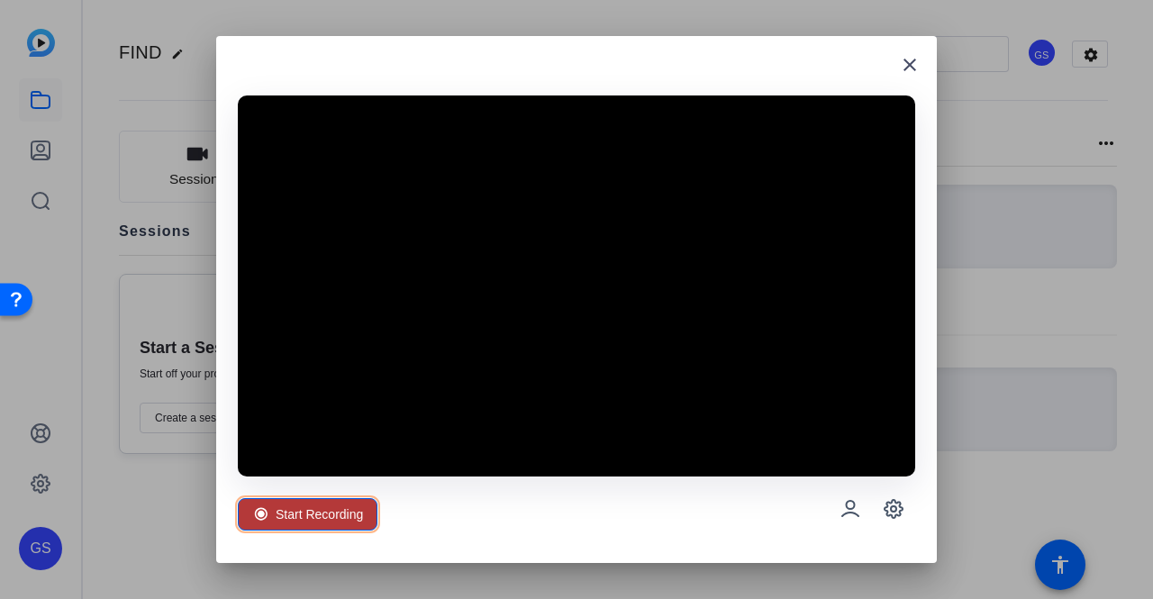
click at [315, 510] on span "Start Recording" at bounding box center [319, 514] width 87 height 34
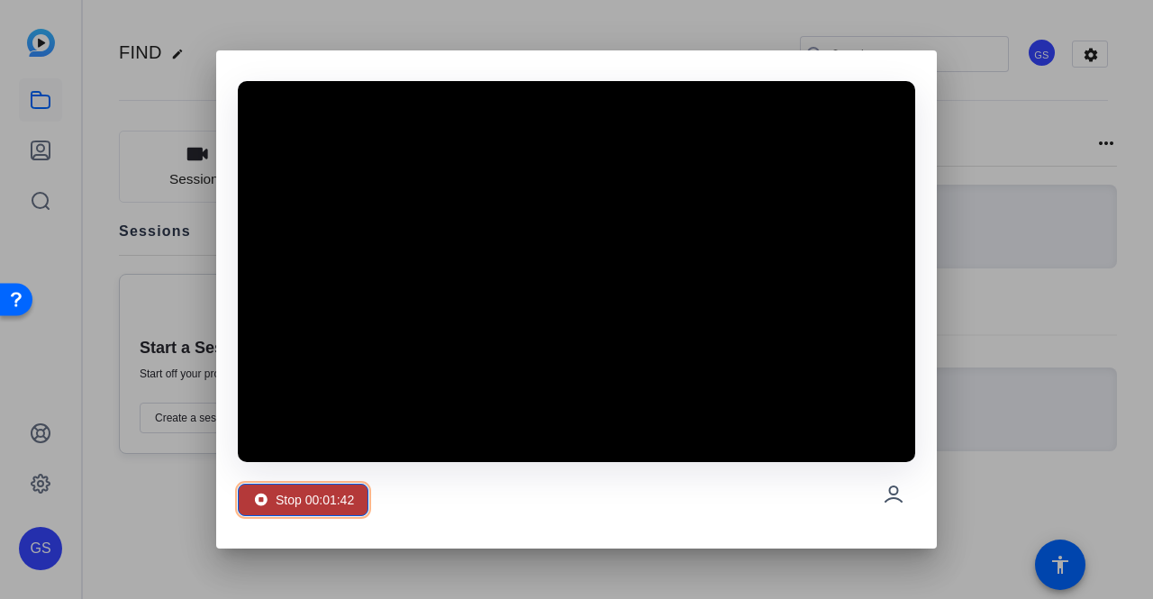
click at [339, 492] on span "Stop 00:01:42" at bounding box center [315, 500] width 78 height 34
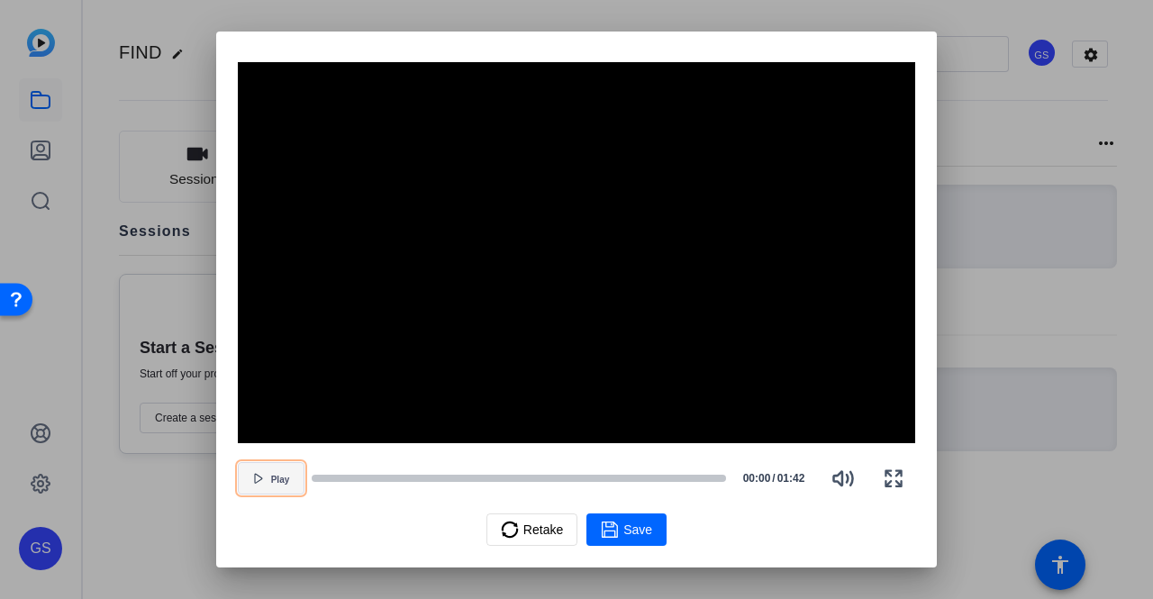
click at [273, 476] on span "Play" at bounding box center [280, 480] width 19 height 11
drag, startPoint x: 320, startPoint y: 475, endPoint x: 235, endPoint y: 472, distance: 84.7
click at [235, 472] on div "Video Player is loading. Play Video Pause Mute Current Time 0:03 / Duration 1:4…" at bounding box center [576, 300] width 720 height 536
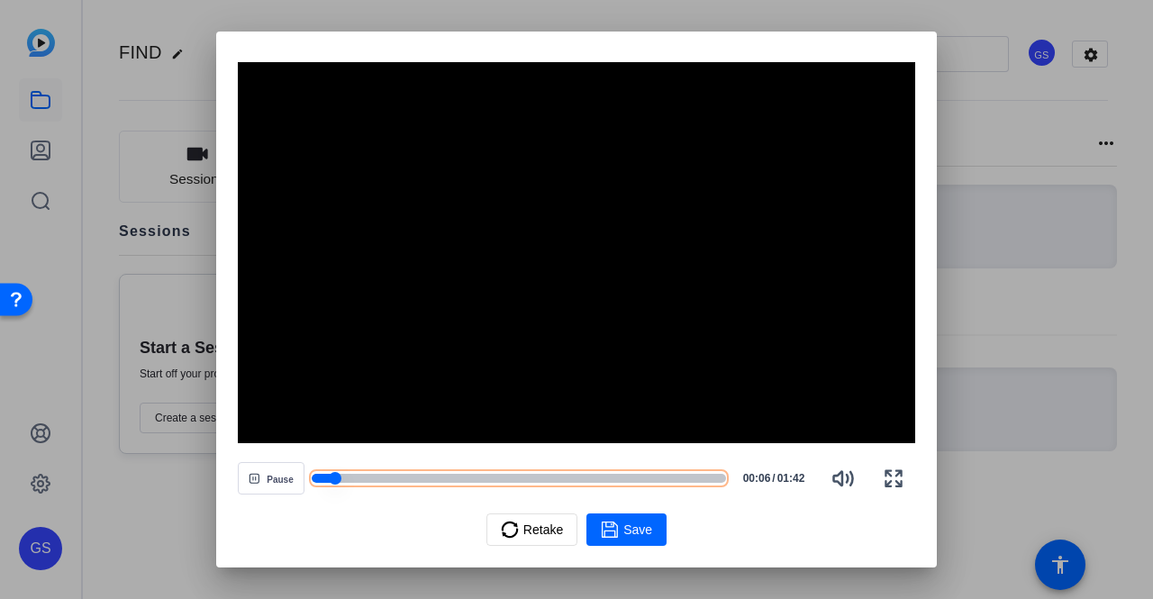
click at [315, 478] on div at bounding box center [323, 478] width 23 height 9
click at [315, 479] on div at bounding box center [321, 478] width 18 height 9
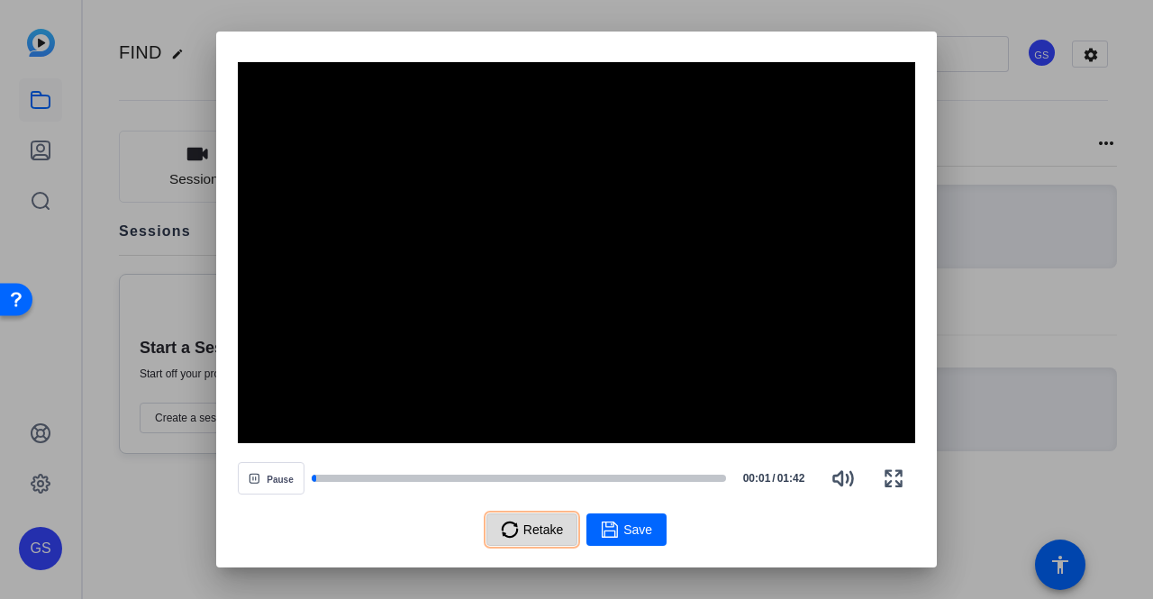
click at [537, 529] on span "Retake" at bounding box center [543, 529] width 40 height 34
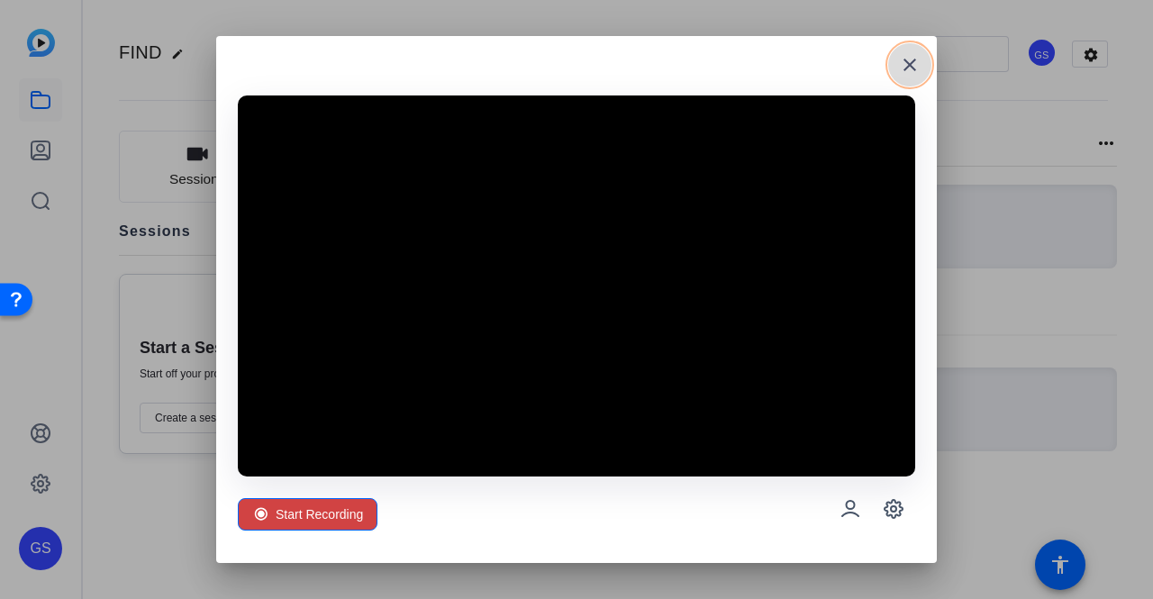
click at [902, 58] on mat-icon "close" at bounding box center [910, 65] width 22 height 22
